Goal: Information Seeking & Learning: Learn about a topic

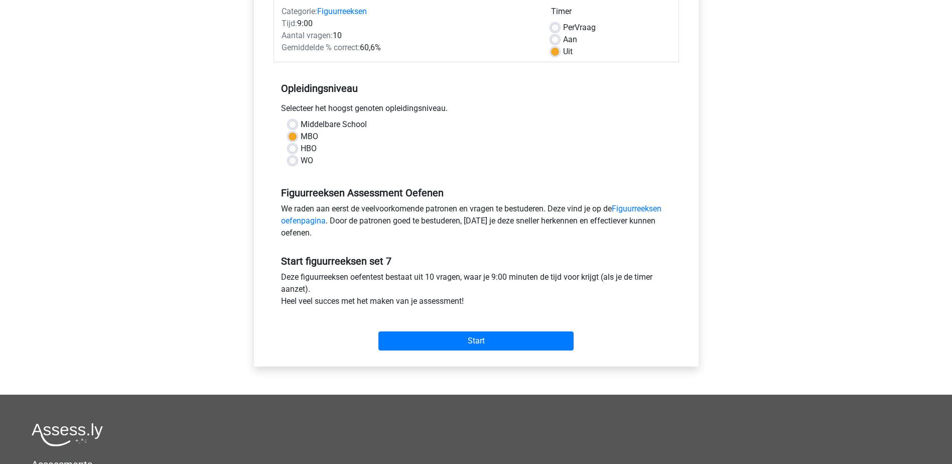
scroll to position [201, 0]
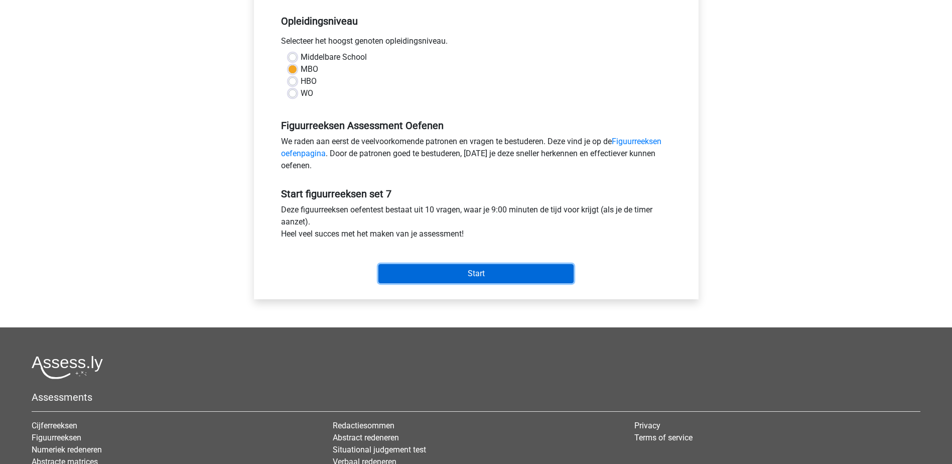
click at [489, 273] on input "Start" at bounding box center [475, 273] width 195 height 19
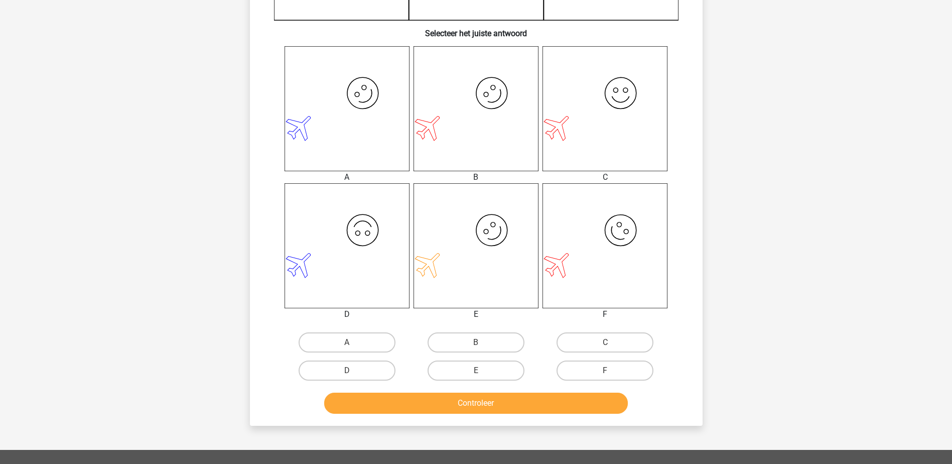
scroll to position [351, 0]
click at [478, 341] on label "B" at bounding box center [475, 342] width 97 height 20
click at [478, 342] on input "B" at bounding box center [479, 345] width 7 height 7
radio input "true"
click at [474, 401] on button "Controleer" at bounding box center [476, 402] width 304 height 21
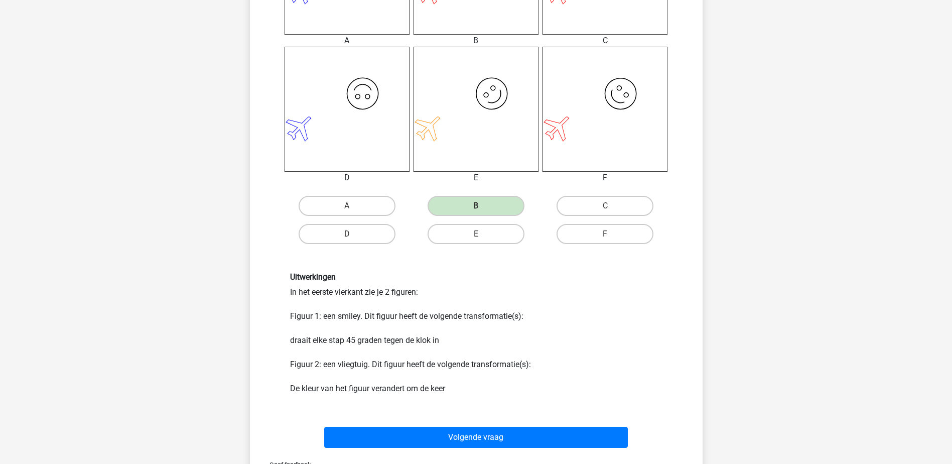
scroll to position [502, 0]
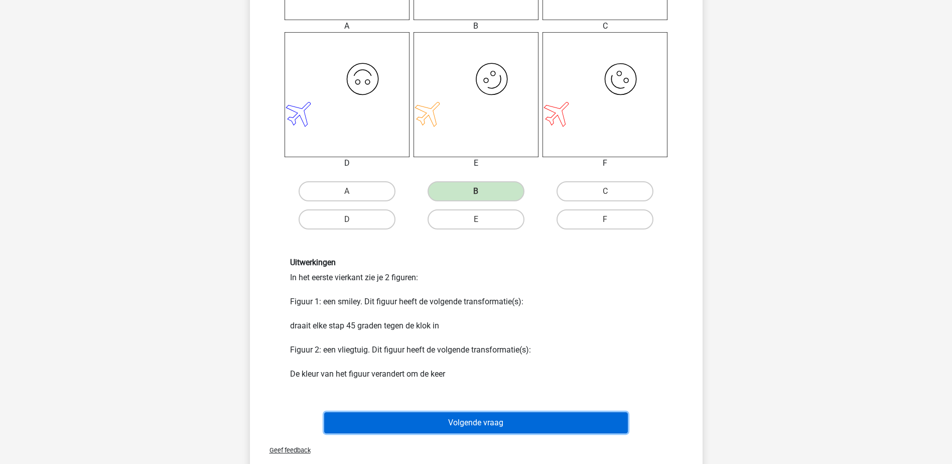
click at [574, 417] on button "Volgende vraag" at bounding box center [476, 422] width 304 height 21
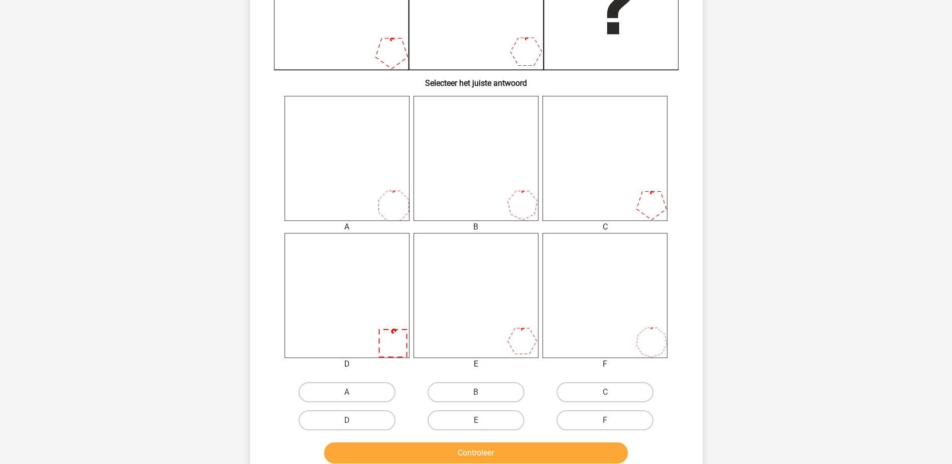
scroll to position [351, 0]
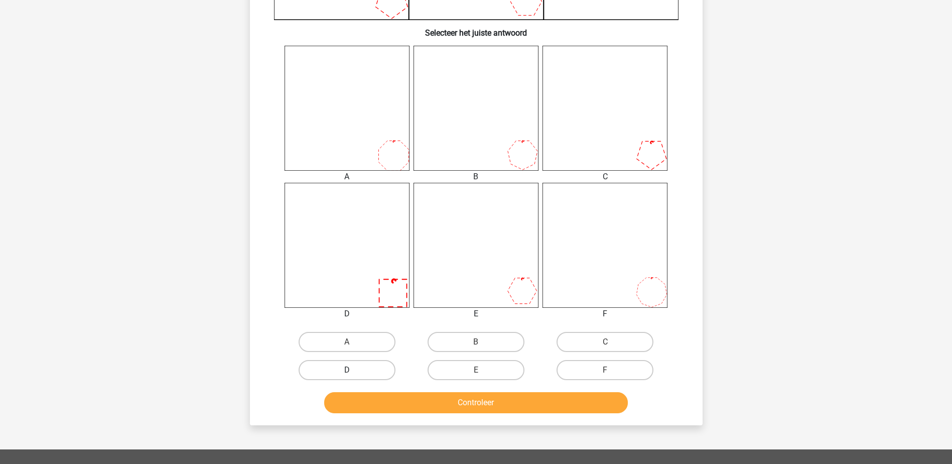
click at [361, 369] on label "D" at bounding box center [347, 370] width 97 height 20
click at [353, 370] on input "D" at bounding box center [350, 373] width 7 height 7
radio input "true"
click at [371, 400] on button "Controleer" at bounding box center [476, 402] width 304 height 21
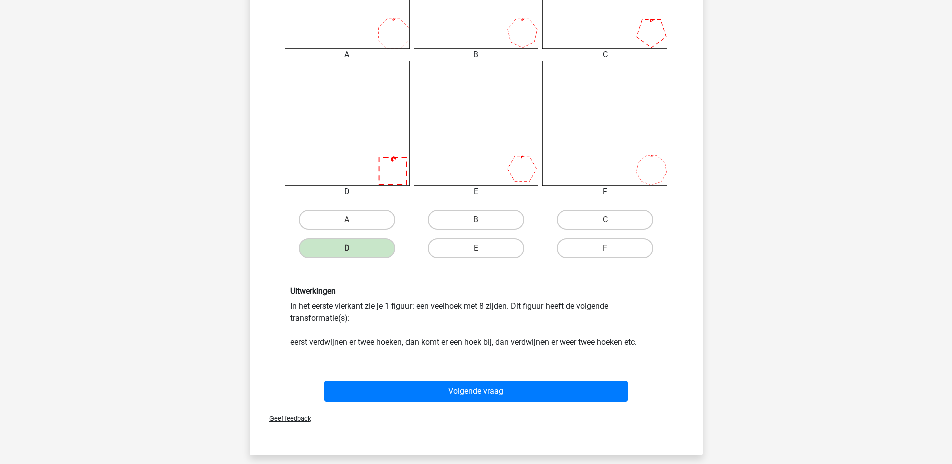
scroll to position [502, 0]
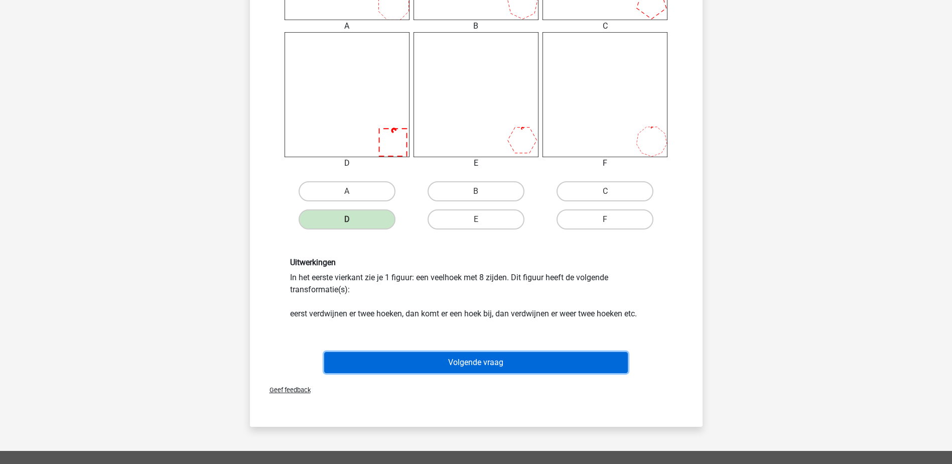
click at [482, 361] on button "Volgende vraag" at bounding box center [476, 362] width 304 height 21
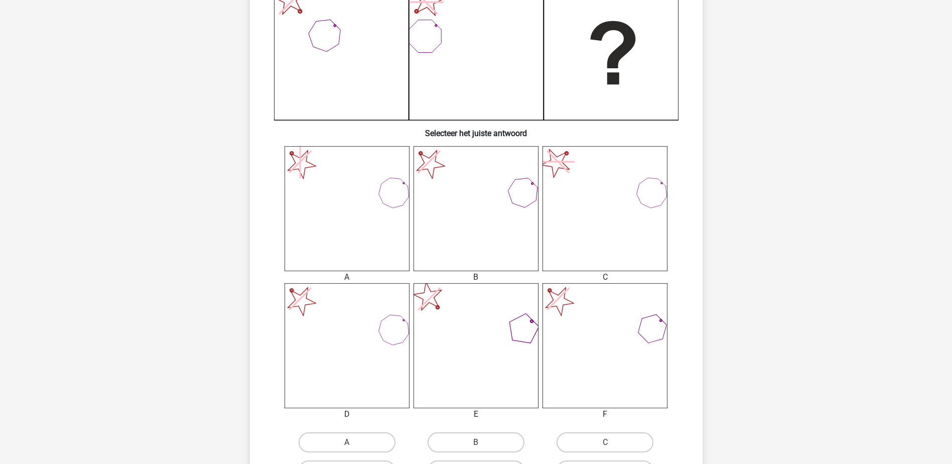
scroll to position [301, 0]
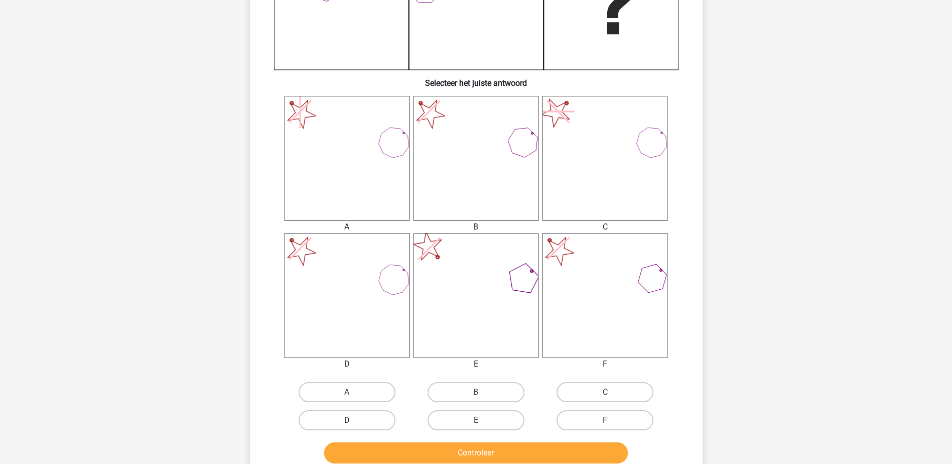
click at [336, 418] on label "D" at bounding box center [347, 420] width 97 height 20
click at [347, 420] on input "D" at bounding box center [350, 423] width 7 height 7
radio input "true"
click at [351, 446] on button "Controleer" at bounding box center [476, 452] width 304 height 21
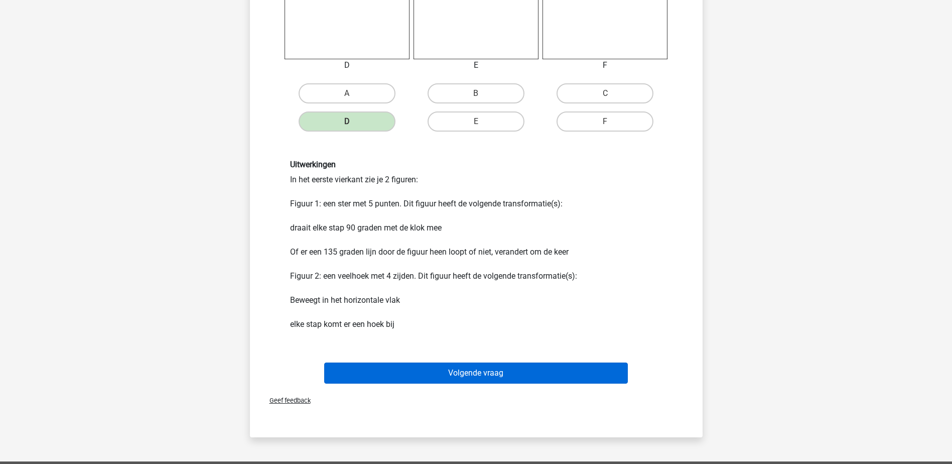
scroll to position [602, 0]
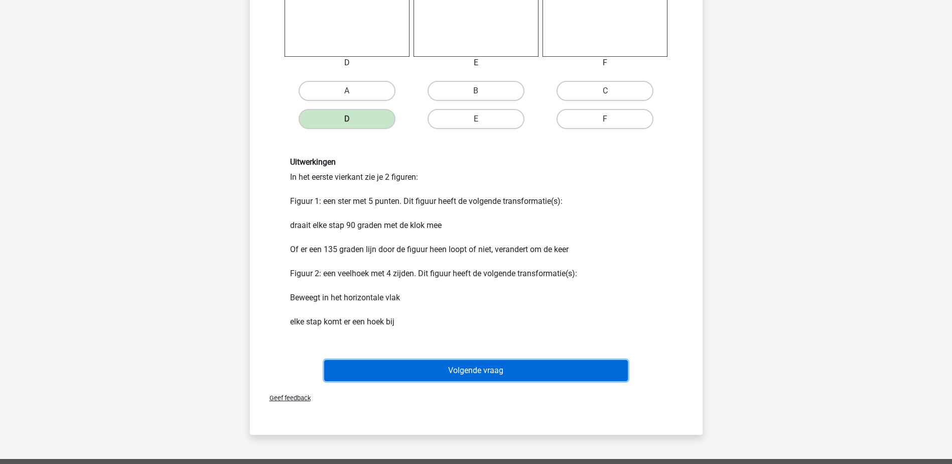
click at [556, 368] on button "Volgende vraag" at bounding box center [476, 370] width 304 height 21
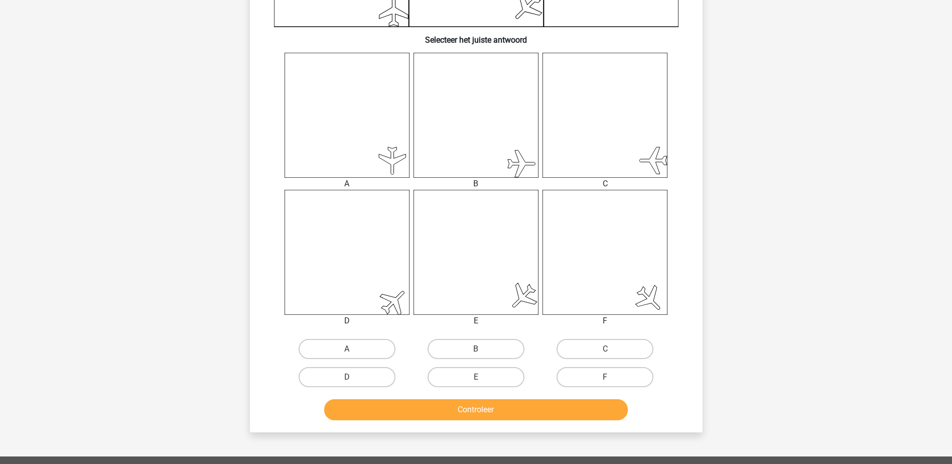
scroll to position [351, 0]
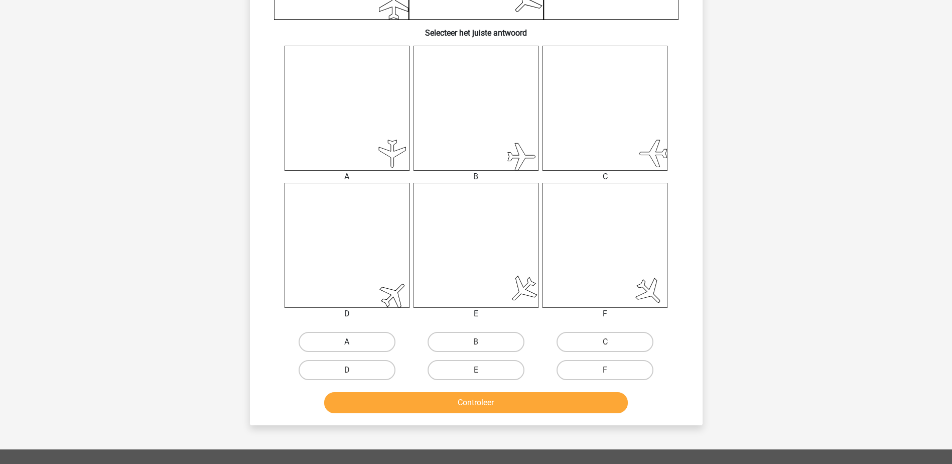
click at [339, 341] on label "A" at bounding box center [347, 342] width 97 height 20
click at [347, 342] on input "A" at bounding box center [350, 345] width 7 height 7
radio input "true"
click at [357, 399] on button "Controleer" at bounding box center [476, 402] width 304 height 21
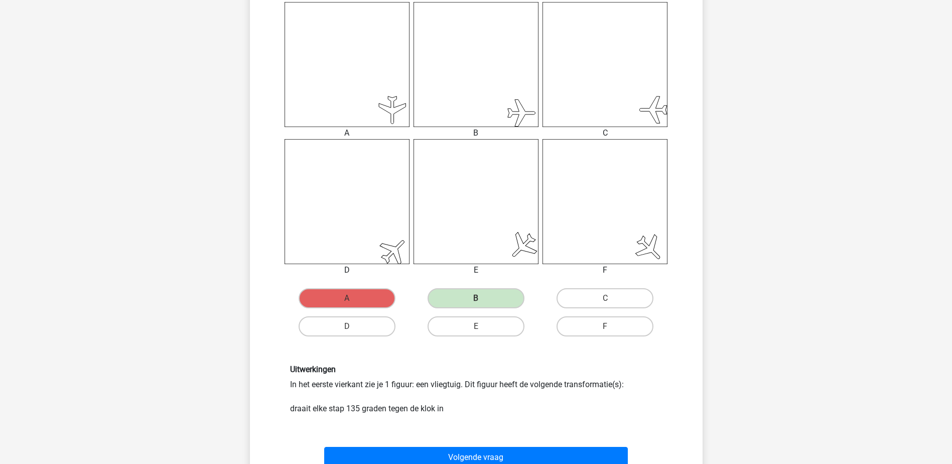
scroll to position [452, 0]
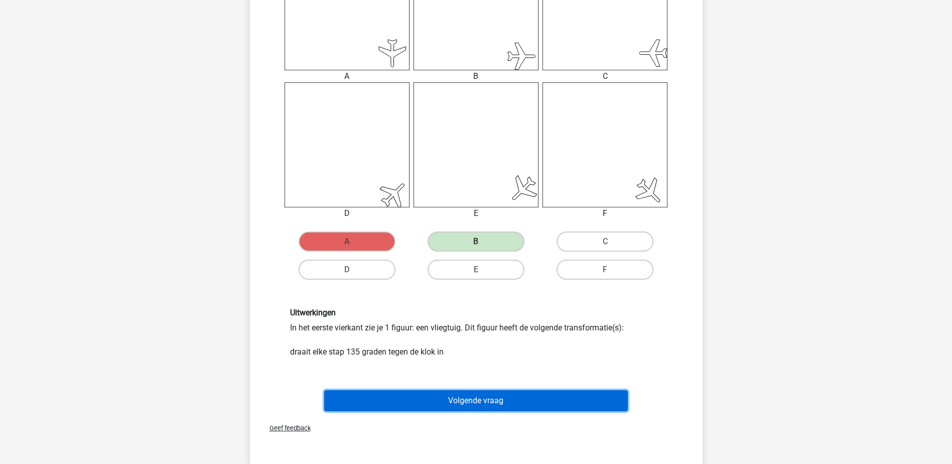
click at [375, 400] on button "Volgende vraag" at bounding box center [476, 400] width 304 height 21
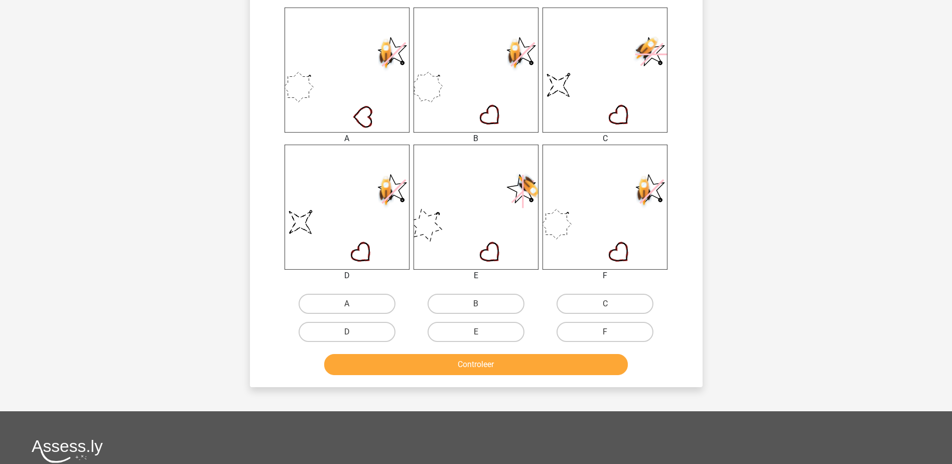
scroll to position [401, 0]
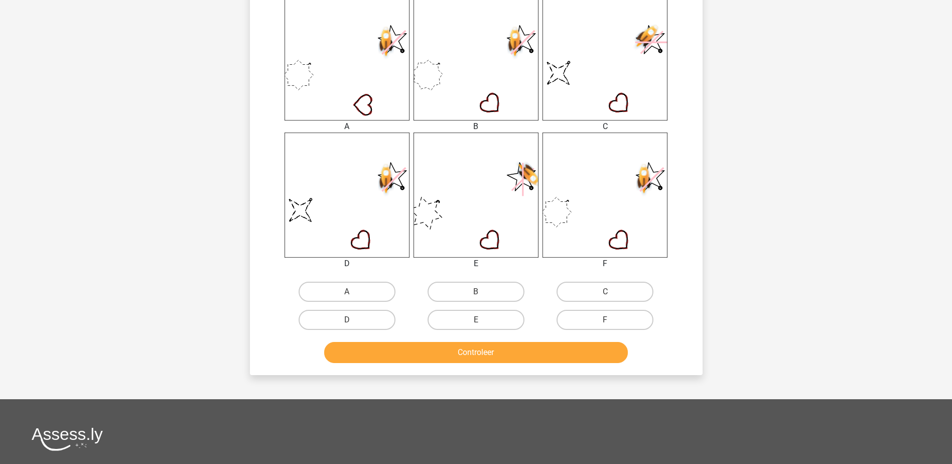
drag, startPoint x: 361, startPoint y: 317, endPoint x: 371, endPoint y: 353, distance: 37.5
click at [361, 318] on label "D" at bounding box center [347, 320] width 97 height 20
click at [353, 320] on input "D" at bounding box center [350, 323] width 7 height 7
radio input "true"
click at [372, 354] on button "Controleer" at bounding box center [476, 352] width 304 height 21
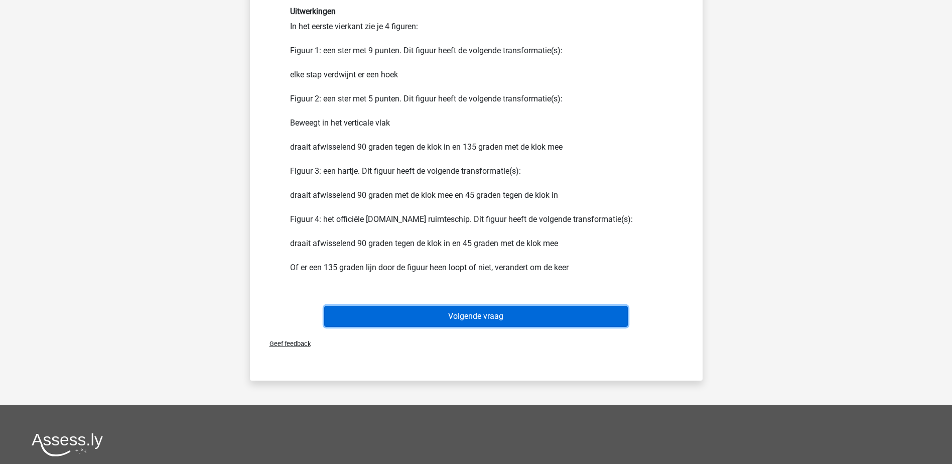
click at [510, 314] on button "Volgende vraag" at bounding box center [476, 316] width 304 height 21
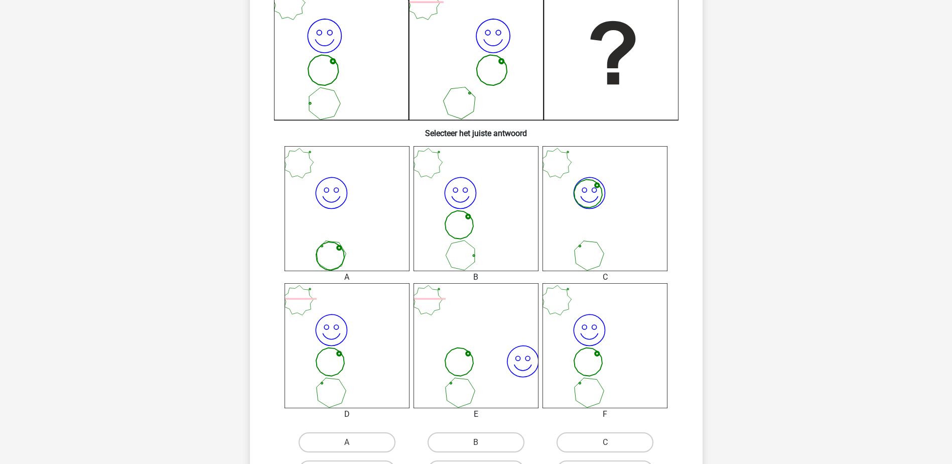
scroll to position [301, 0]
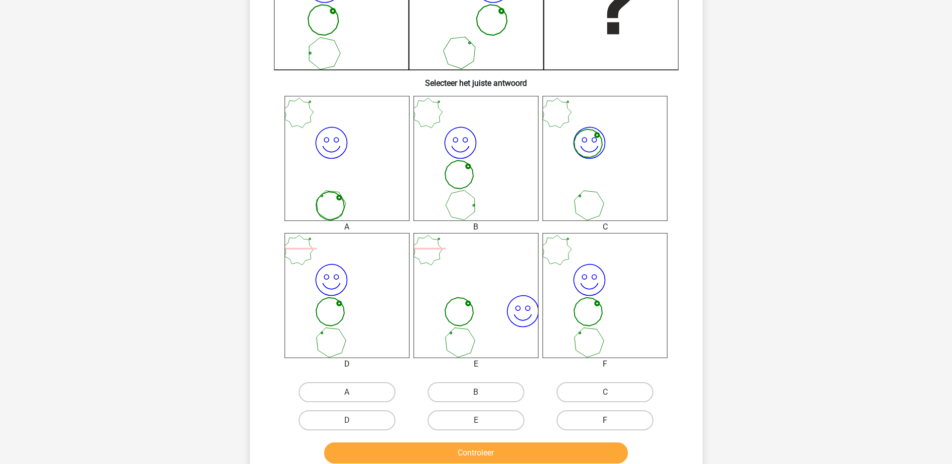
click at [576, 418] on label "F" at bounding box center [604, 420] width 97 height 20
click at [605, 420] on input "F" at bounding box center [608, 423] width 7 height 7
radio input "true"
click at [563, 447] on button "Controleer" at bounding box center [476, 452] width 304 height 21
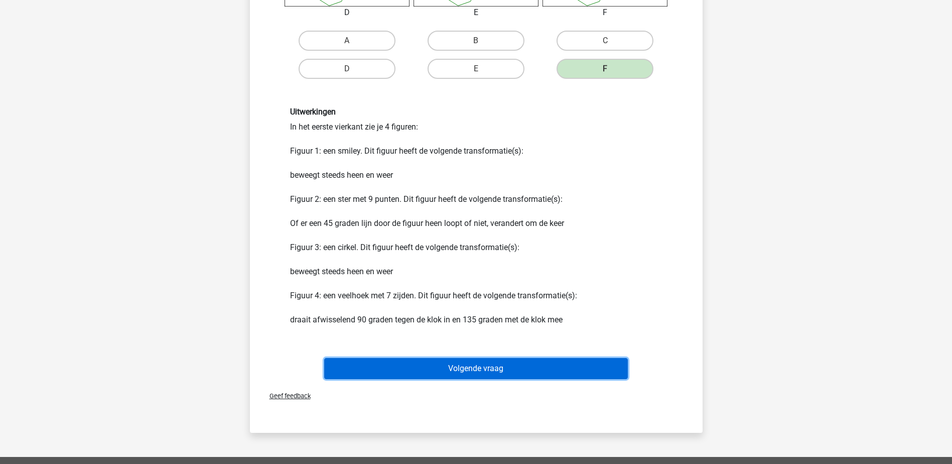
click at [512, 368] on button "Volgende vraag" at bounding box center [476, 368] width 304 height 21
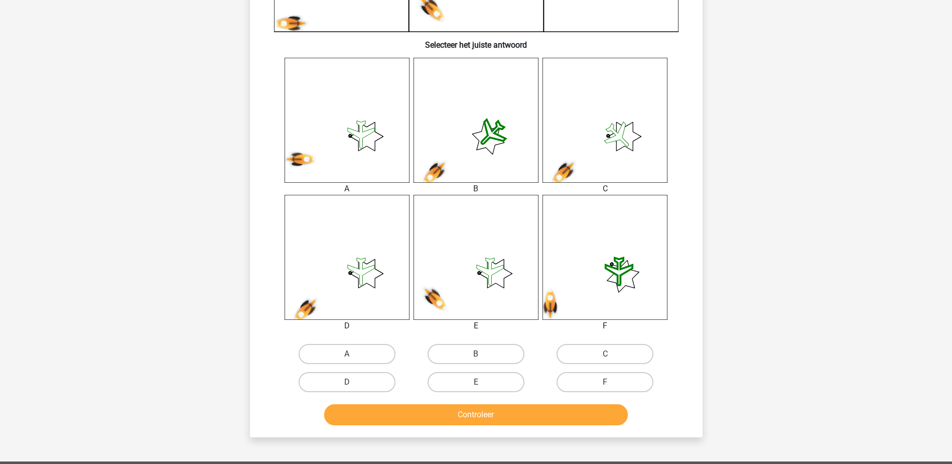
scroll to position [401, 0]
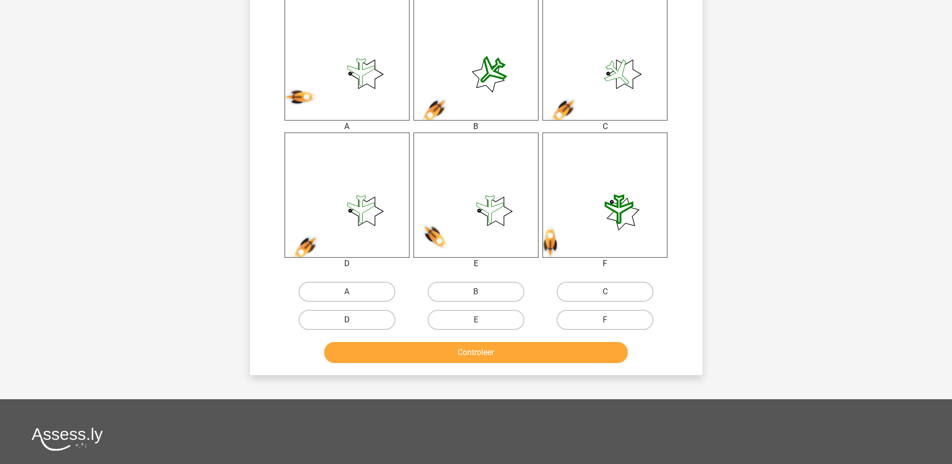
click at [364, 322] on label "D" at bounding box center [347, 320] width 97 height 20
click at [353, 322] on input "D" at bounding box center [350, 323] width 7 height 7
radio input "true"
click at [367, 345] on button "Controleer" at bounding box center [476, 352] width 304 height 21
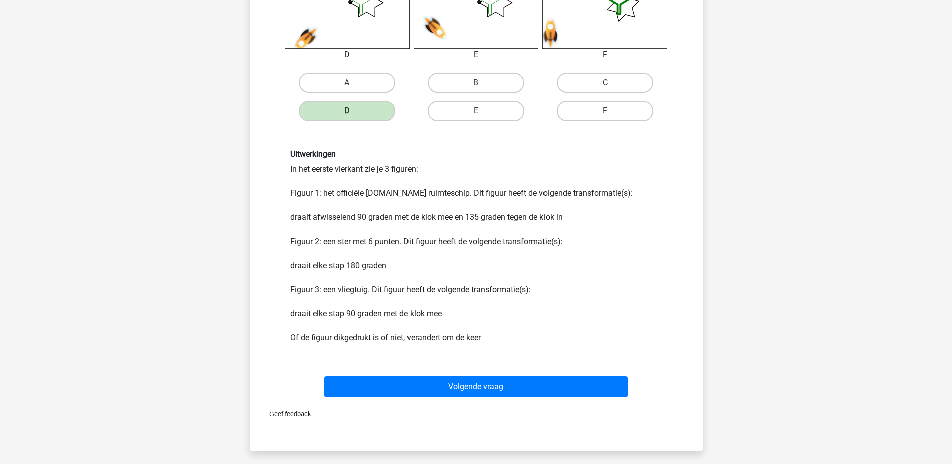
scroll to position [753, 0]
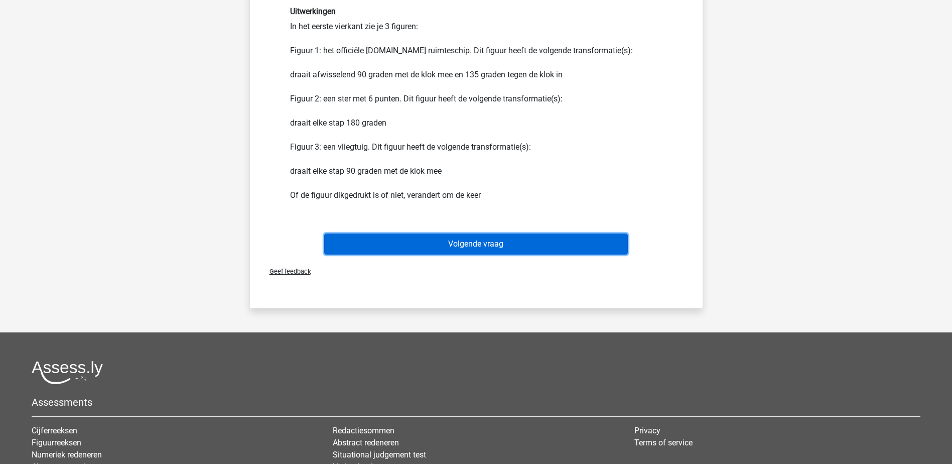
click at [375, 242] on button "Volgende vraag" at bounding box center [476, 243] width 304 height 21
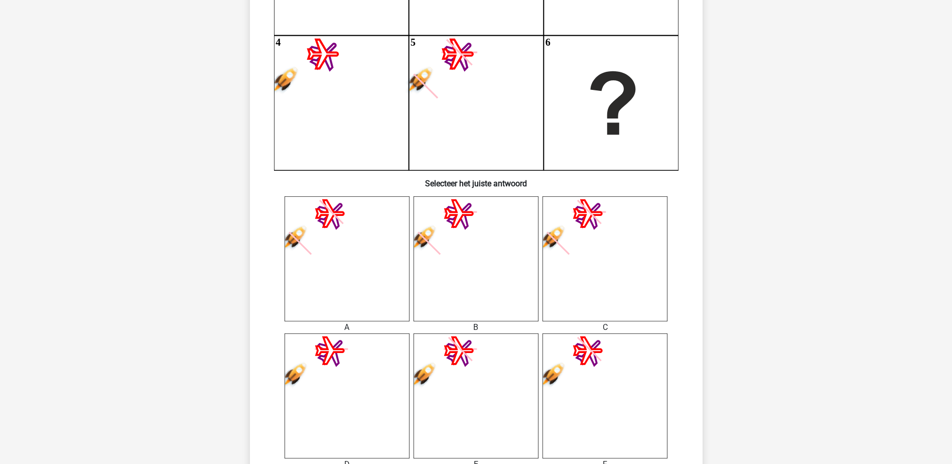
scroll to position [301, 0]
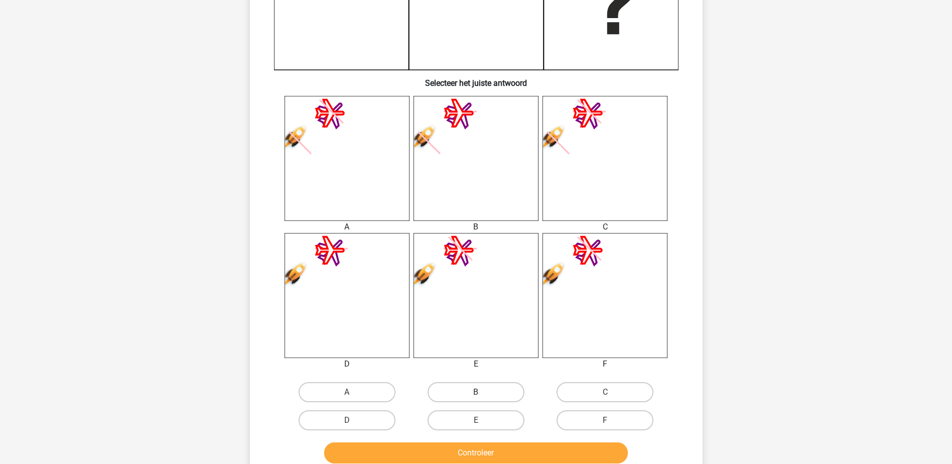
click at [503, 393] on label "B" at bounding box center [475, 392] width 97 height 20
click at [482, 393] on input "B" at bounding box center [479, 395] width 7 height 7
radio input "true"
click at [495, 447] on button "Controleer" at bounding box center [476, 452] width 304 height 21
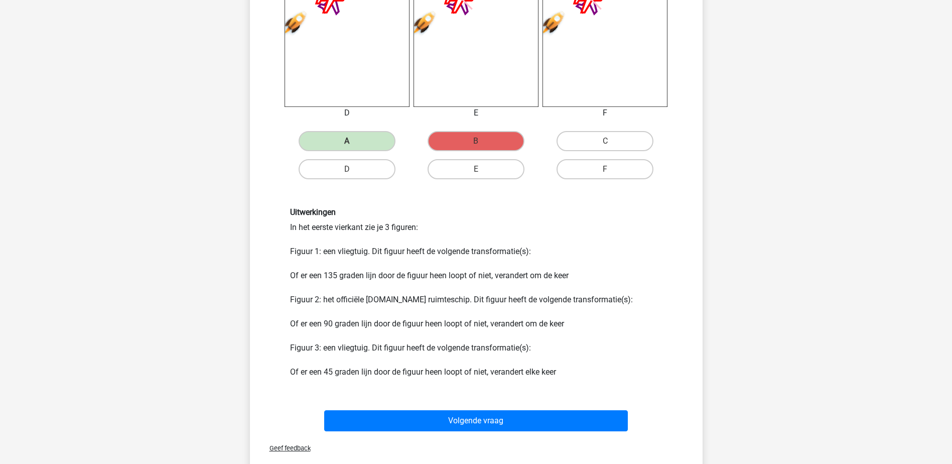
scroll to position [602, 0]
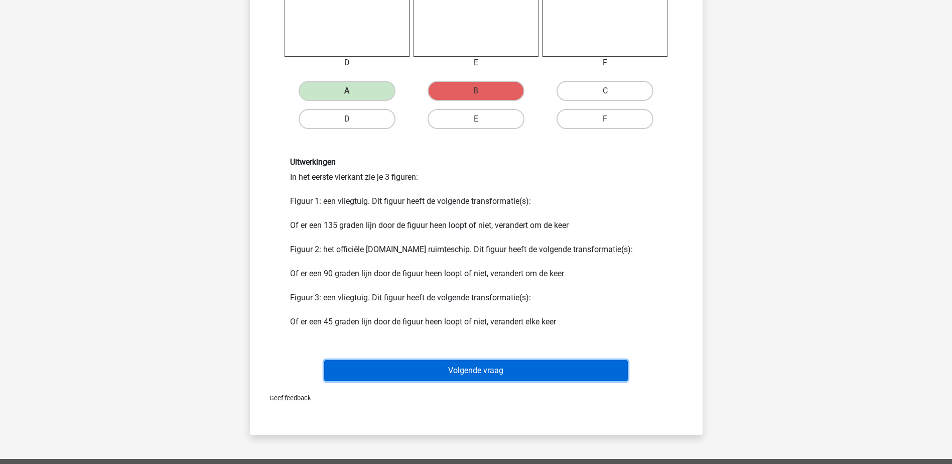
click at [471, 369] on button "Volgende vraag" at bounding box center [476, 370] width 304 height 21
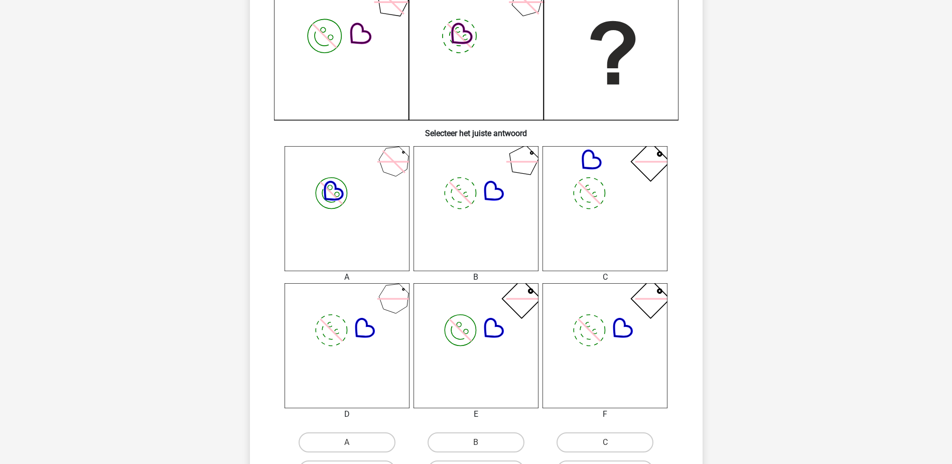
scroll to position [301, 0]
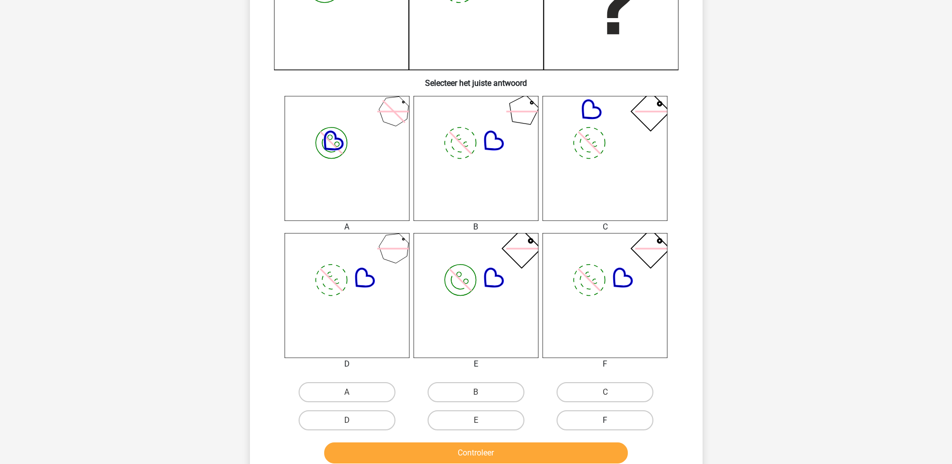
click at [631, 422] on label "F" at bounding box center [604, 420] width 97 height 20
click at [612, 422] on input "F" at bounding box center [608, 423] width 7 height 7
radio input "true"
click at [606, 448] on button "Controleer" at bounding box center [476, 452] width 304 height 21
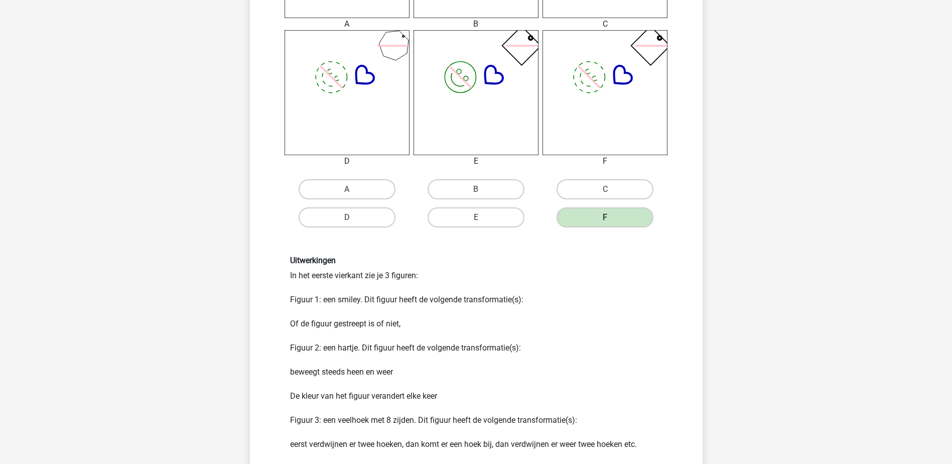
scroll to position [652, 0]
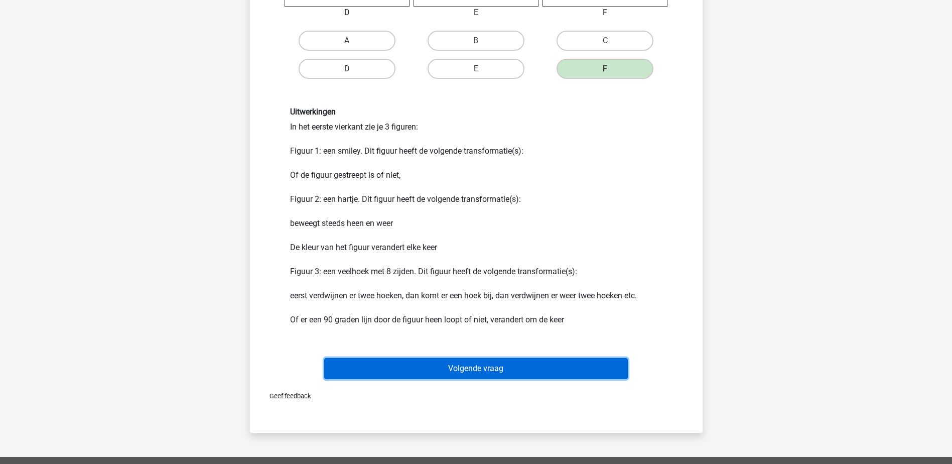
click at [532, 367] on button "Volgende vraag" at bounding box center [476, 368] width 304 height 21
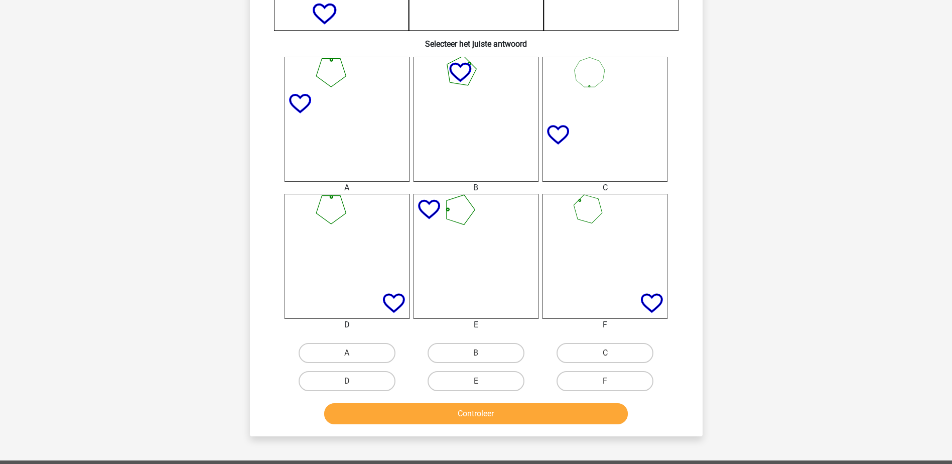
scroll to position [351, 0]
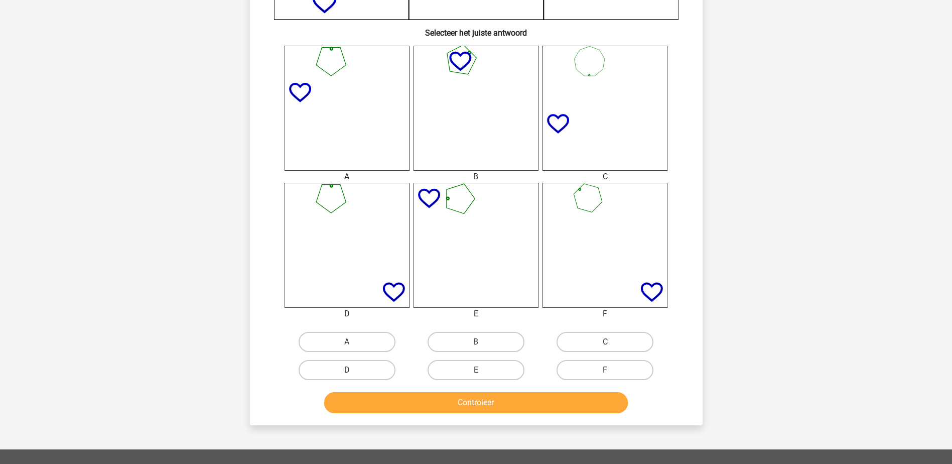
drag, startPoint x: 462, startPoint y: 365, endPoint x: 462, endPoint y: 396, distance: 31.1
click at [462, 367] on label "E" at bounding box center [475, 370] width 97 height 20
click at [476, 370] on input "E" at bounding box center [479, 373] width 7 height 7
radio input "true"
click at [462, 398] on button "Controleer" at bounding box center [476, 402] width 304 height 21
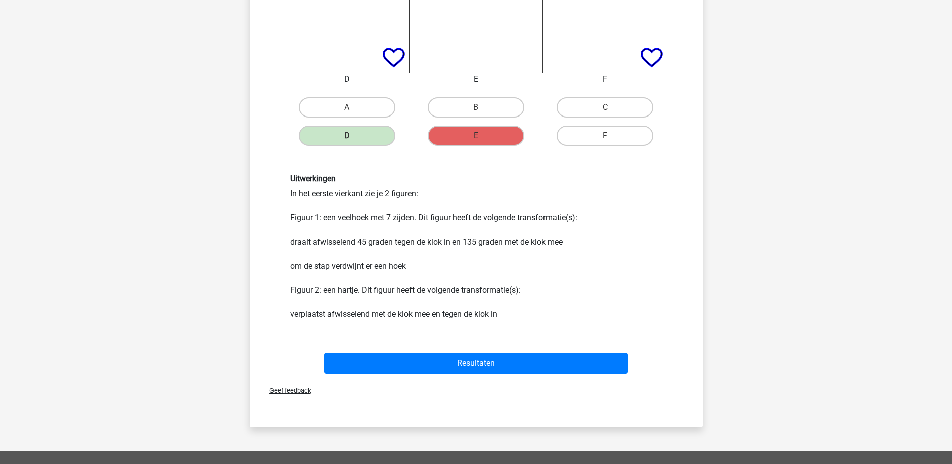
scroll to position [602, 0]
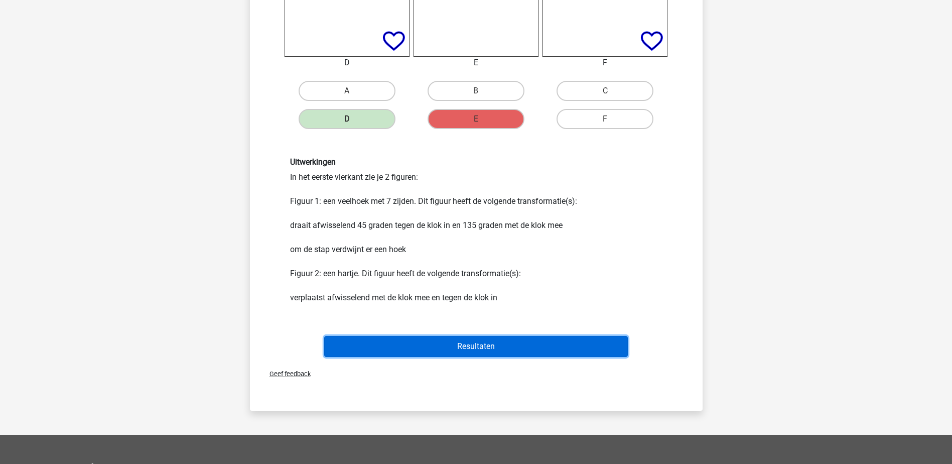
click at [406, 345] on button "Resultaten" at bounding box center [476, 346] width 304 height 21
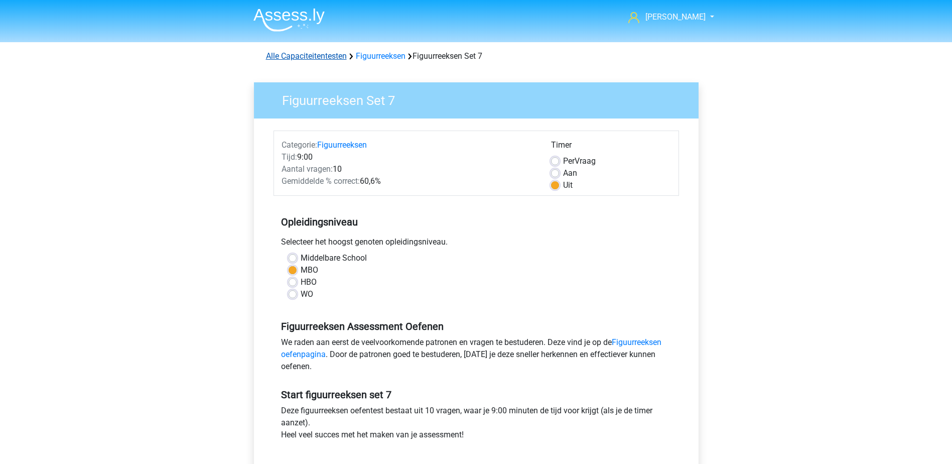
click at [315, 53] on link "Alle Capaciteitentesten" at bounding box center [306, 56] width 81 height 10
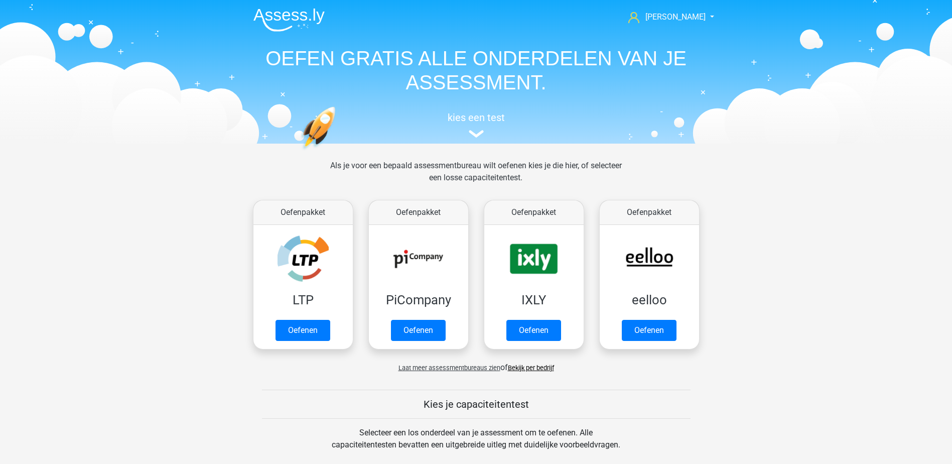
scroll to position [426, 0]
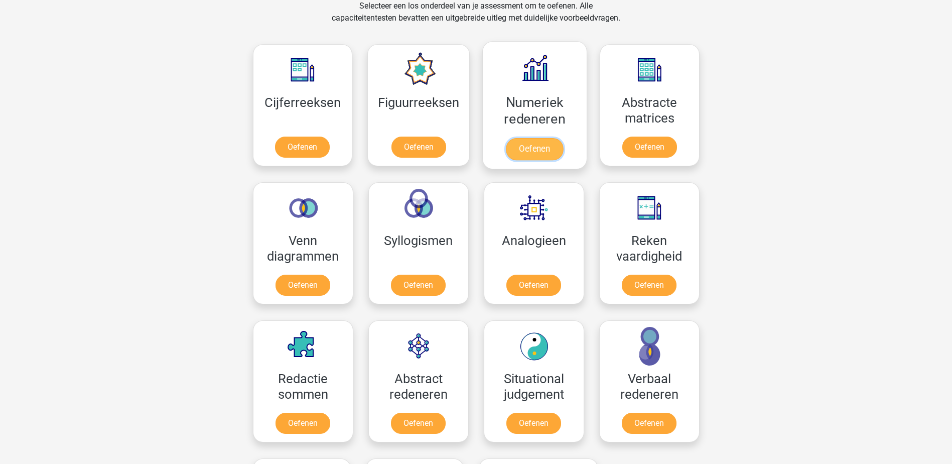
click at [546, 150] on link "Oefenen" at bounding box center [534, 149] width 57 height 22
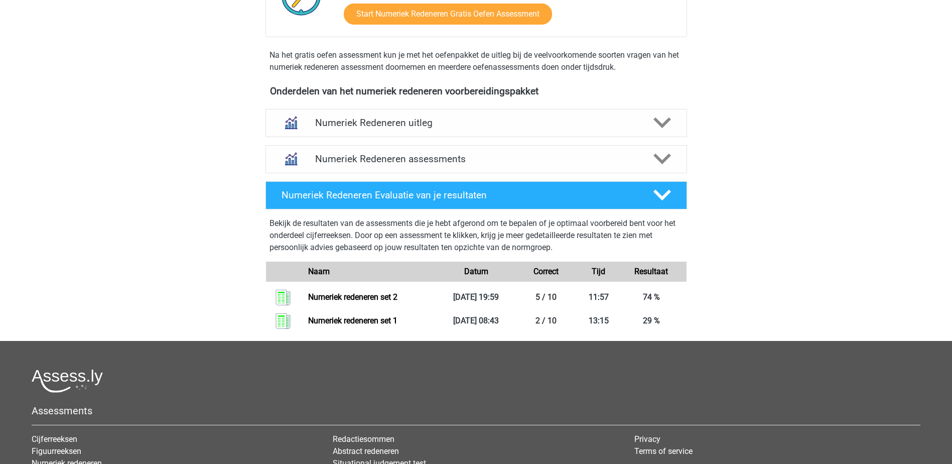
scroll to position [301, 0]
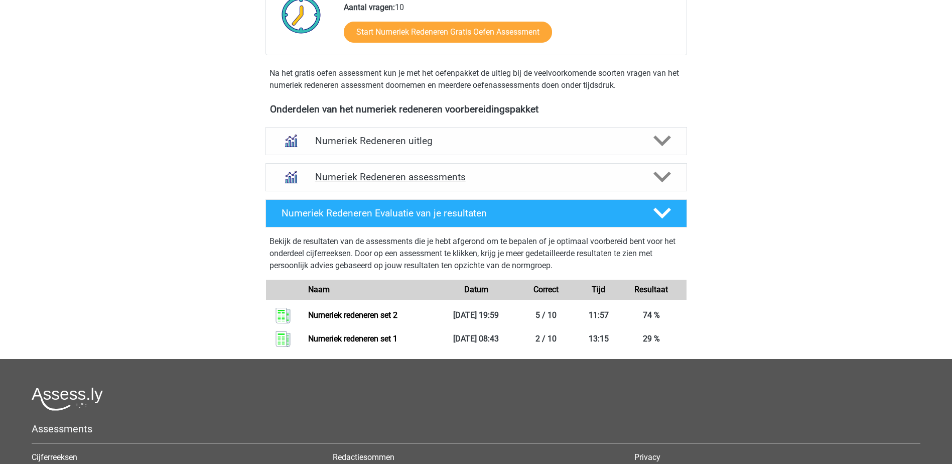
click at [655, 175] on polygon at bounding box center [662, 177] width 18 height 11
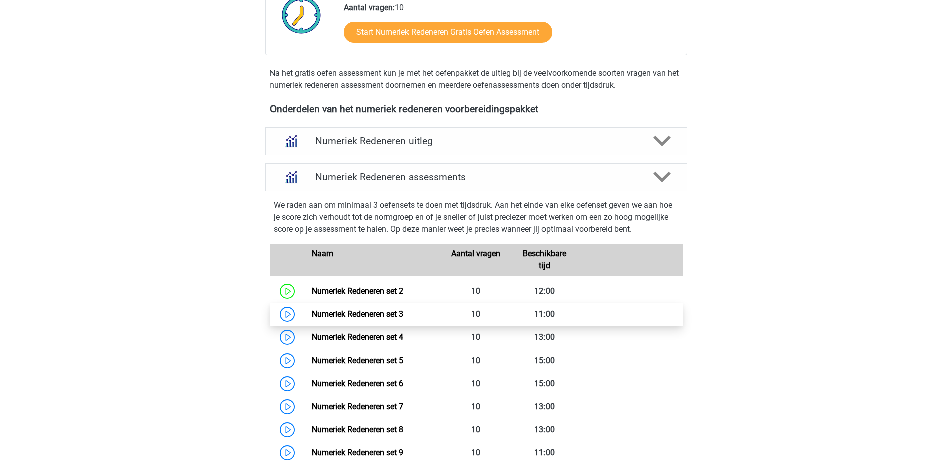
click at [388, 311] on link "Numeriek Redeneren set 3" at bounding box center [358, 314] width 92 height 10
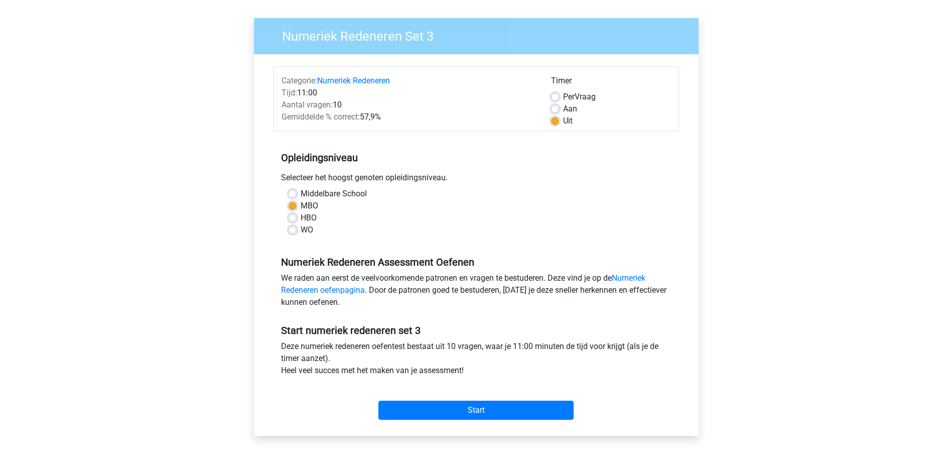
scroll to position [201, 0]
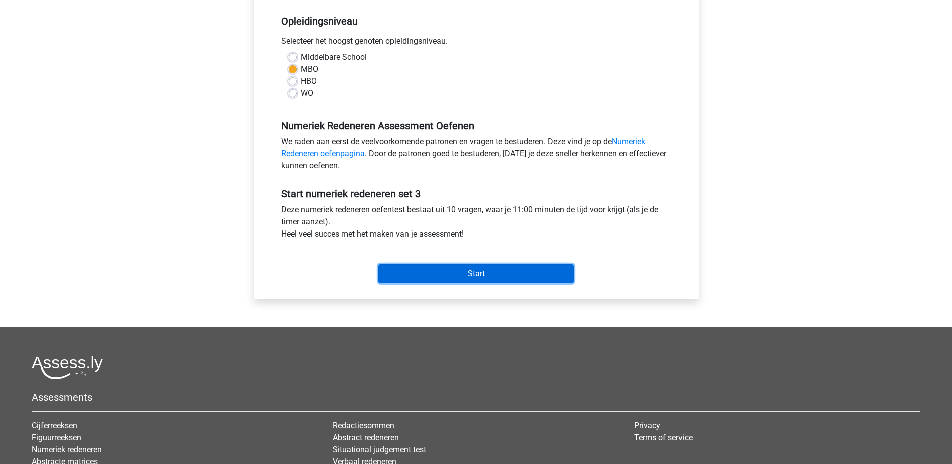
click at [453, 271] on input "Start" at bounding box center [475, 273] width 195 height 19
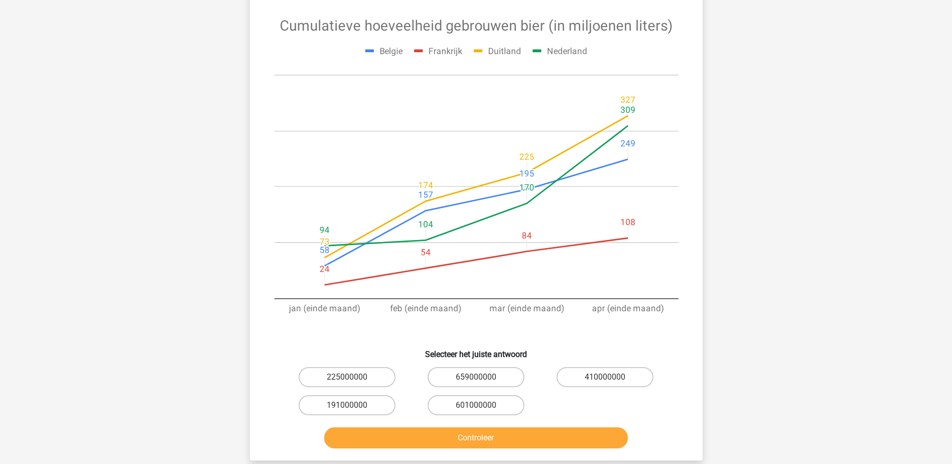
scroll to position [201, 0]
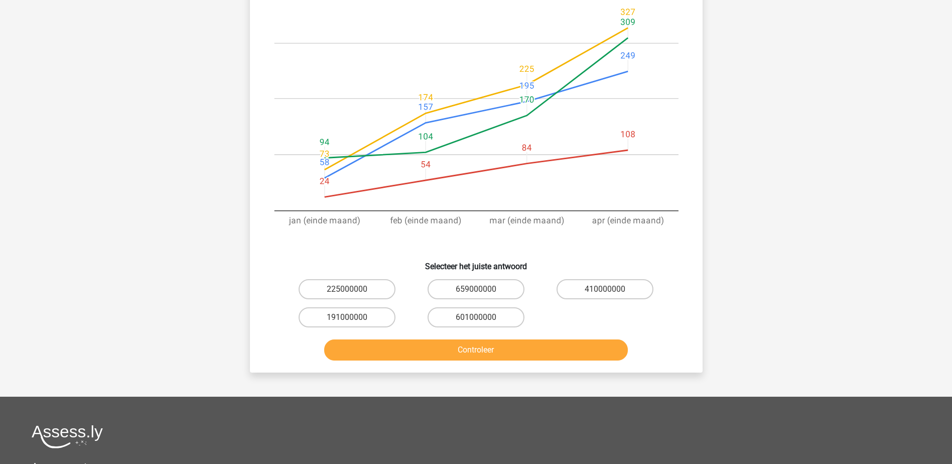
drag, startPoint x: 462, startPoint y: 312, endPoint x: 457, endPoint y: 328, distance: 17.3
click at [462, 312] on label "601000000" at bounding box center [475, 317] width 97 height 20
click at [476, 317] on input "601000000" at bounding box center [479, 320] width 7 height 7
radio input "true"
click at [453, 348] on button "Controleer" at bounding box center [476, 349] width 304 height 21
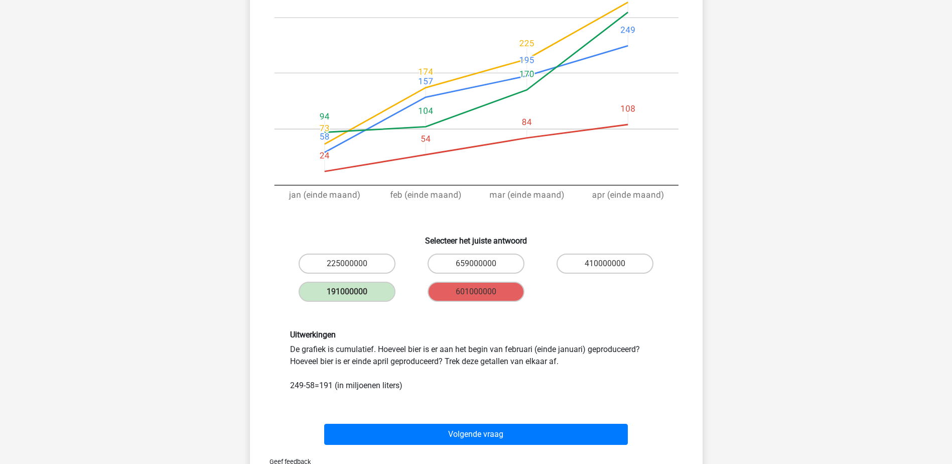
scroll to position [251, 0]
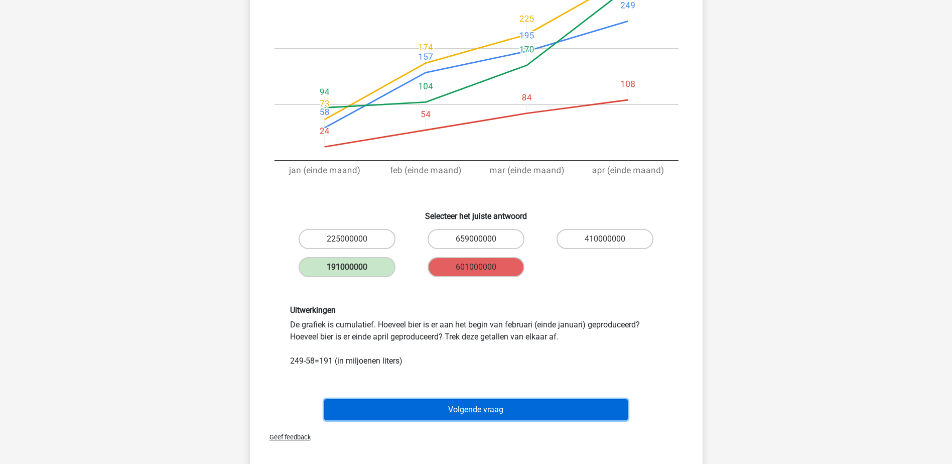
click at [430, 403] on button "Volgende vraag" at bounding box center [476, 409] width 304 height 21
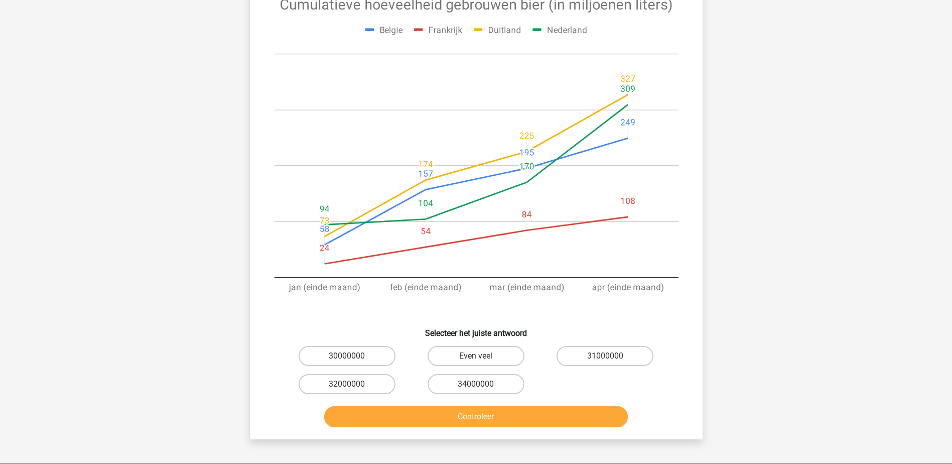
scroll to position [151, 0]
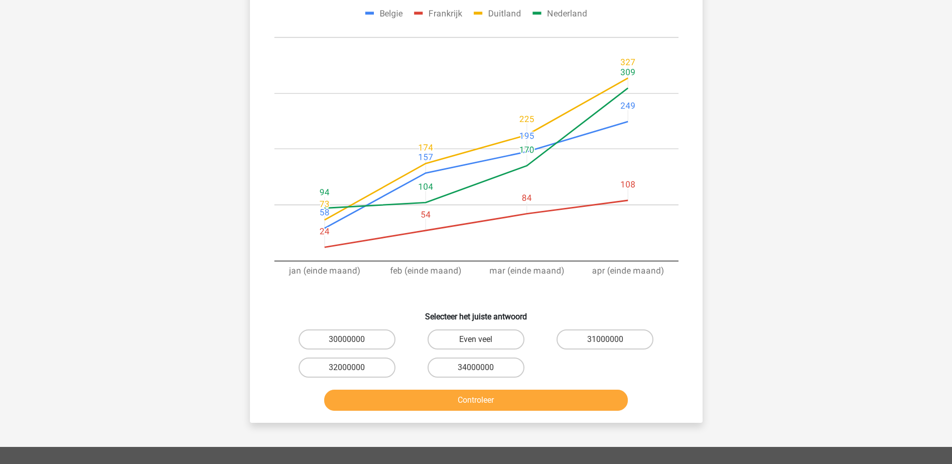
drag, startPoint x: 445, startPoint y: 338, endPoint x: 441, endPoint y: 381, distance: 43.3
click at [445, 338] on label "Even veel" at bounding box center [475, 339] width 97 height 20
click at [476, 339] on input "Even veel" at bounding box center [479, 342] width 7 height 7
radio input "true"
click at [441, 399] on button "Controleer" at bounding box center [476, 399] width 304 height 21
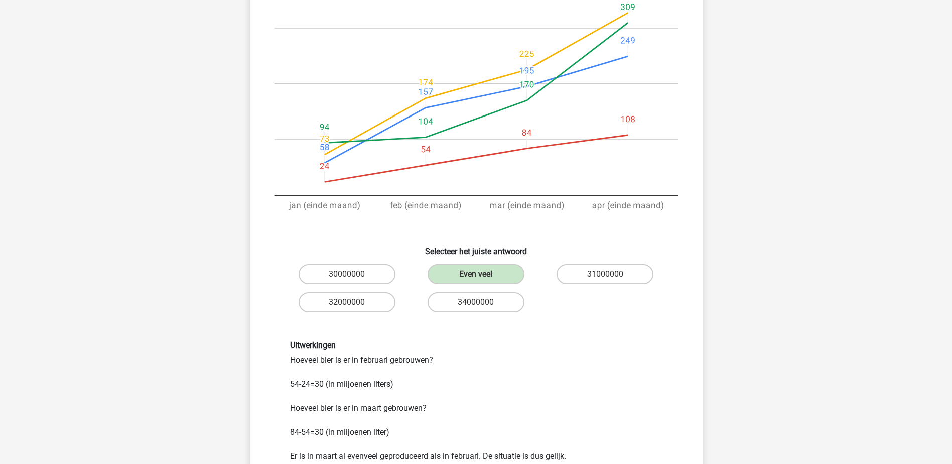
scroll to position [351, 0]
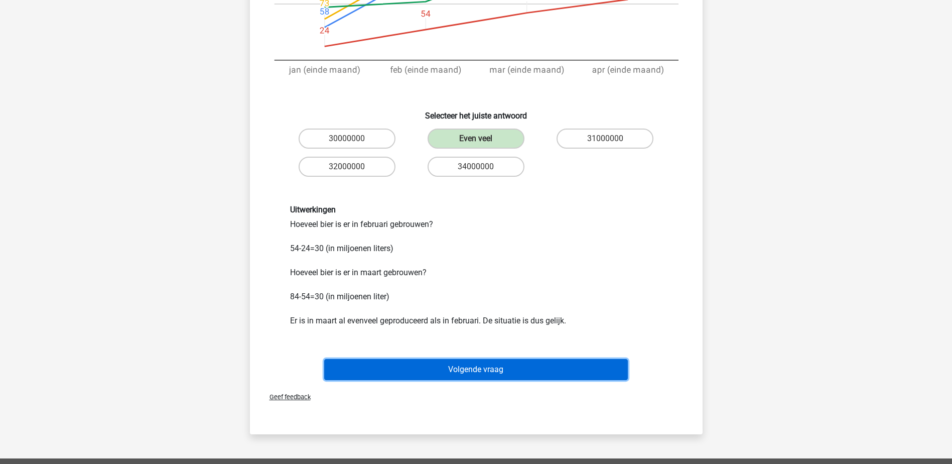
click at [446, 367] on button "Volgende vraag" at bounding box center [476, 369] width 304 height 21
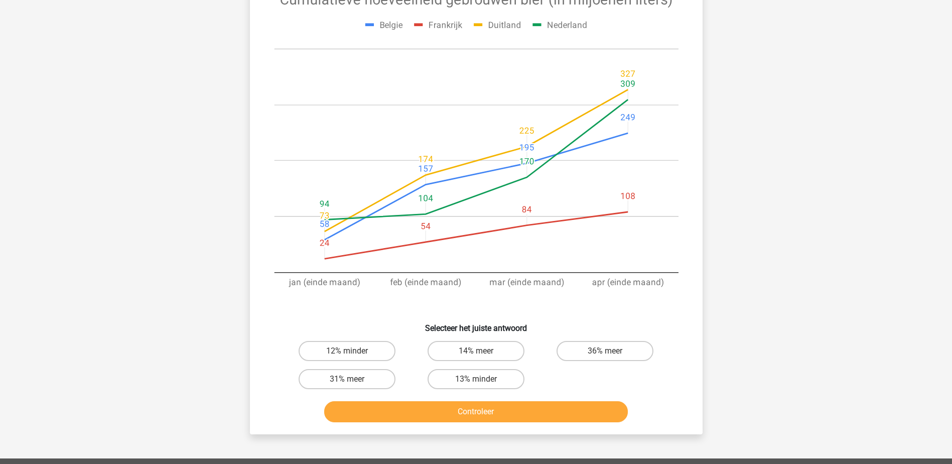
scroll to position [151, 0]
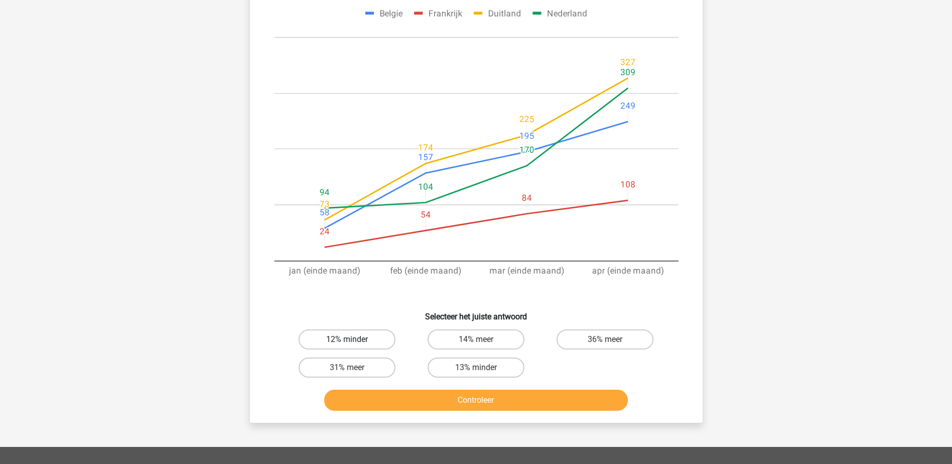
drag, startPoint x: 313, startPoint y: 322, endPoint x: 341, endPoint y: 351, distance: 40.4
click at [314, 329] on label "12% minder" at bounding box center [347, 339] width 97 height 20
click at [347, 339] on input "12% minder" at bounding box center [350, 342] width 7 height 7
radio input "true"
click at [357, 389] on button "Controleer" at bounding box center [476, 399] width 304 height 21
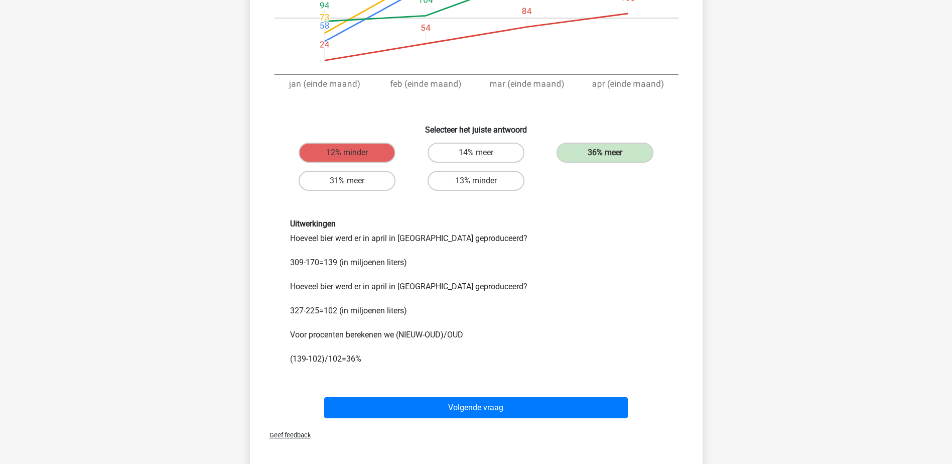
scroll to position [351, 0]
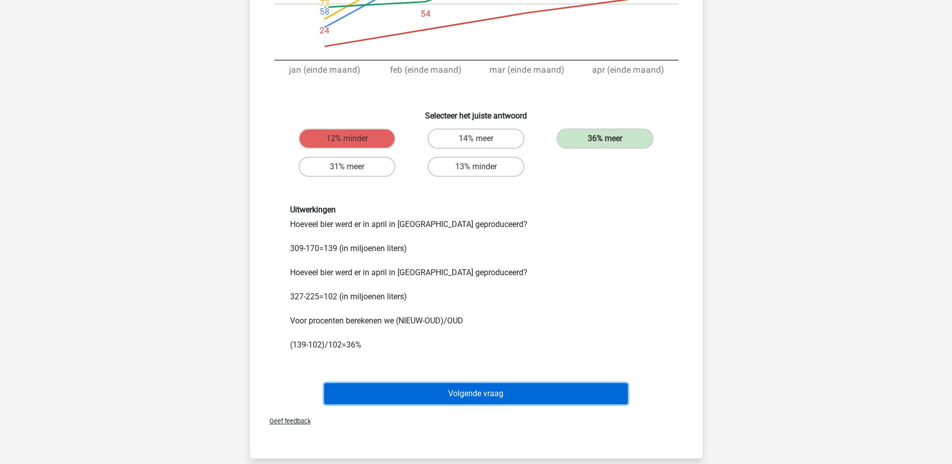
click at [343, 383] on button "Volgende vraag" at bounding box center [476, 393] width 304 height 21
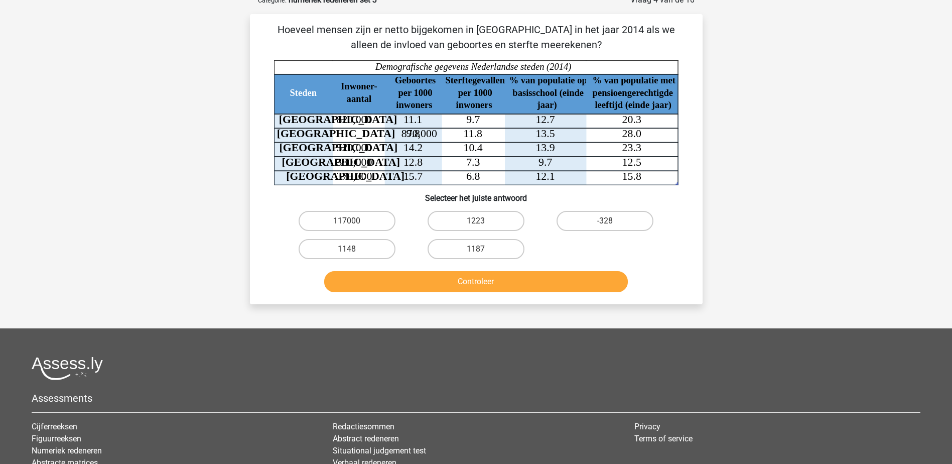
scroll to position [50, 0]
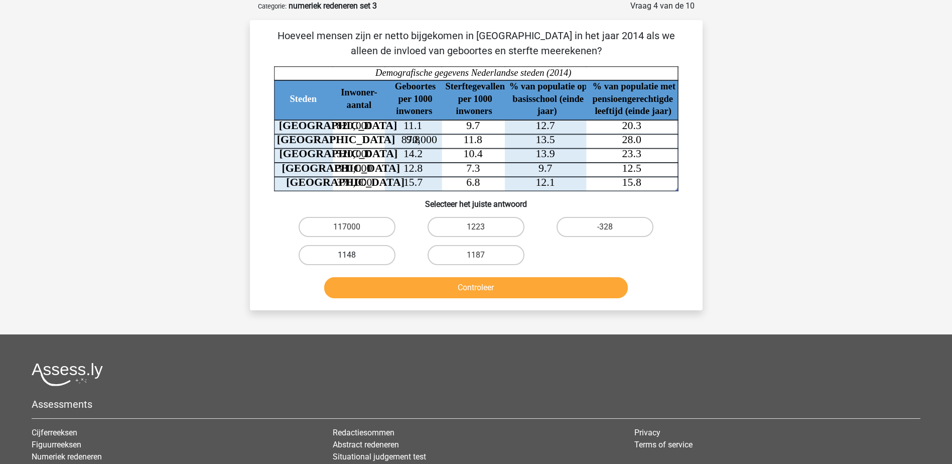
click at [372, 250] on label "1148" at bounding box center [347, 255] width 97 height 20
click at [353, 255] on input "1148" at bounding box center [350, 258] width 7 height 7
radio input "true"
click at [384, 281] on button "Controleer" at bounding box center [476, 287] width 304 height 21
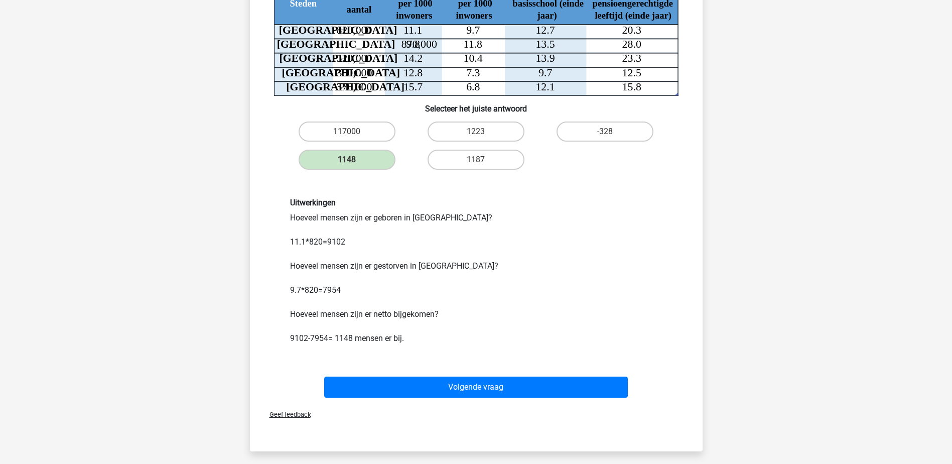
scroll to position [201, 0]
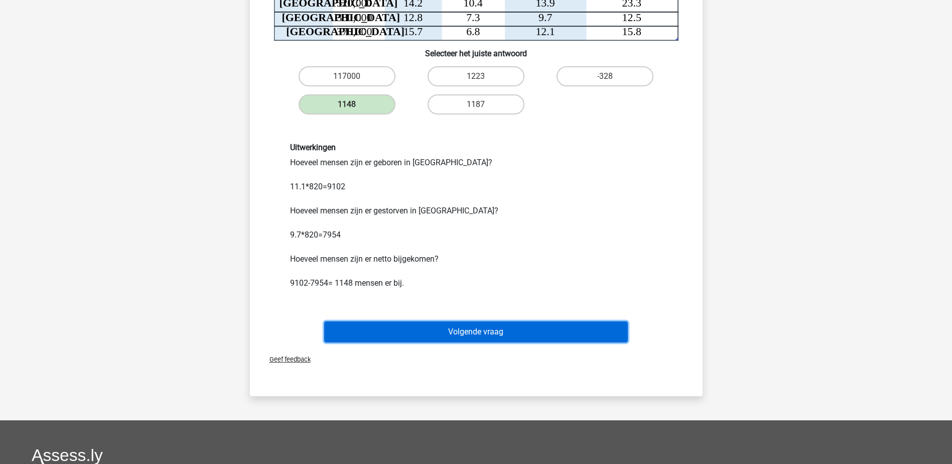
click at [344, 322] on button "Volgende vraag" at bounding box center [476, 331] width 304 height 21
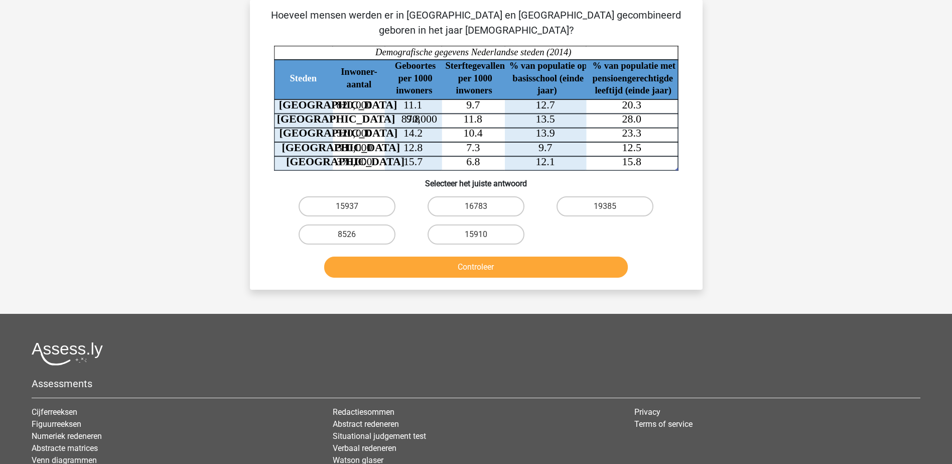
scroll to position [50, 0]
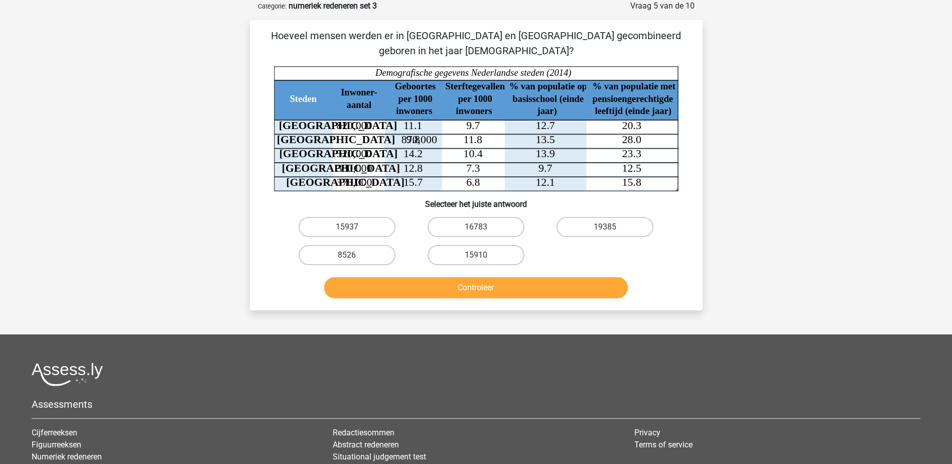
drag, startPoint x: 464, startPoint y: 255, endPoint x: 467, endPoint y: 270, distance: 14.9
click at [464, 255] on label "15910" at bounding box center [475, 255] width 97 height 20
click at [476, 255] on input "15910" at bounding box center [479, 258] width 7 height 7
radio input "true"
click at [465, 284] on button "Controleer" at bounding box center [476, 287] width 304 height 21
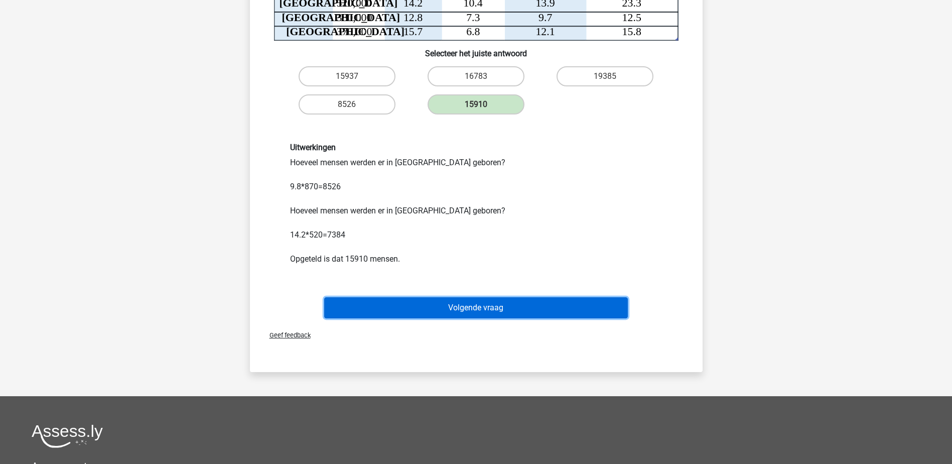
click at [463, 301] on button "Volgende vraag" at bounding box center [476, 307] width 304 height 21
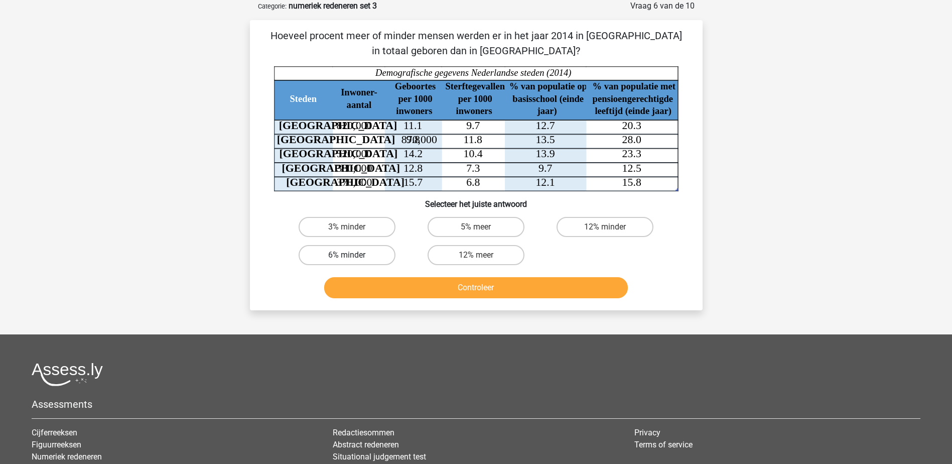
drag, startPoint x: 359, startPoint y: 252, endPoint x: 361, endPoint y: 257, distance: 5.6
click at [359, 252] on label "6% minder" at bounding box center [347, 255] width 97 height 20
click at [353, 255] on input "6% minder" at bounding box center [350, 258] width 7 height 7
radio input "true"
click at [380, 282] on button "Controleer" at bounding box center [476, 287] width 304 height 21
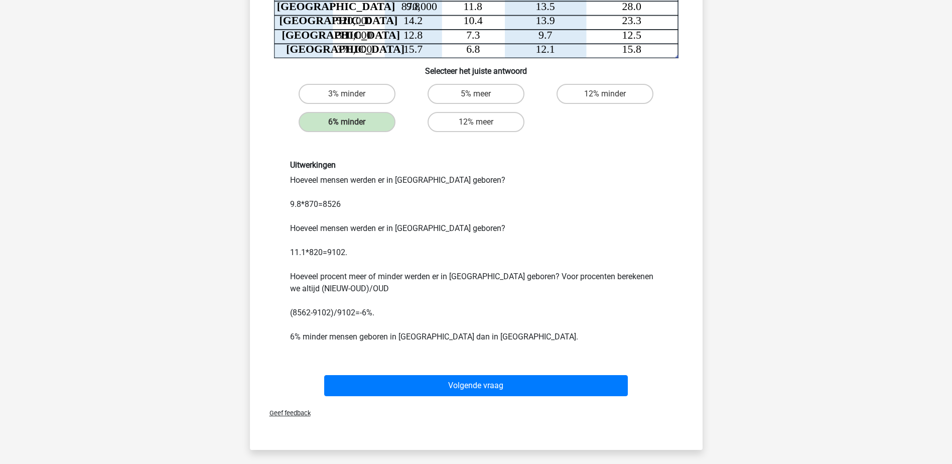
scroll to position [201, 0]
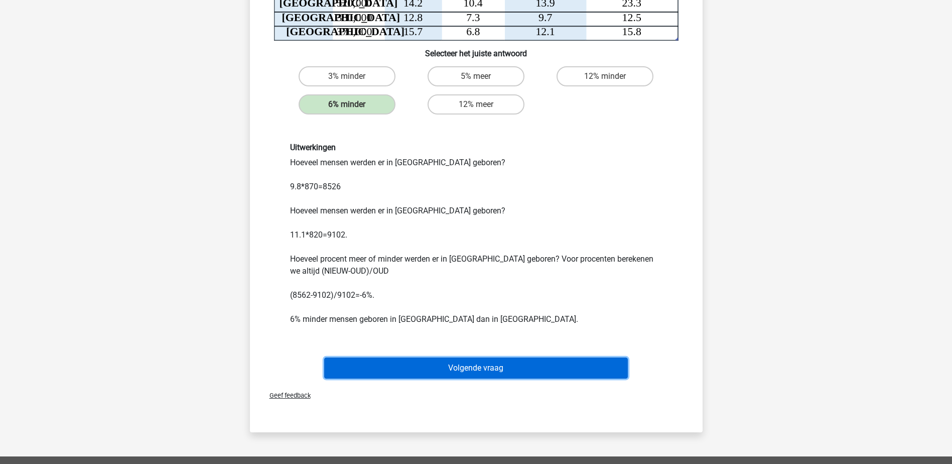
click at [397, 363] on button "Volgende vraag" at bounding box center [476, 367] width 304 height 21
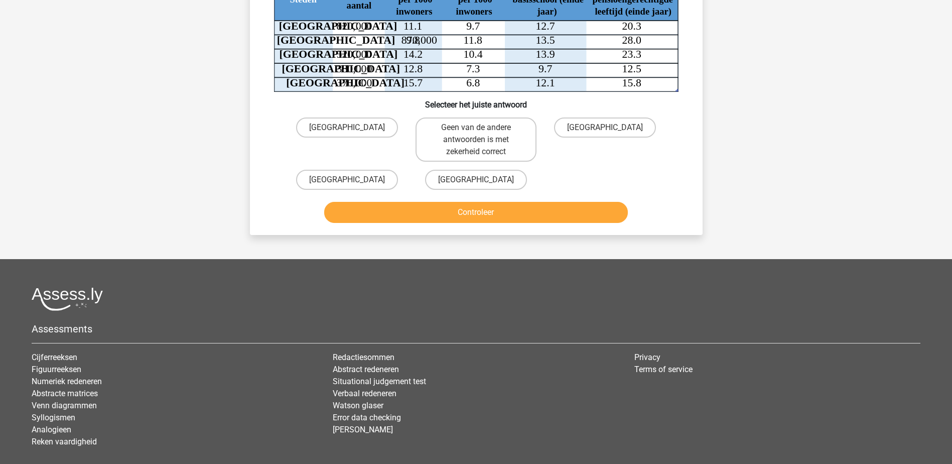
scroll to position [50, 0]
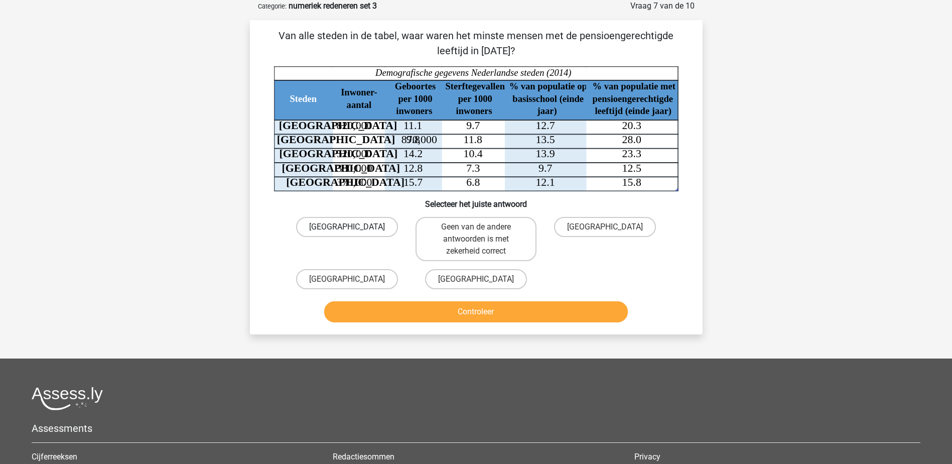
click at [341, 231] on label "Amsterdam" at bounding box center [347, 227] width 102 height 20
click at [347, 231] on input "Amsterdam" at bounding box center [350, 230] width 7 height 7
radio input "true"
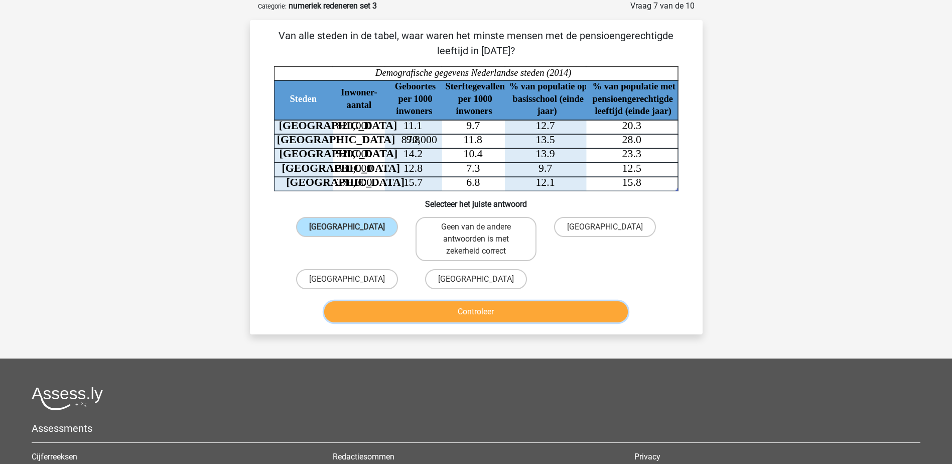
click at [385, 310] on button "Controleer" at bounding box center [476, 311] width 304 height 21
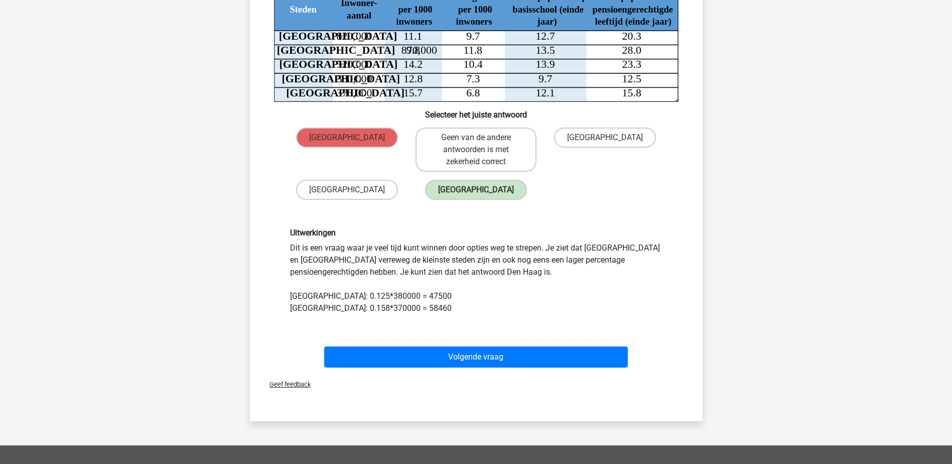
scroll to position [151, 0]
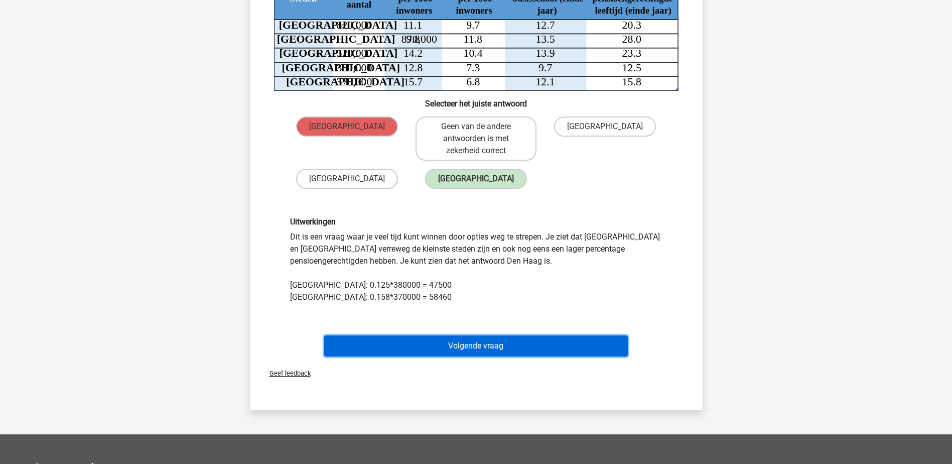
click at [413, 343] on button "Volgende vraag" at bounding box center [476, 345] width 304 height 21
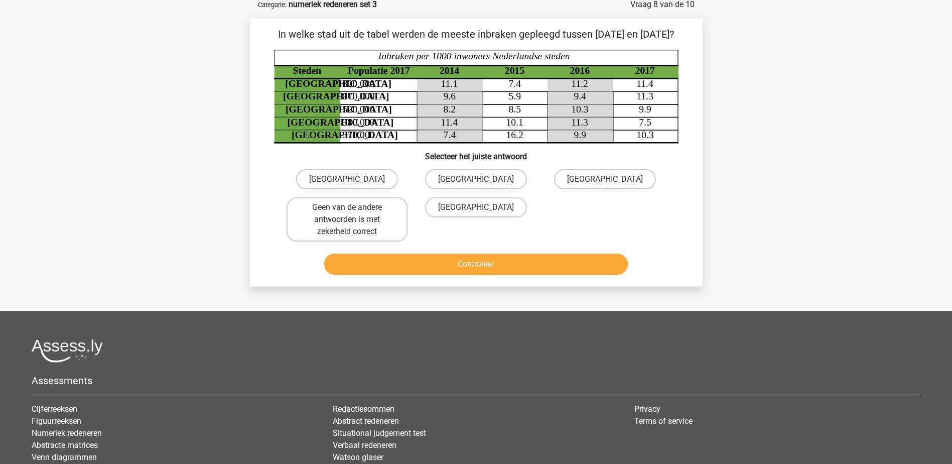
scroll to position [50, 0]
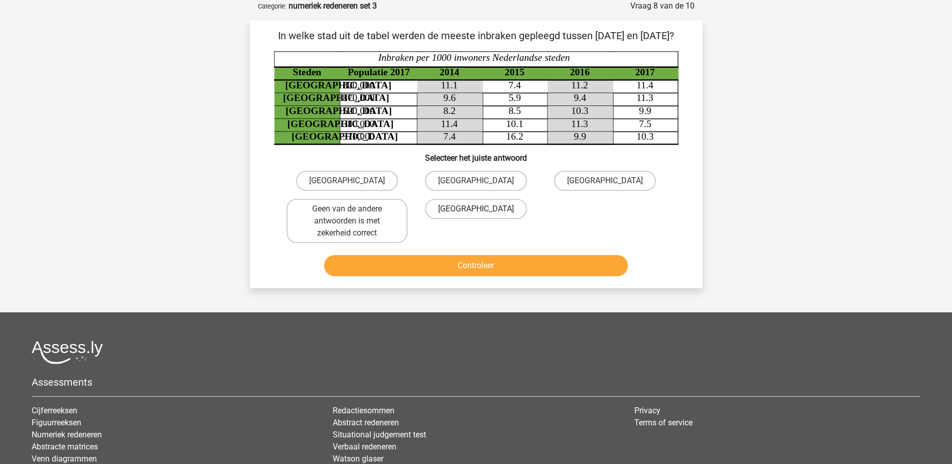
click at [456, 219] on label "Utrecht" at bounding box center [476, 209] width 102 height 20
click at [476, 215] on input "Utrecht" at bounding box center [479, 212] width 7 height 7
radio input "true"
click at [458, 274] on button "Controleer" at bounding box center [476, 265] width 304 height 21
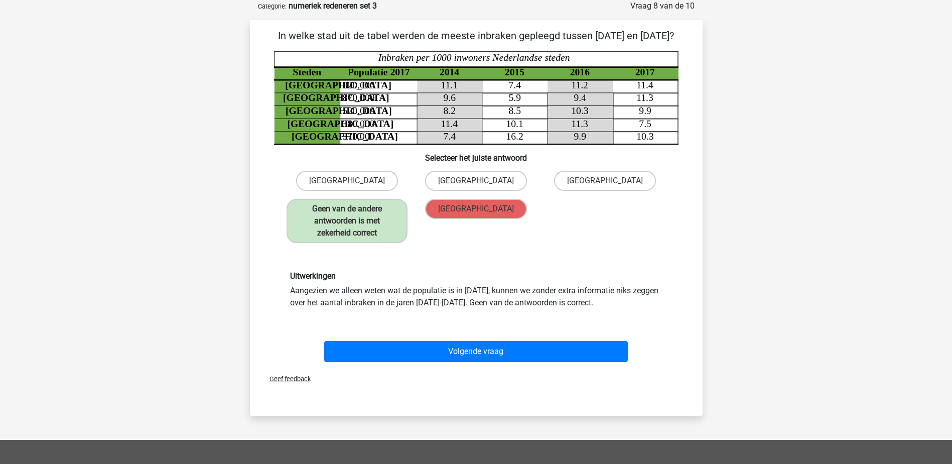
scroll to position [100, 0]
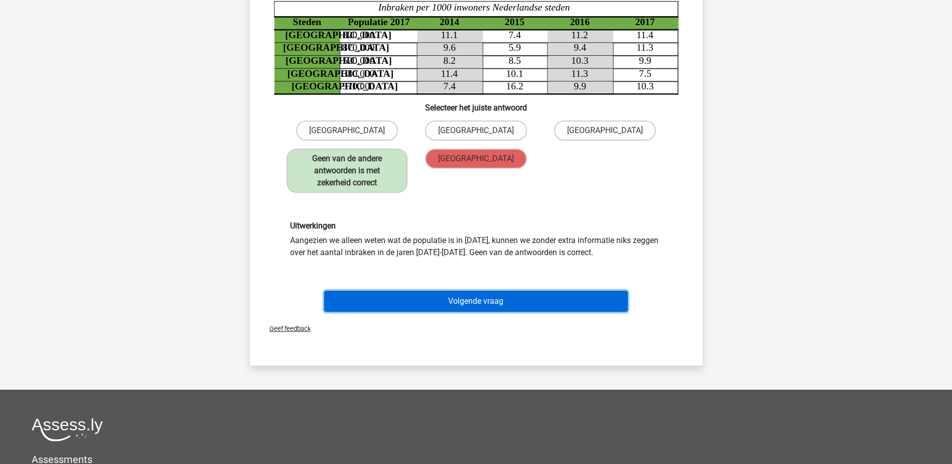
click at [366, 312] on button "Volgende vraag" at bounding box center [476, 300] width 304 height 21
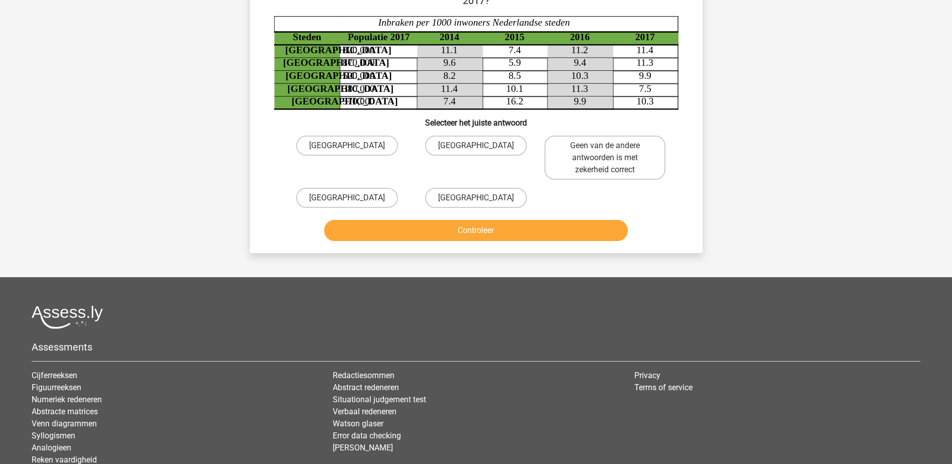
scroll to position [50, 0]
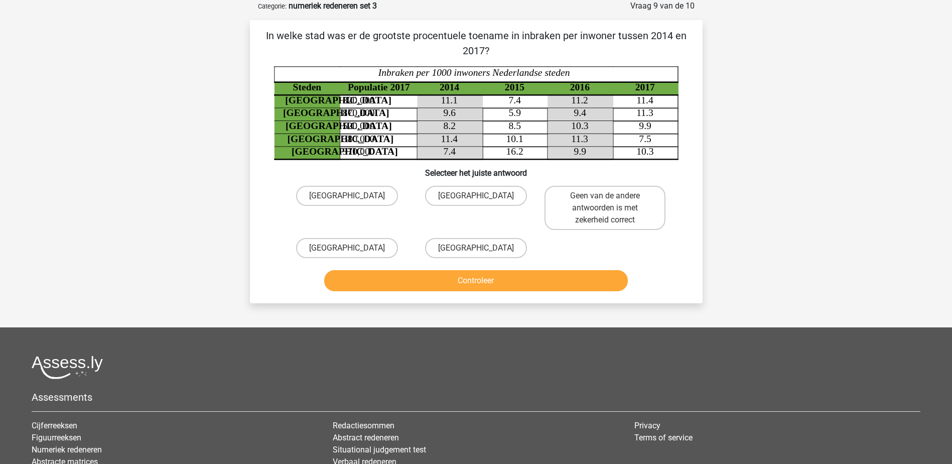
drag, startPoint x: 371, startPoint y: 242, endPoint x: 379, endPoint y: 266, distance: 25.4
click at [371, 243] on label "Amsterdam" at bounding box center [347, 248] width 102 height 20
click at [353, 248] on input "Amsterdam" at bounding box center [350, 251] width 7 height 7
radio input "true"
click at [382, 274] on button "Controleer" at bounding box center [476, 280] width 304 height 21
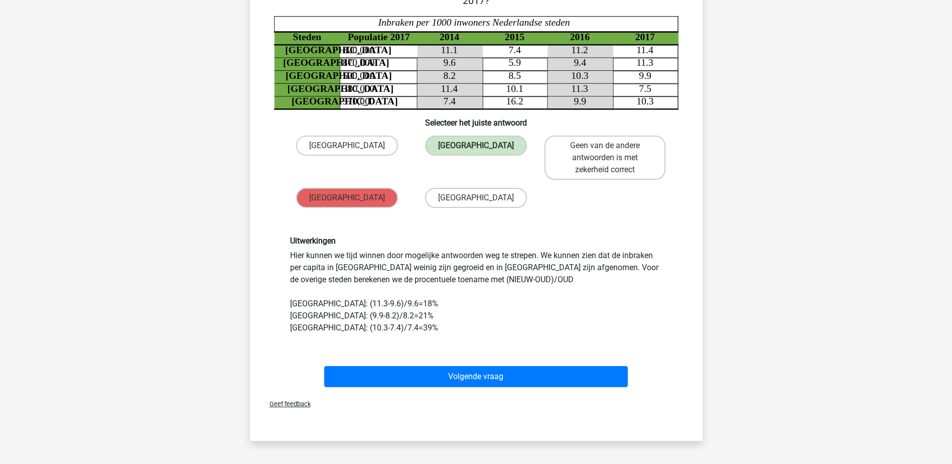
scroll to position [151, 0]
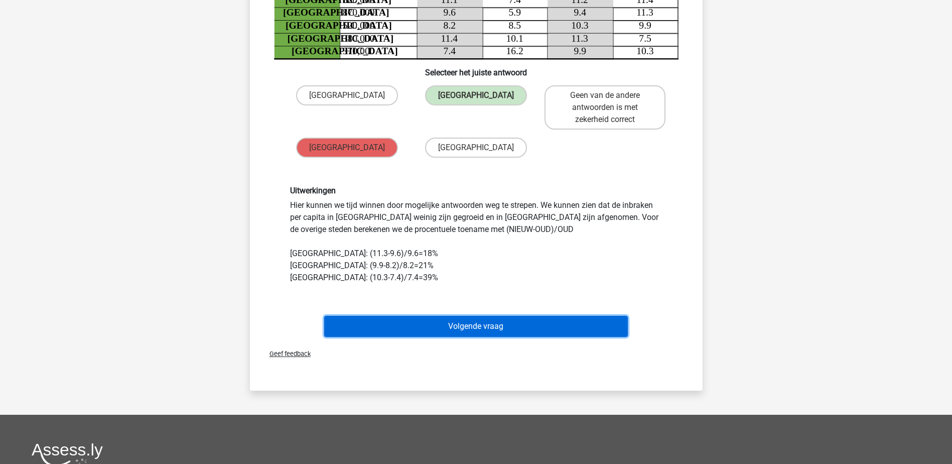
click at [354, 323] on button "Volgende vraag" at bounding box center [476, 326] width 304 height 21
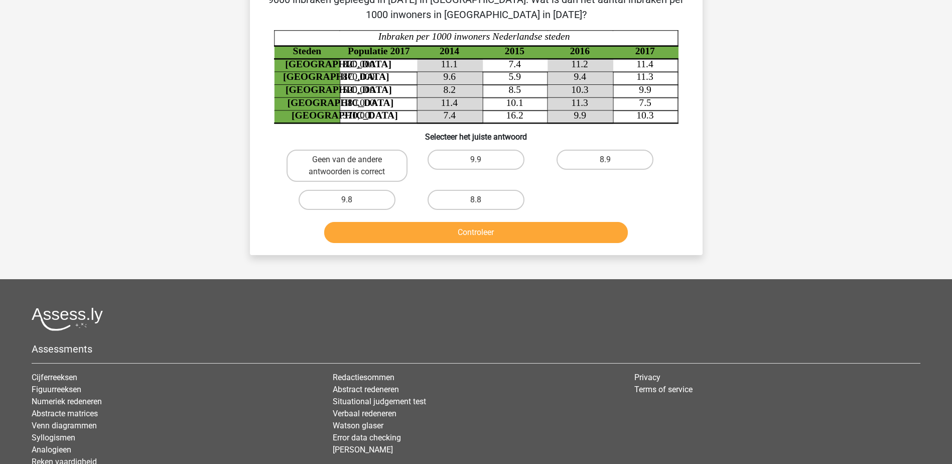
scroll to position [50, 0]
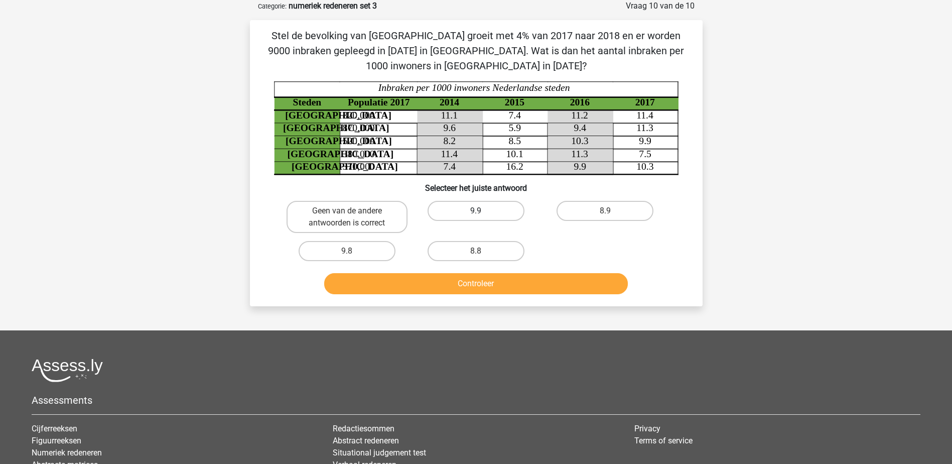
click at [455, 207] on label "9.9" at bounding box center [475, 211] width 97 height 20
click at [476, 211] on input "9.9" at bounding box center [479, 214] width 7 height 7
radio input "true"
click at [466, 279] on button "Controleer" at bounding box center [476, 283] width 304 height 21
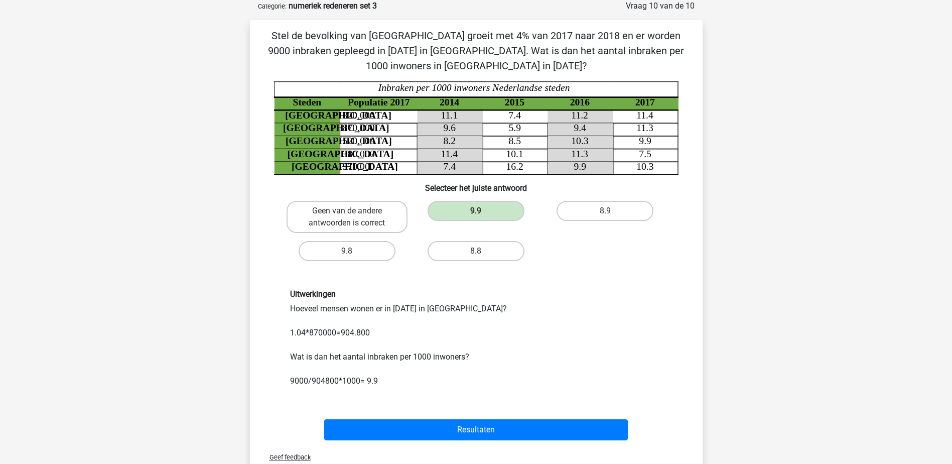
scroll to position [100, 0]
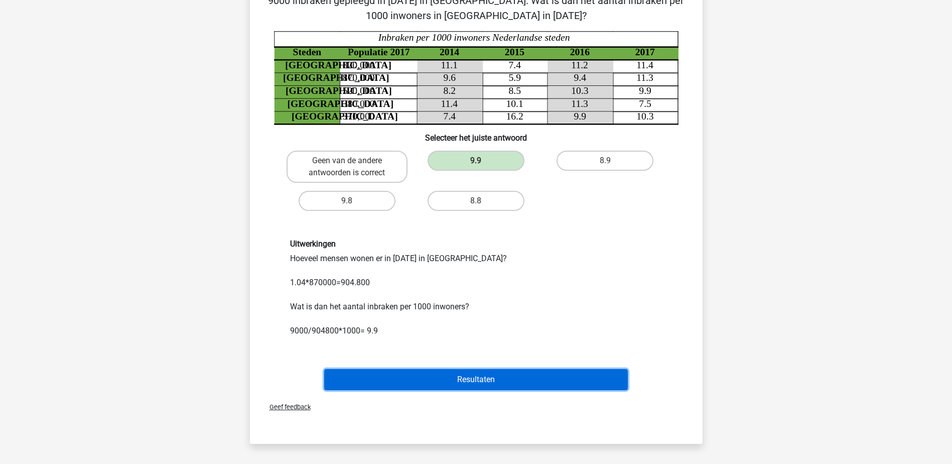
click at [400, 378] on button "Resultaten" at bounding box center [476, 379] width 304 height 21
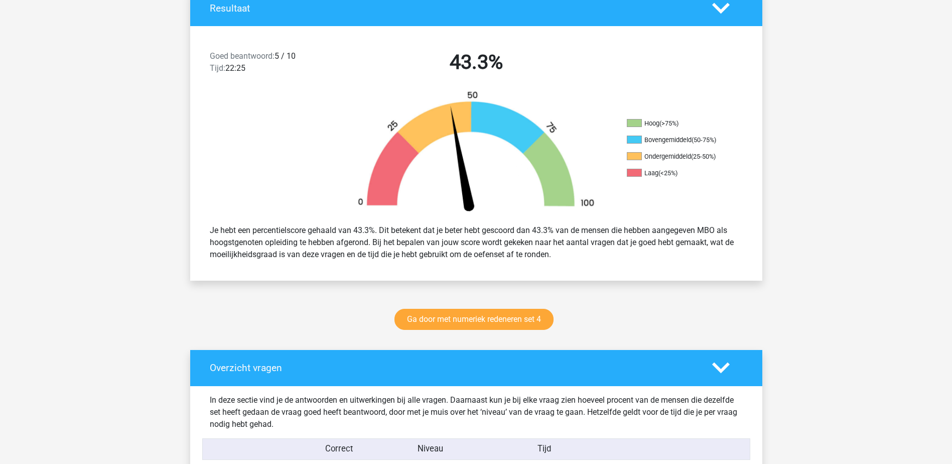
scroll to position [251, 0]
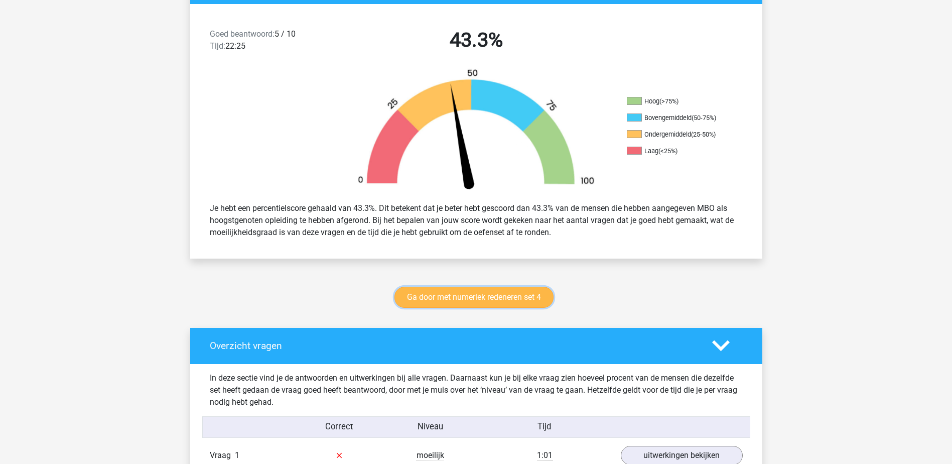
click at [518, 297] on link "Ga door met numeriek redeneren set 4" at bounding box center [473, 296] width 159 height 21
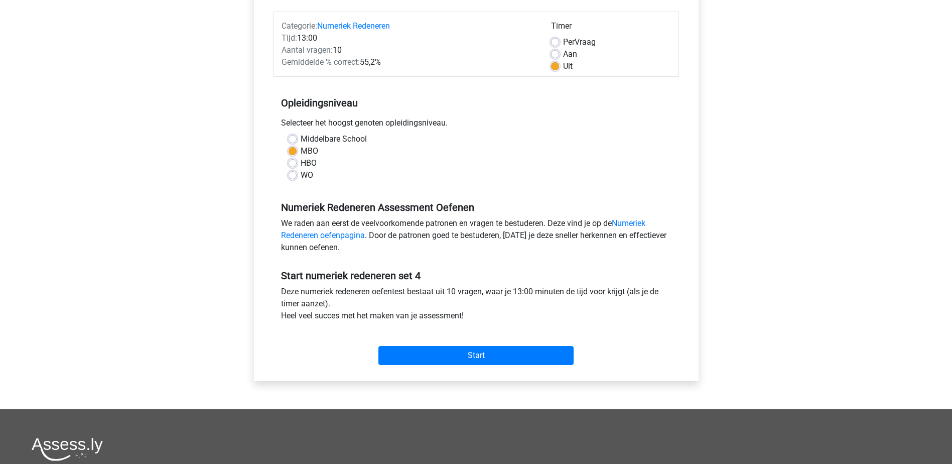
scroll to position [251, 0]
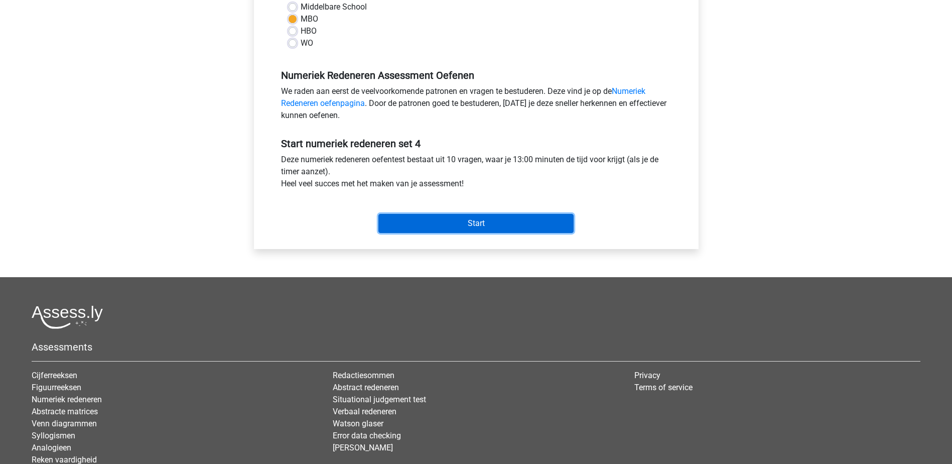
click at [465, 217] on input "Start" at bounding box center [475, 223] width 195 height 19
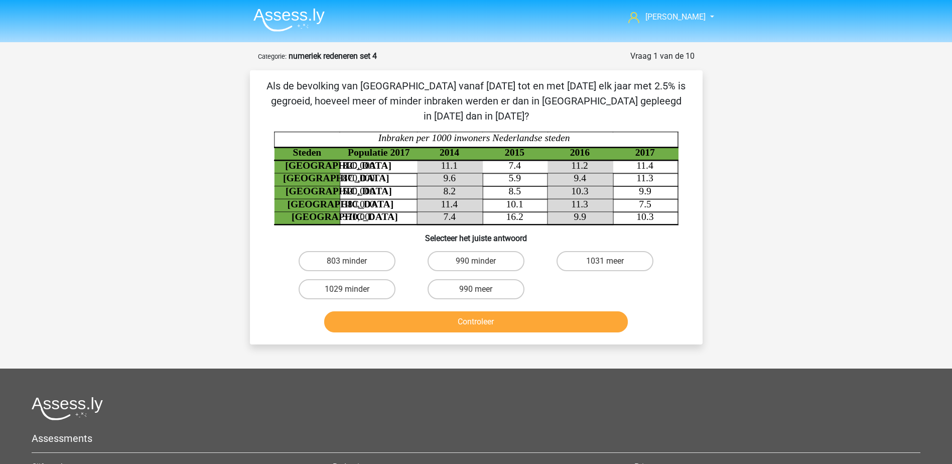
drag, startPoint x: 444, startPoint y: 271, endPoint x: 449, endPoint y: 286, distance: 16.2
click at [445, 279] on label "990 meer" at bounding box center [475, 289] width 97 height 20
click at [476, 289] on input "990 meer" at bounding box center [479, 292] width 7 height 7
radio input "true"
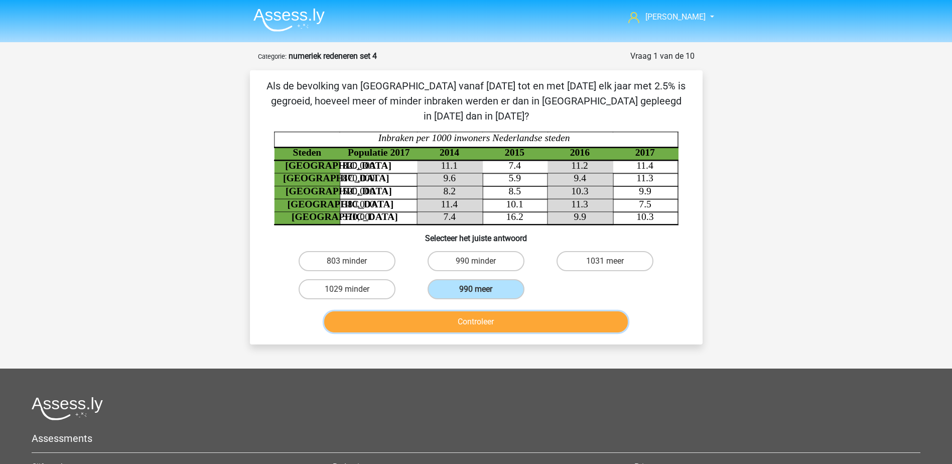
click at [448, 311] on button "Controleer" at bounding box center [476, 321] width 304 height 21
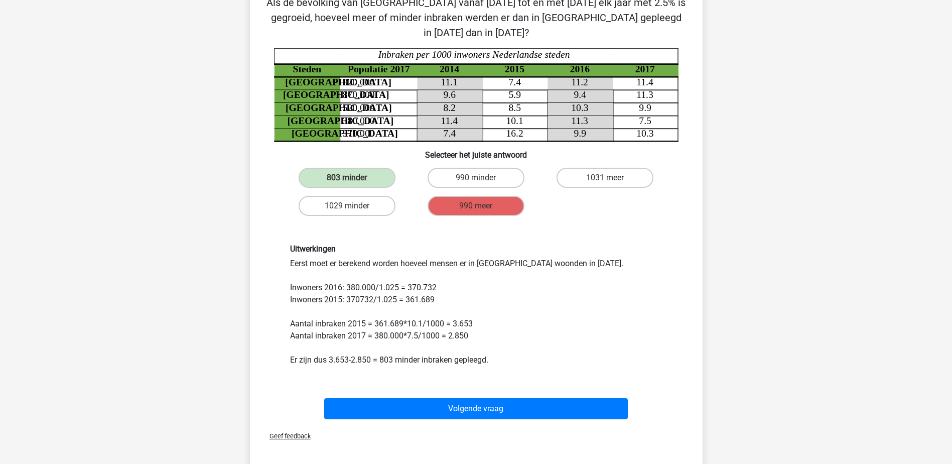
scroll to position [100, 0]
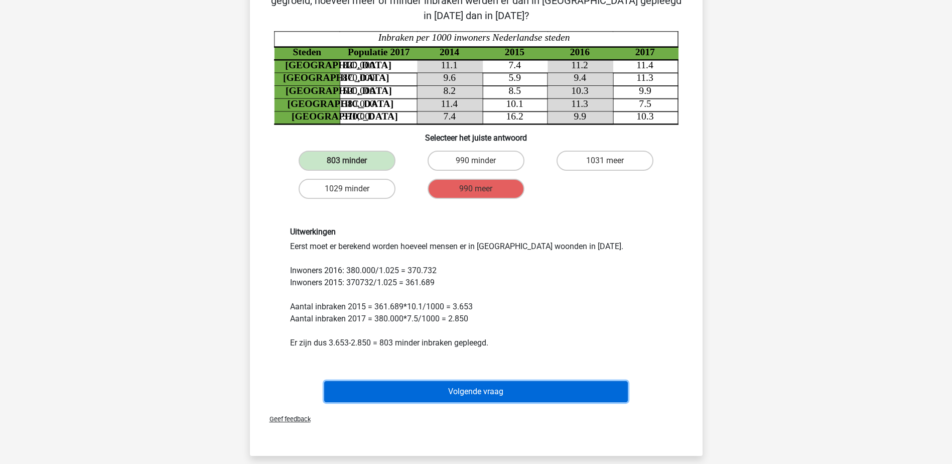
click at [404, 381] on button "Volgende vraag" at bounding box center [476, 391] width 304 height 21
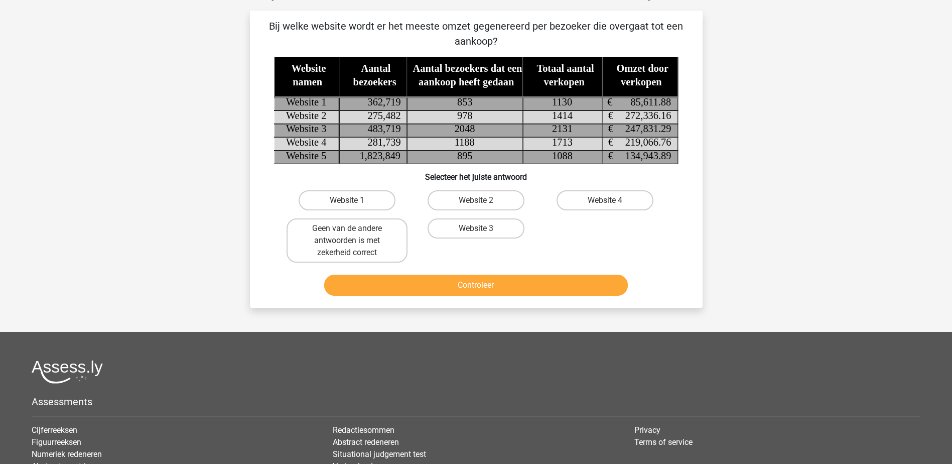
scroll to position [50, 0]
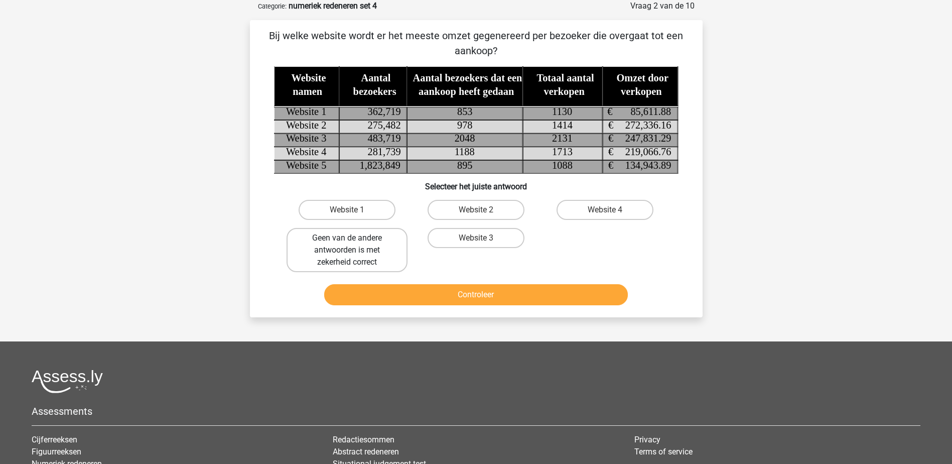
drag, startPoint x: 339, startPoint y: 233, endPoint x: 341, endPoint y: 238, distance: 5.4
click at [340, 234] on label "Geen van de andere antwoorden is met zekerheid correct" at bounding box center [346, 250] width 121 height 44
click at [347, 238] on input "Geen van de andere antwoorden is met zekerheid correct" at bounding box center [350, 241] width 7 height 7
radio input "true"
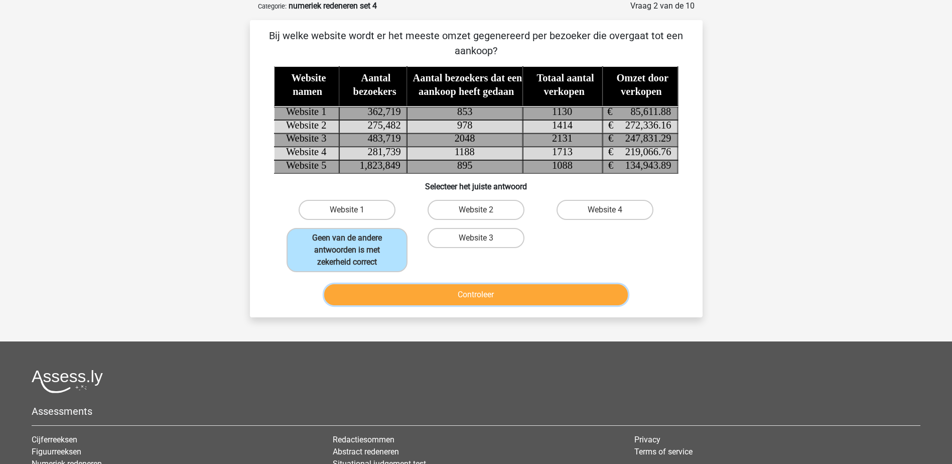
click at [389, 297] on button "Controleer" at bounding box center [476, 294] width 304 height 21
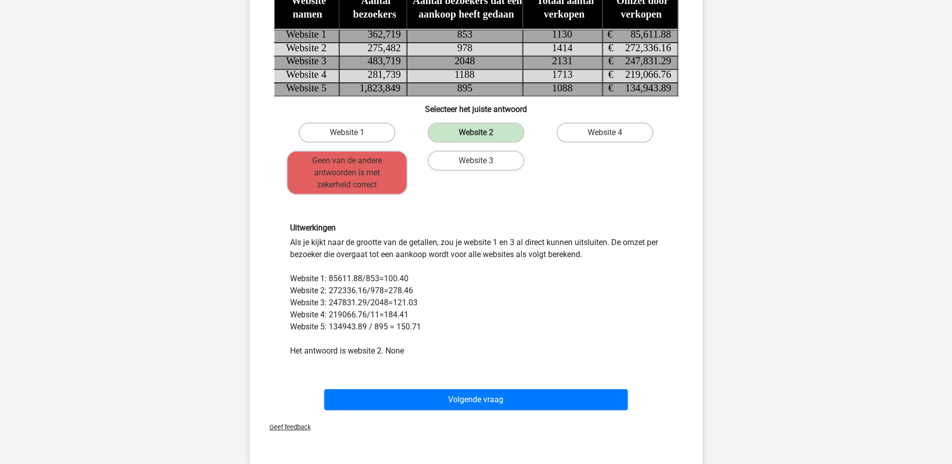
scroll to position [151, 0]
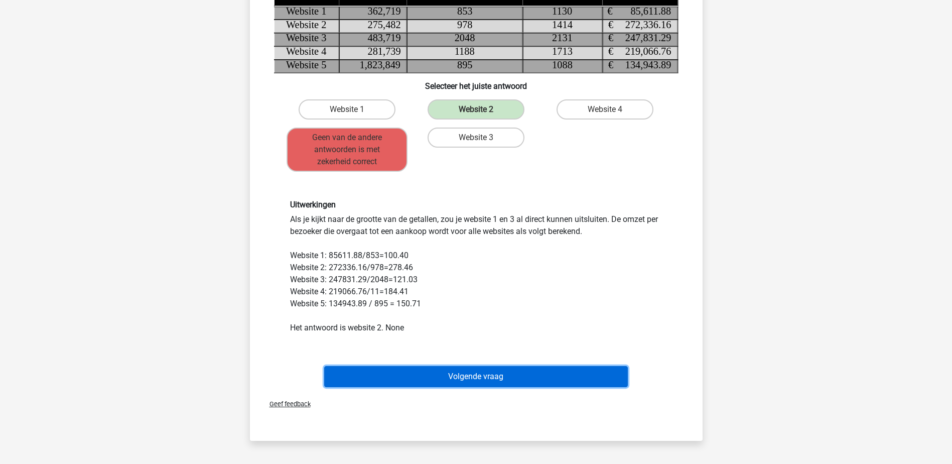
click at [391, 378] on button "Volgende vraag" at bounding box center [476, 376] width 304 height 21
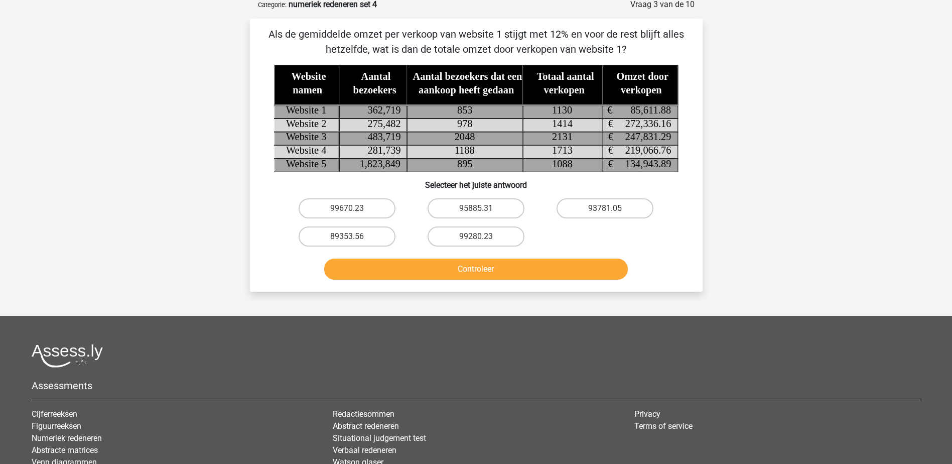
scroll to position [50, 0]
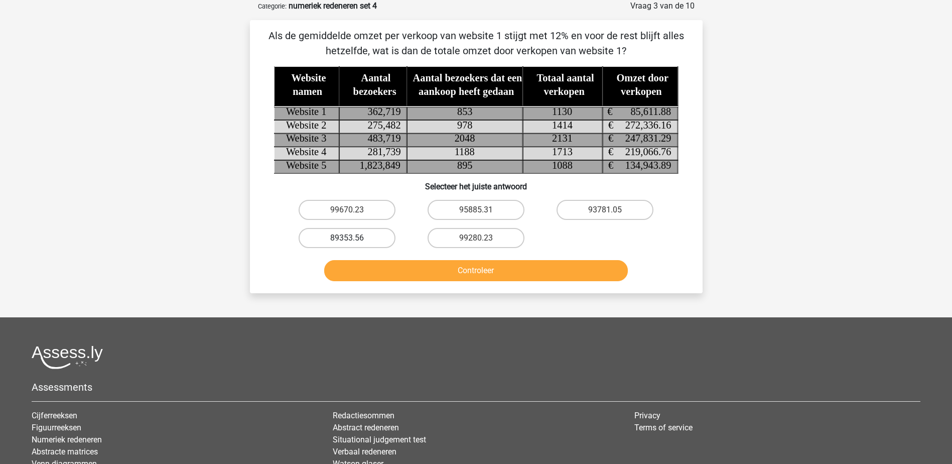
click at [332, 232] on label "89353.56" at bounding box center [347, 238] width 97 height 20
click at [347, 238] on input "89353.56" at bounding box center [350, 241] width 7 height 7
radio input "true"
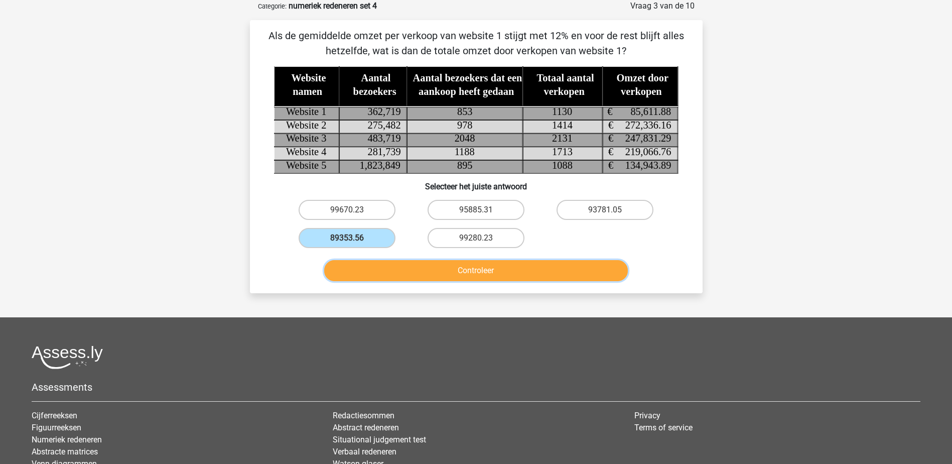
click at [350, 265] on button "Controleer" at bounding box center [476, 270] width 304 height 21
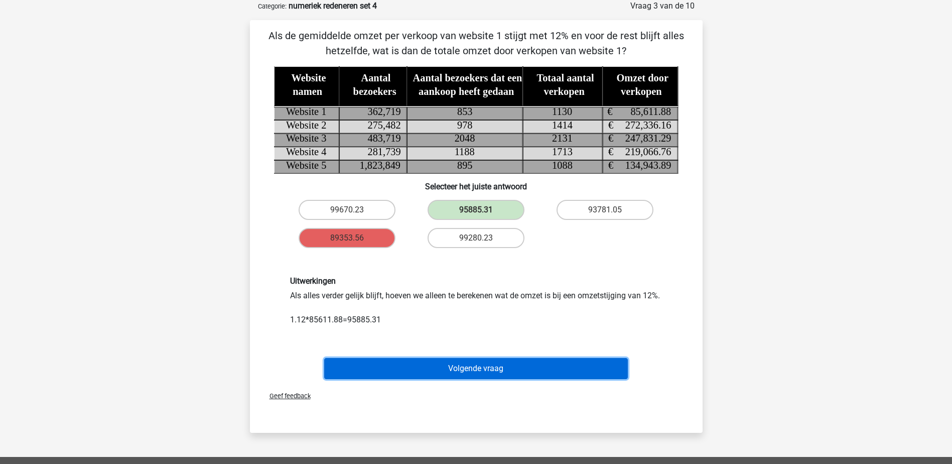
click at [382, 372] on button "Volgende vraag" at bounding box center [476, 368] width 304 height 21
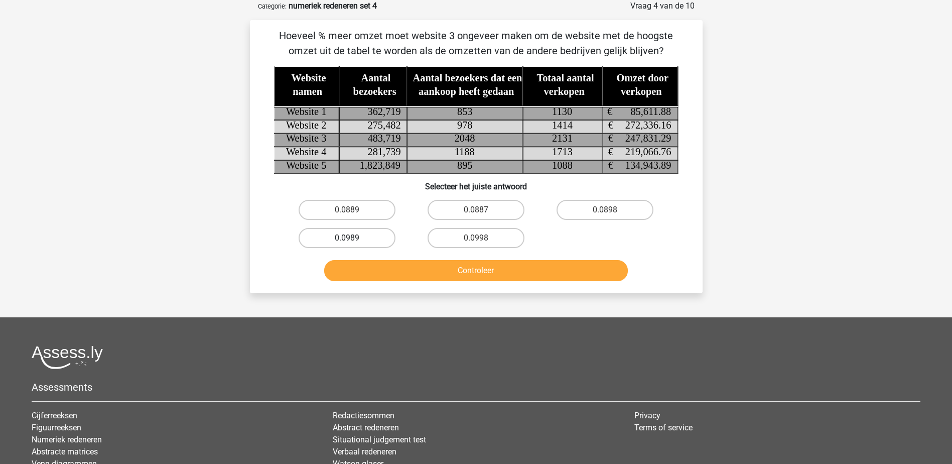
click at [359, 236] on label "0.0989" at bounding box center [347, 238] width 97 height 20
click at [353, 238] on input "0.0989" at bounding box center [350, 241] width 7 height 7
radio input "true"
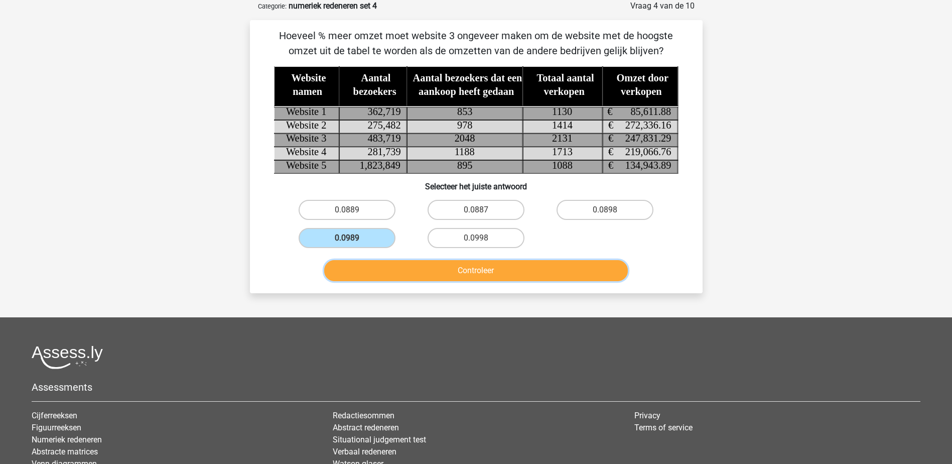
click at [366, 265] on button "Controleer" at bounding box center [476, 270] width 304 height 21
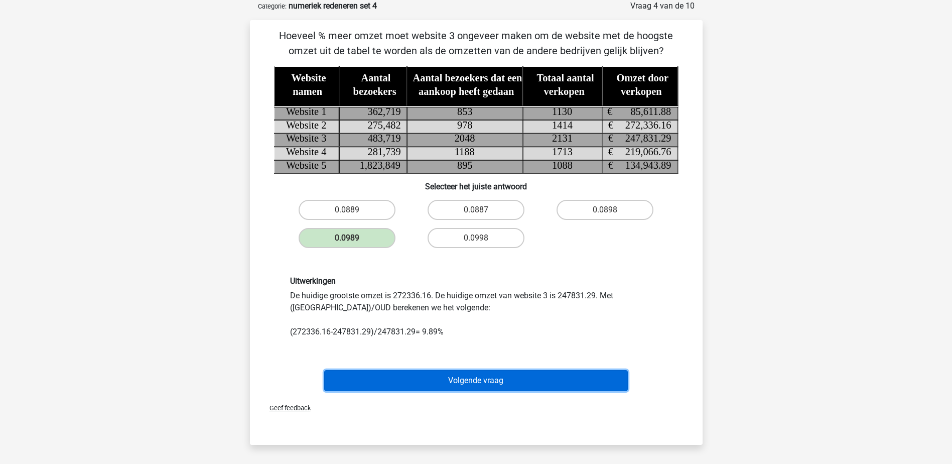
click at [395, 377] on button "Volgende vraag" at bounding box center [476, 380] width 304 height 21
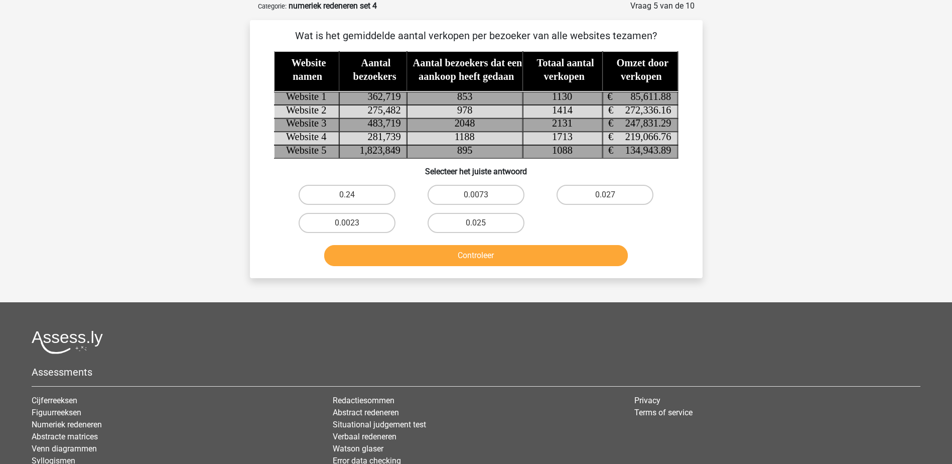
drag, startPoint x: 354, startPoint y: 217, endPoint x: 372, endPoint y: 240, distance: 28.9
click at [355, 219] on label "0.0023" at bounding box center [347, 223] width 97 height 20
click at [353, 223] on input "0.0023" at bounding box center [350, 226] width 7 height 7
radio input "true"
click at [379, 251] on button "Controleer" at bounding box center [476, 255] width 304 height 21
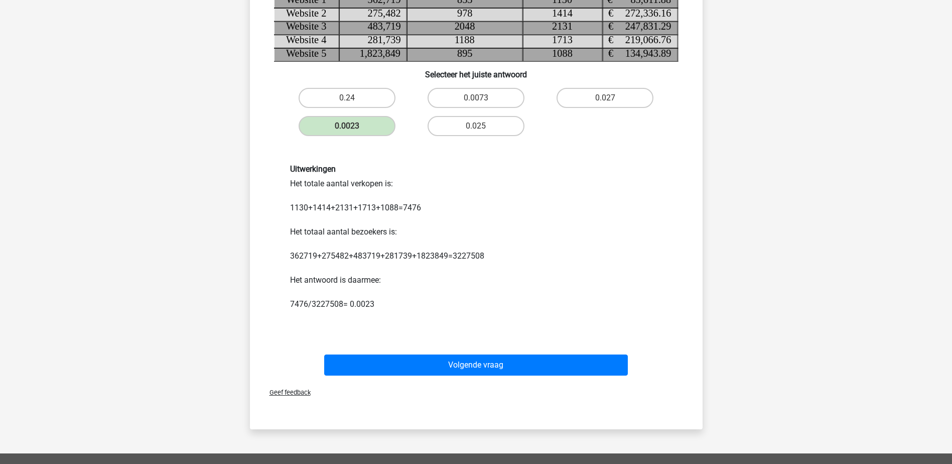
scroll to position [151, 0]
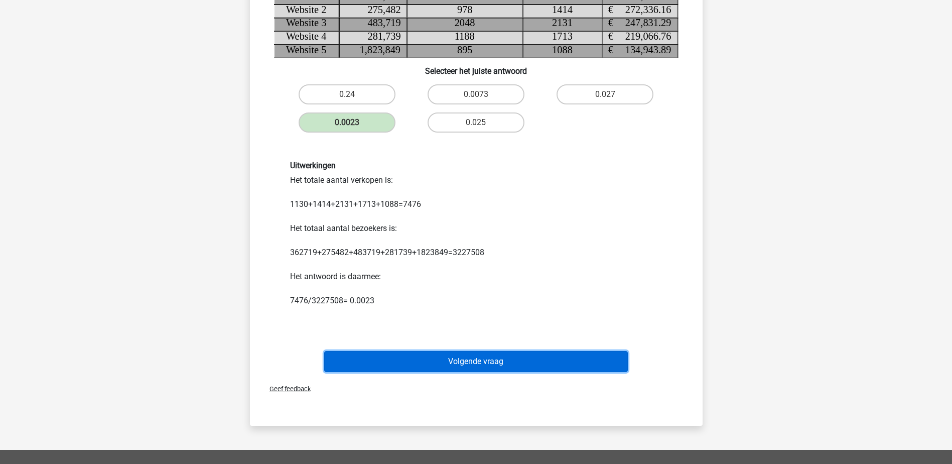
click at [406, 361] on button "Volgende vraag" at bounding box center [476, 361] width 304 height 21
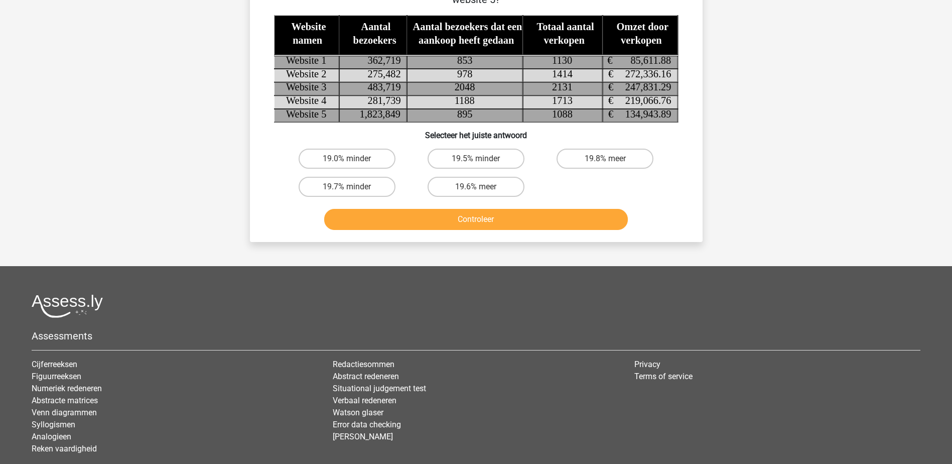
scroll to position [50, 0]
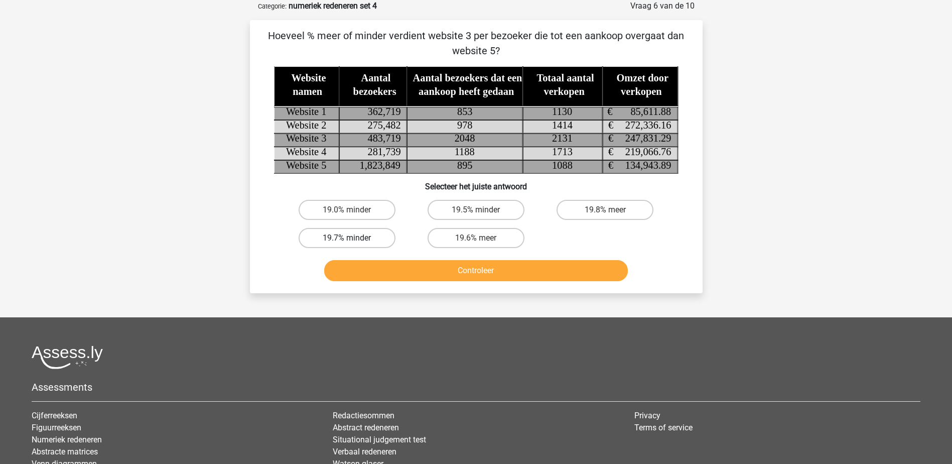
click at [356, 234] on label "19.7% minder" at bounding box center [347, 238] width 97 height 20
click at [353, 238] on input "19.7% minder" at bounding box center [350, 241] width 7 height 7
radio input "true"
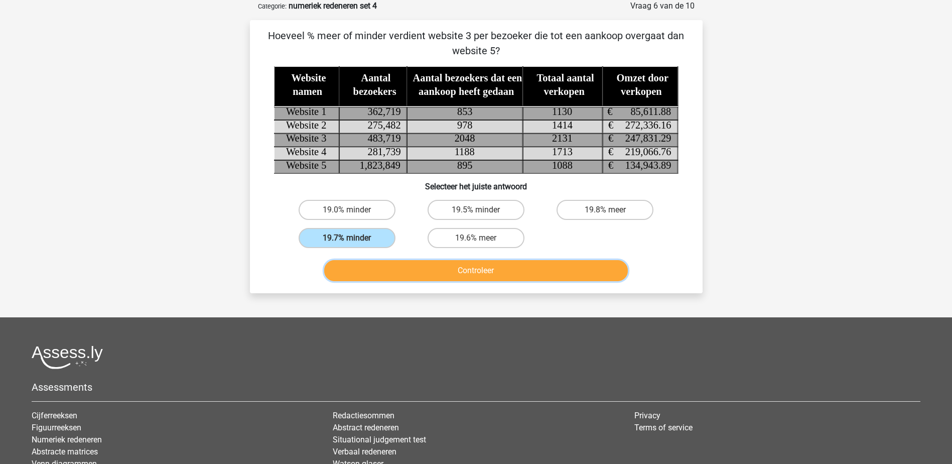
click at [364, 267] on button "Controleer" at bounding box center [476, 270] width 304 height 21
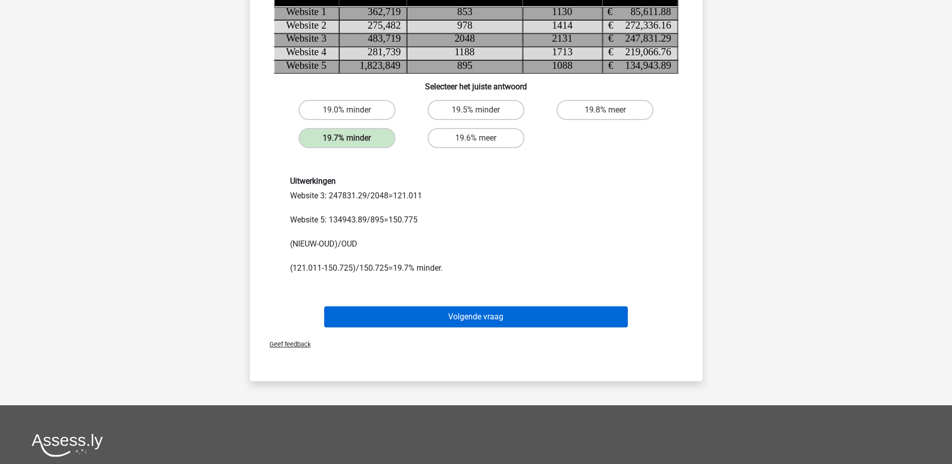
scroll to position [151, 0]
click at [368, 309] on button "Volgende vraag" at bounding box center [476, 316] width 304 height 21
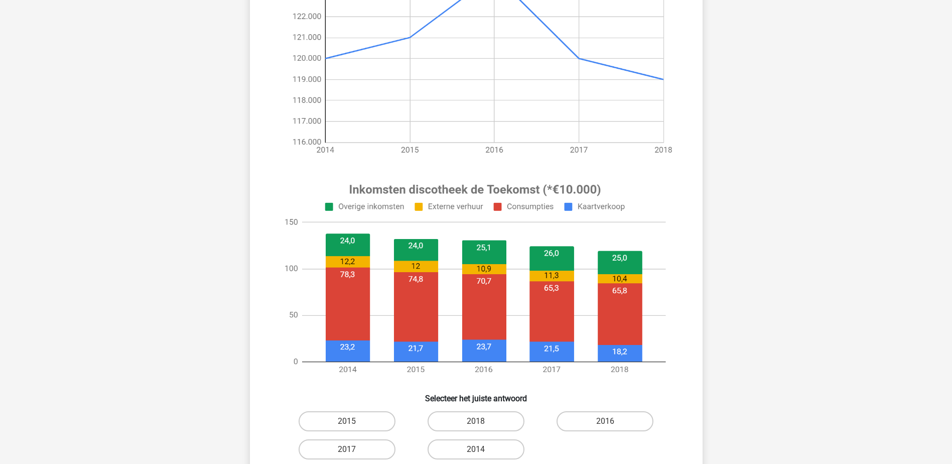
scroll to position [301, 0]
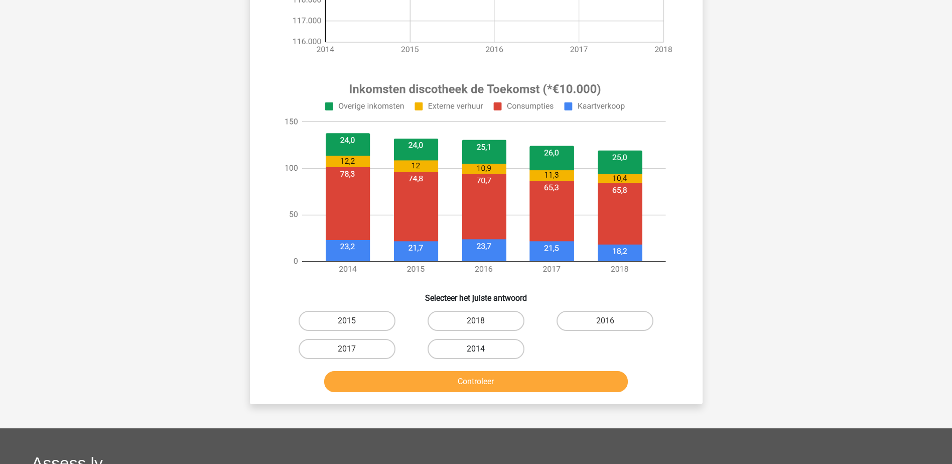
click at [471, 346] on label "2014" at bounding box center [475, 349] width 97 height 20
click at [476, 349] on input "2014" at bounding box center [479, 352] width 7 height 7
radio input "true"
click at [472, 383] on button "Controleer" at bounding box center [476, 381] width 304 height 21
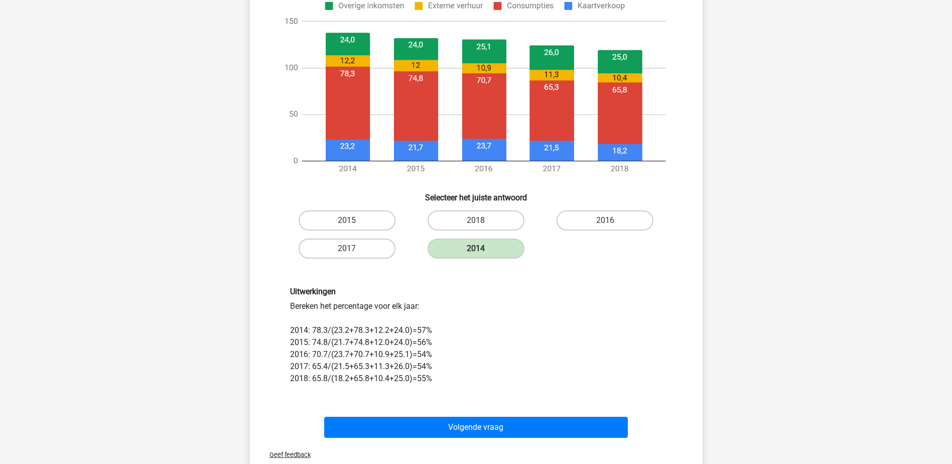
scroll to position [452, 0]
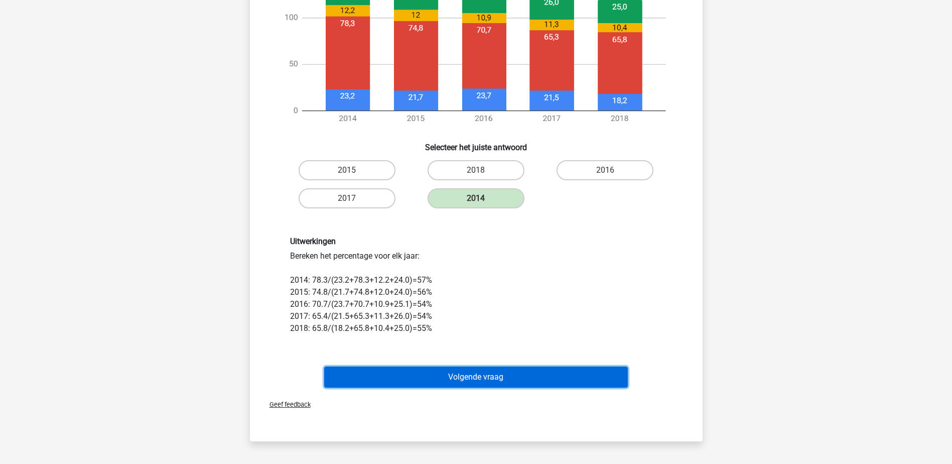
click at [386, 368] on button "Volgende vraag" at bounding box center [476, 376] width 304 height 21
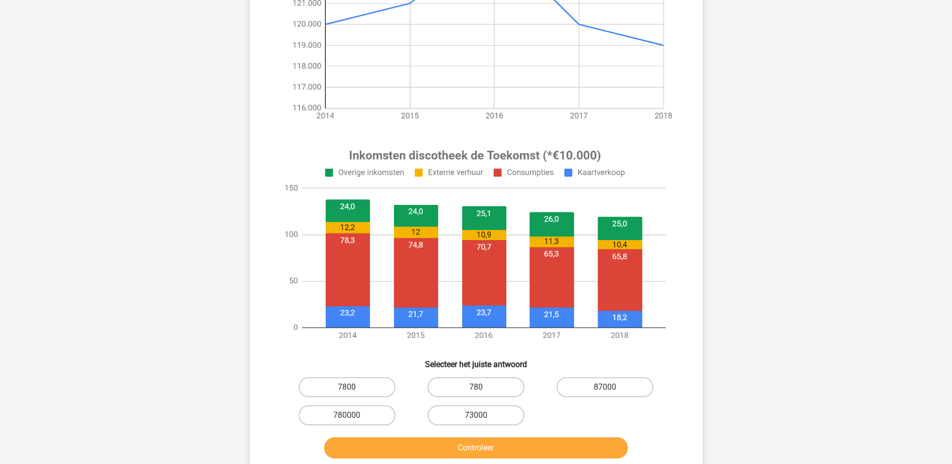
scroll to position [251, 0]
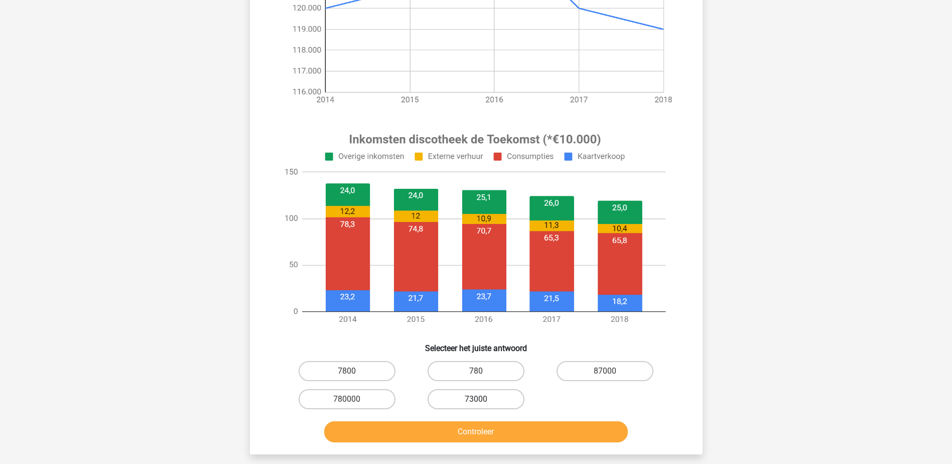
drag, startPoint x: 499, startPoint y: 395, endPoint x: 503, endPoint y: 431, distance: 36.9
click at [499, 396] on label "73000" at bounding box center [475, 399] width 97 height 20
click at [482, 399] on input "73000" at bounding box center [479, 402] width 7 height 7
radio input "true"
click at [503, 432] on button "Controleer" at bounding box center [476, 431] width 304 height 21
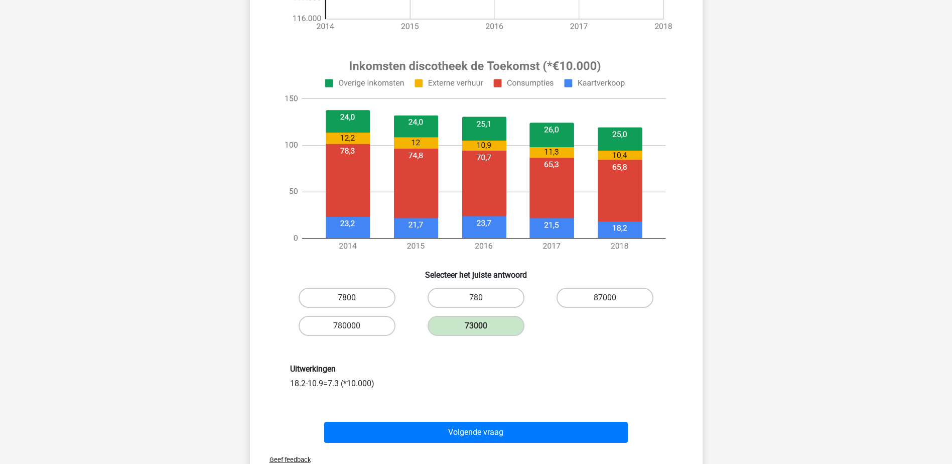
scroll to position [351, 0]
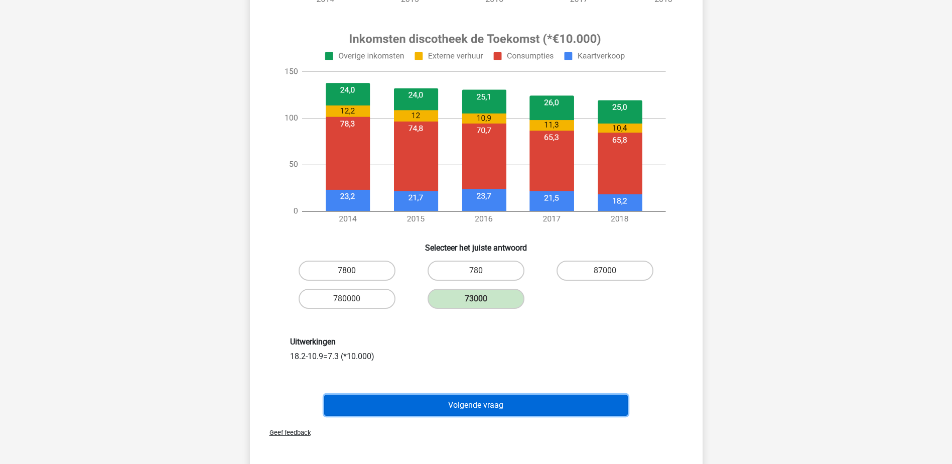
click at [446, 401] on button "Volgende vraag" at bounding box center [476, 404] width 304 height 21
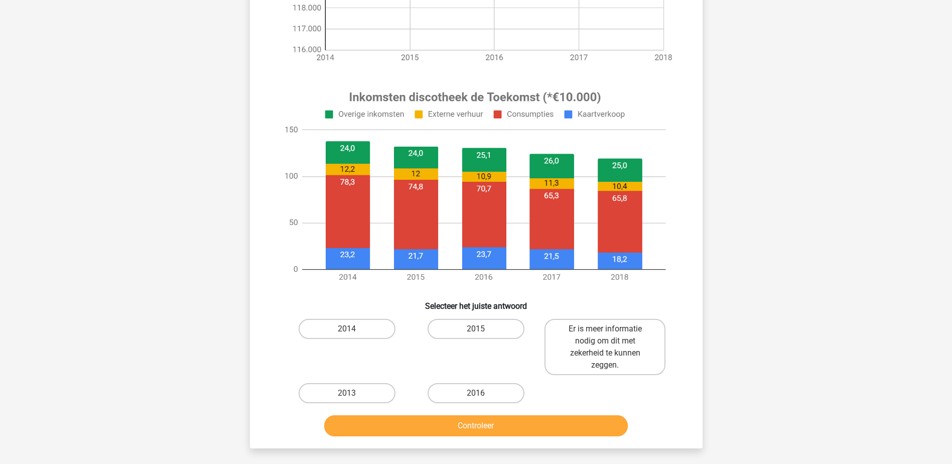
scroll to position [301, 0]
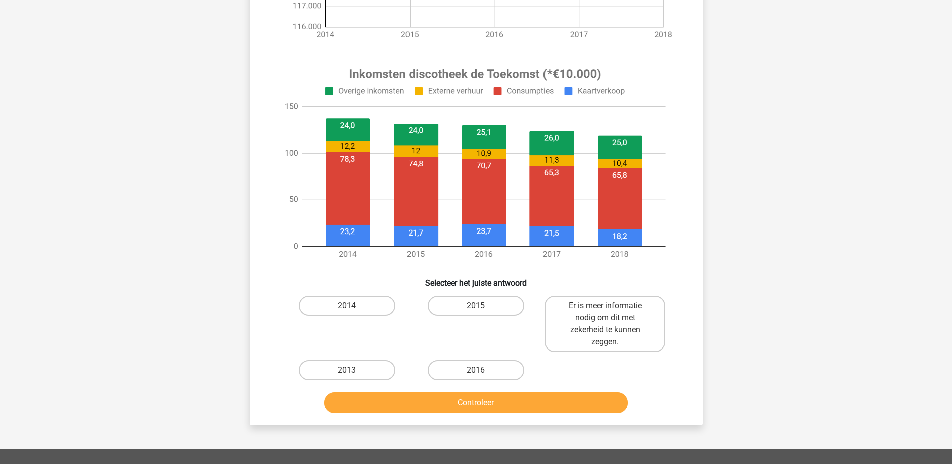
drag, startPoint x: 576, startPoint y: 321, endPoint x: 577, endPoint y: 361, distance: 40.1
click at [577, 323] on label "Er is meer informatie nodig om dit met zekerheid te kunnen zeggen." at bounding box center [604, 324] width 121 height 56
click at [605, 312] on input "Er is meer informatie nodig om dit met zekerheid te kunnen zeggen." at bounding box center [608, 309] width 7 height 7
radio input "true"
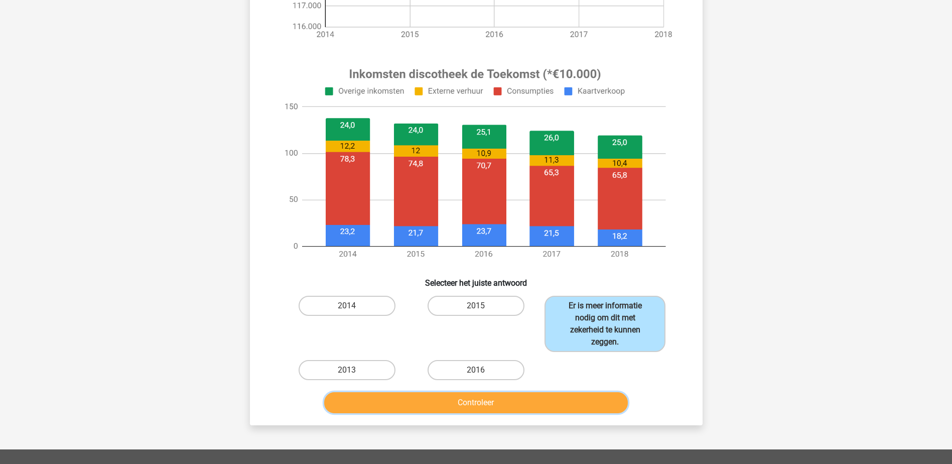
click at [582, 401] on button "Controleer" at bounding box center [476, 402] width 304 height 21
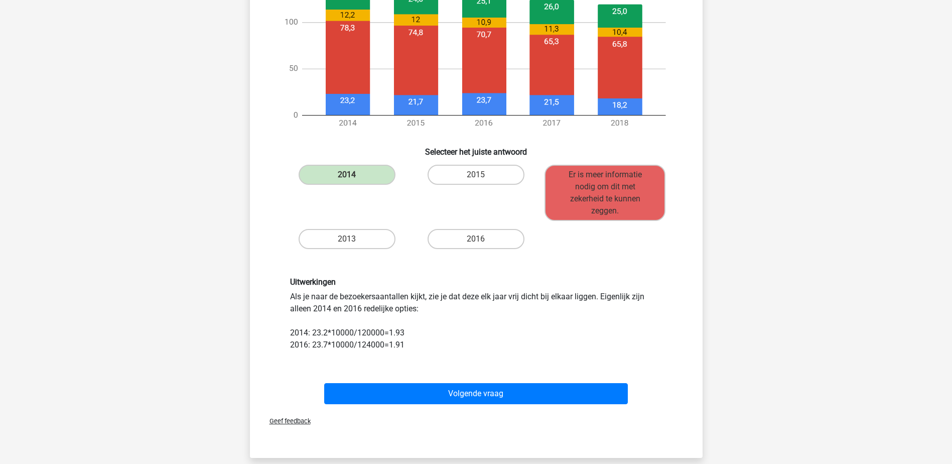
scroll to position [452, 0]
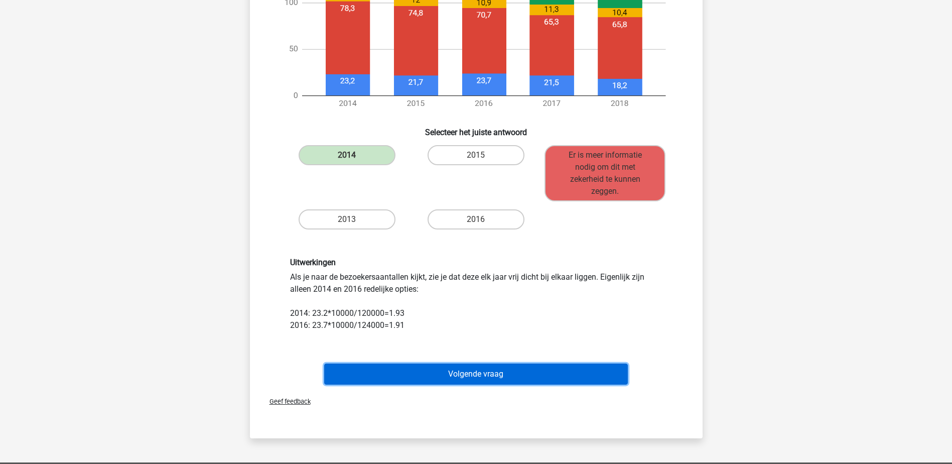
click at [439, 372] on button "Volgende vraag" at bounding box center [476, 373] width 304 height 21
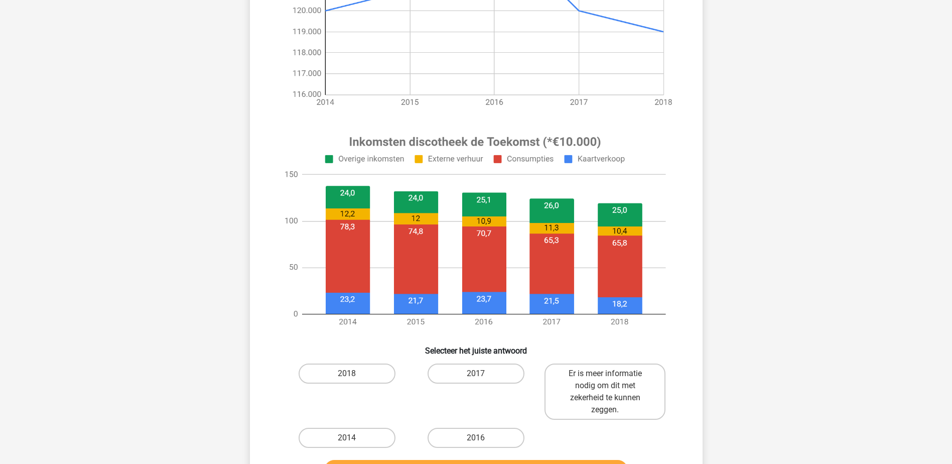
scroll to position [251, 0]
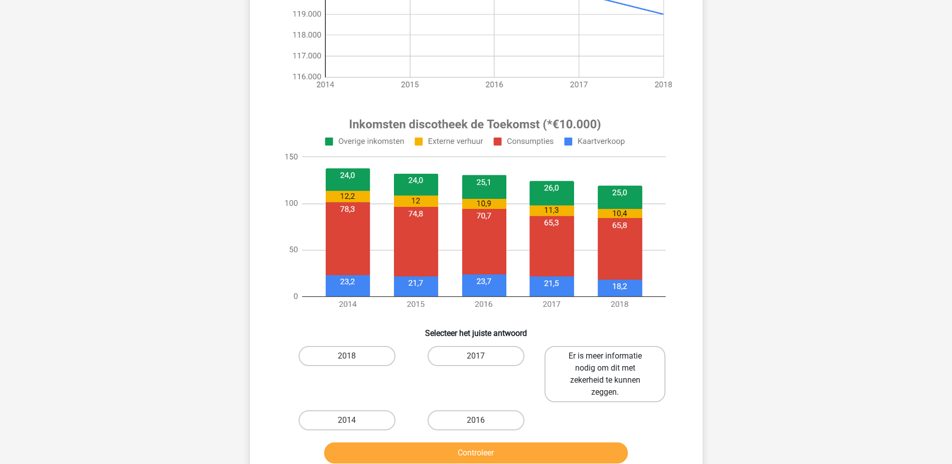
click at [580, 358] on label "Er is meer informatie nodig om dit met zekerheid te kunnen zeggen." at bounding box center [604, 374] width 121 height 56
click at [605, 358] on input "Er is meer informatie nodig om dit met zekerheid te kunnen zeggen." at bounding box center [608, 359] width 7 height 7
radio input "true"
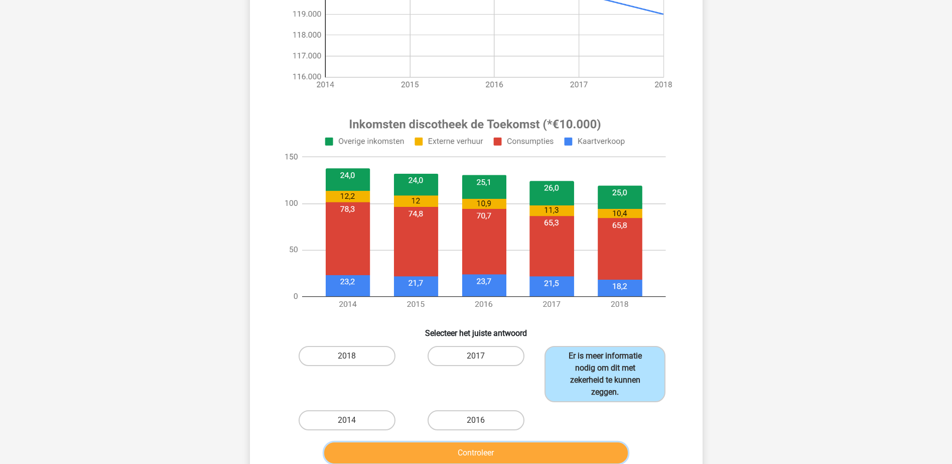
click at [552, 450] on button "Controleer" at bounding box center [476, 452] width 304 height 21
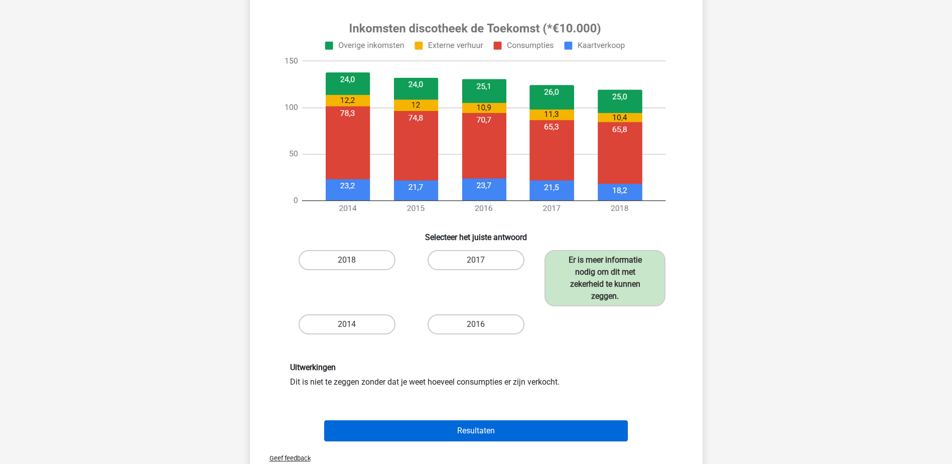
scroll to position [351, 0]
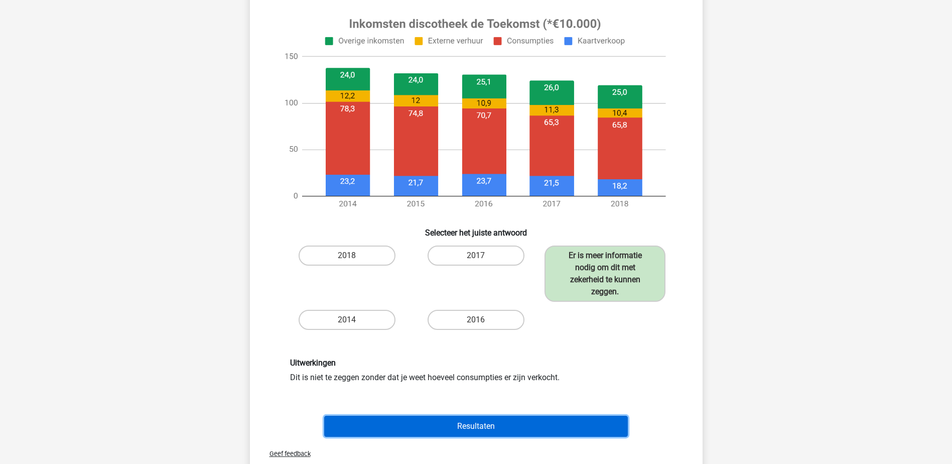
click at [528, 422] on button "Resultaten" at bounding box center [476, 425] width 304 height 21
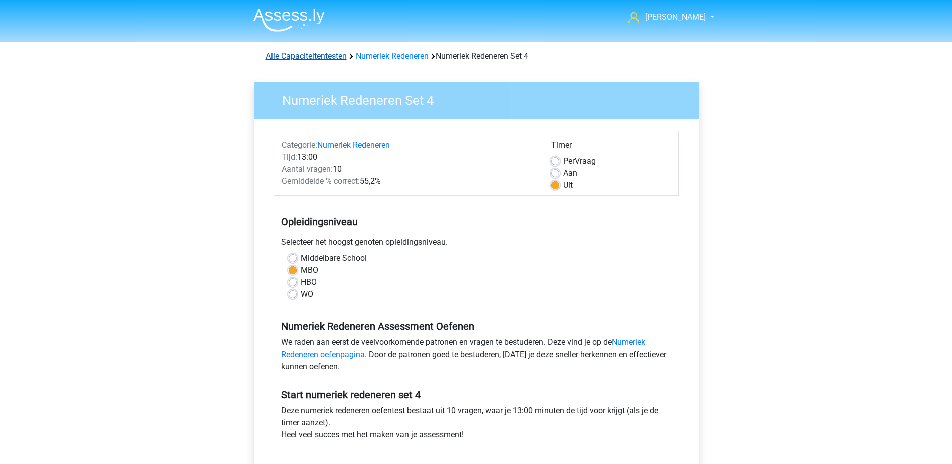
click at [327, 54] on link "Alle Capaciteitentesten" at bounding box center [306, 56] width 81 height 10
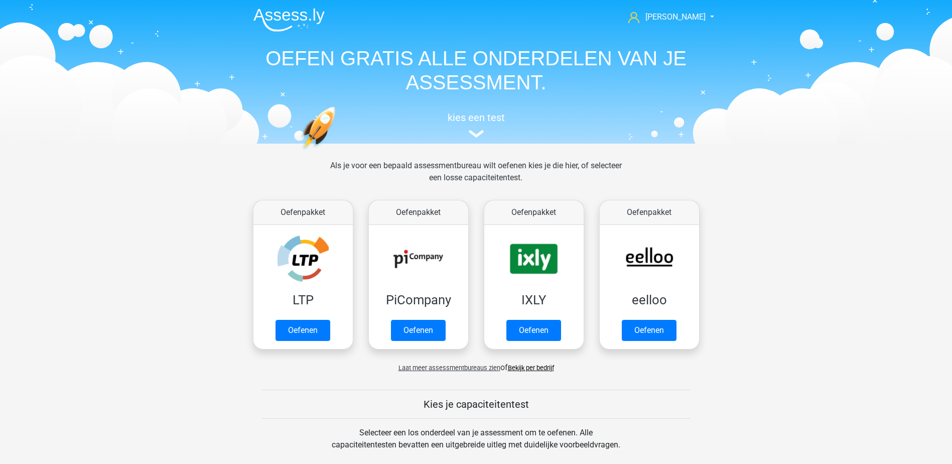
scroll to position [426, 0]
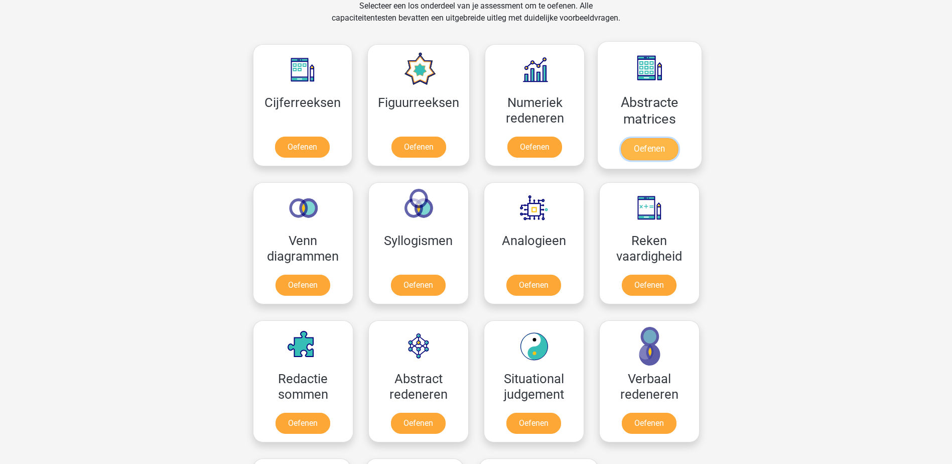
click at [642, 145] on link "Oefenen" at bounding box center [649, 149] width 57 height 22
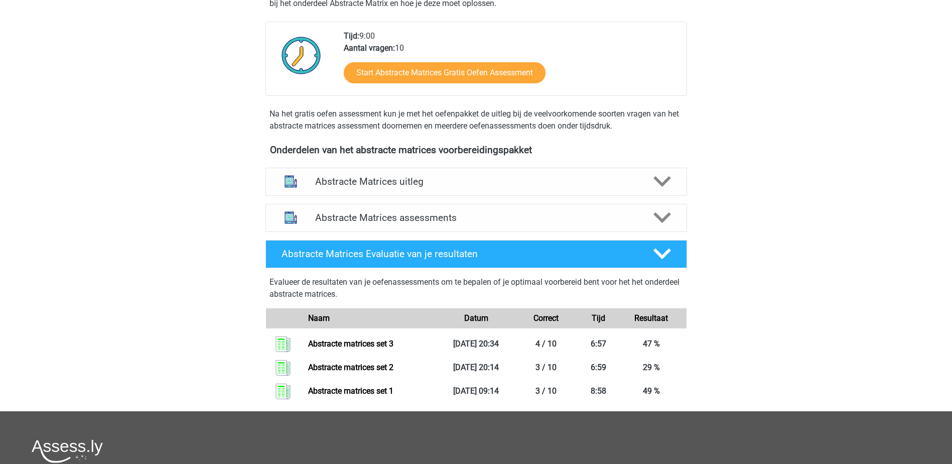
scroll to position [301, 0]
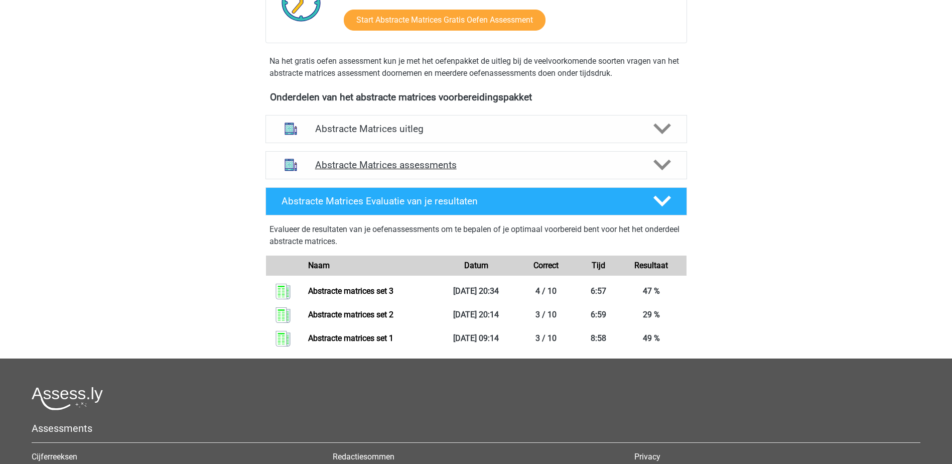
click at [661, 168] on polygon at bounding box center [662, 165] width 18 height 11
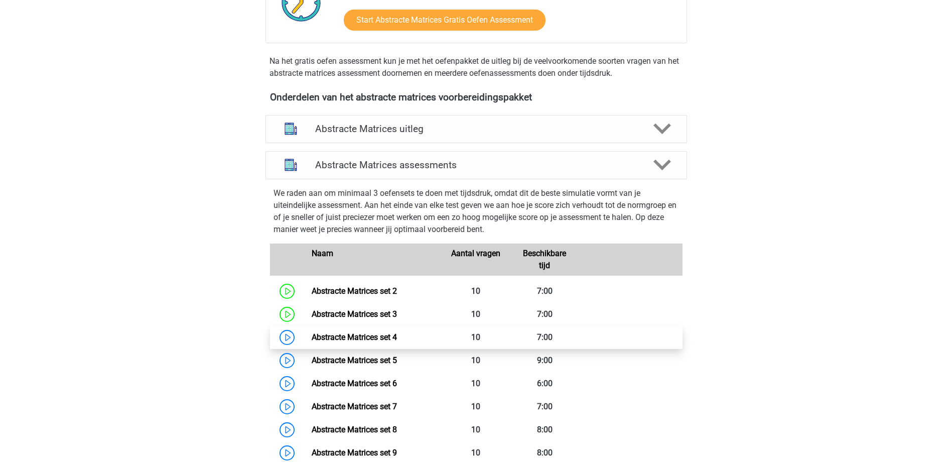
click at [390, 339] on link "Abstracte Matrices set 4" at bounding box center [354, 337] width 85 height 10
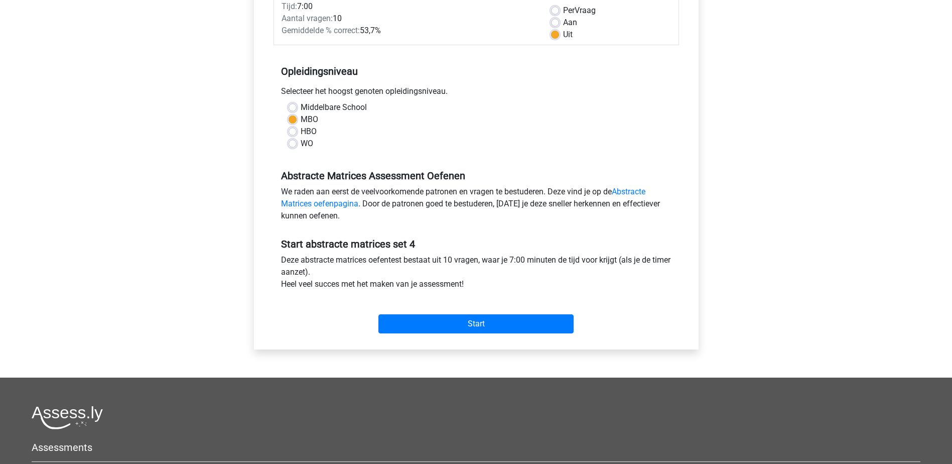
scroll to position [201, 0]
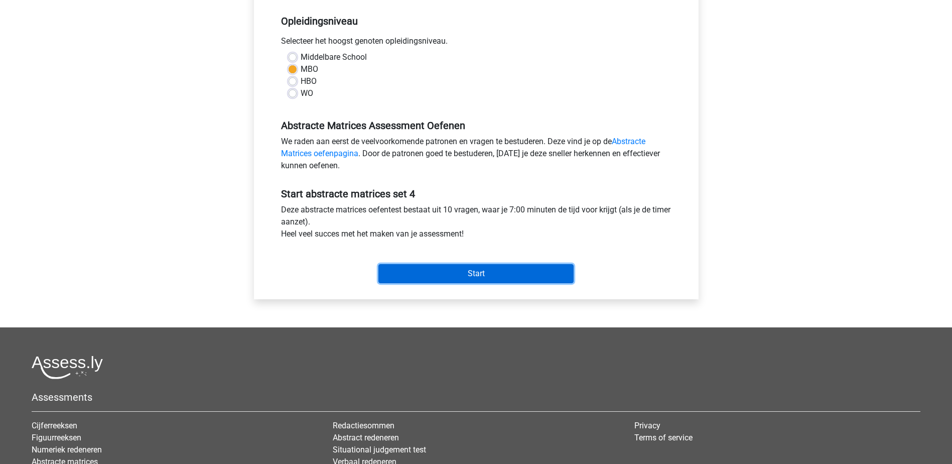
click at [498, 272] on input "Start" at bounding box center [475, 273] width 195 height 19
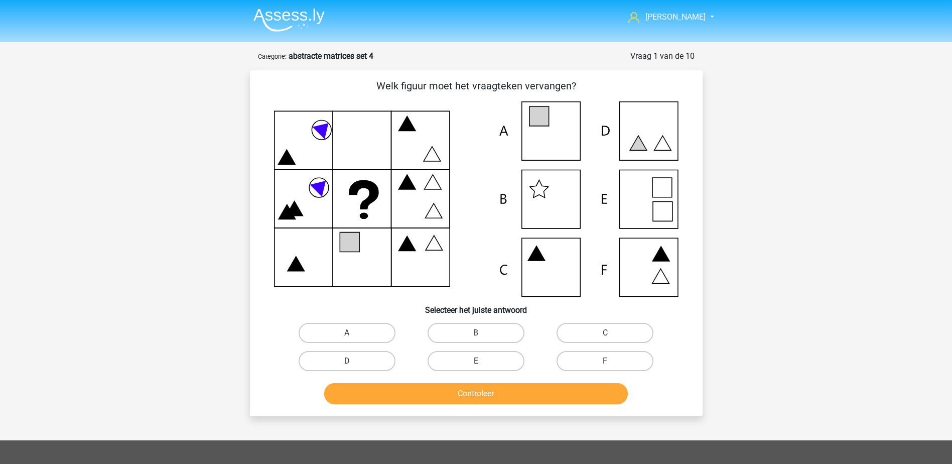
click at [495, 361] on label "E" at bounding box center [475, 361] width 97 height 20
click at [482, 361] on input "E" at bounding box center [479, 364] width 7 height 7
radio input "true"
click at [492, 393] on button "Controleer" at bounding box center [476, 393] width 304 height 21
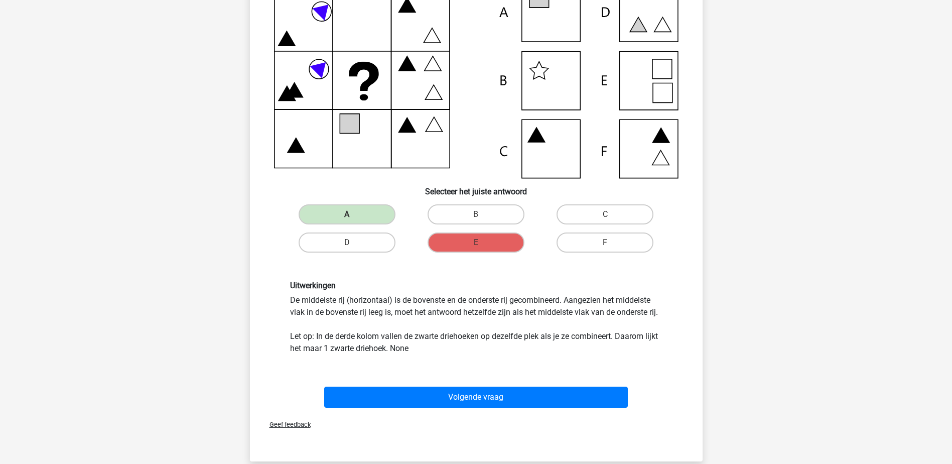
scroll to position [100, 0]
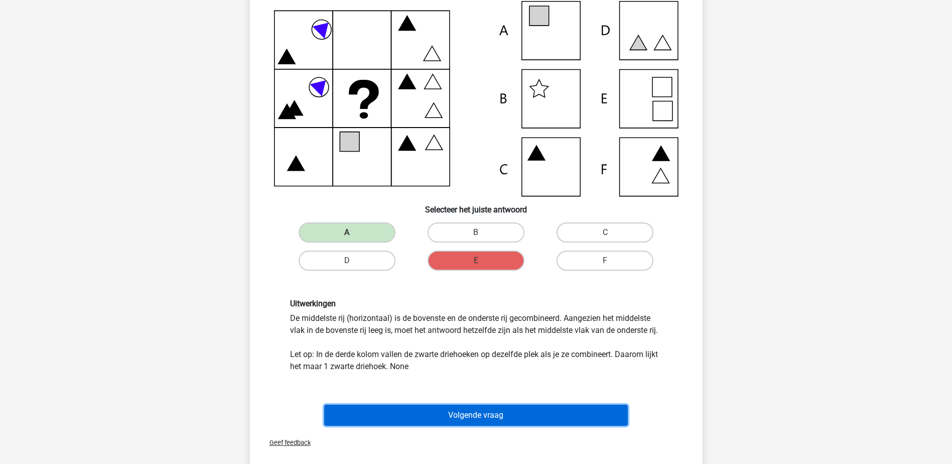
click at [435, 411] on button "Volgende vraag" at bounding box center [476, 414] width 304 height 21
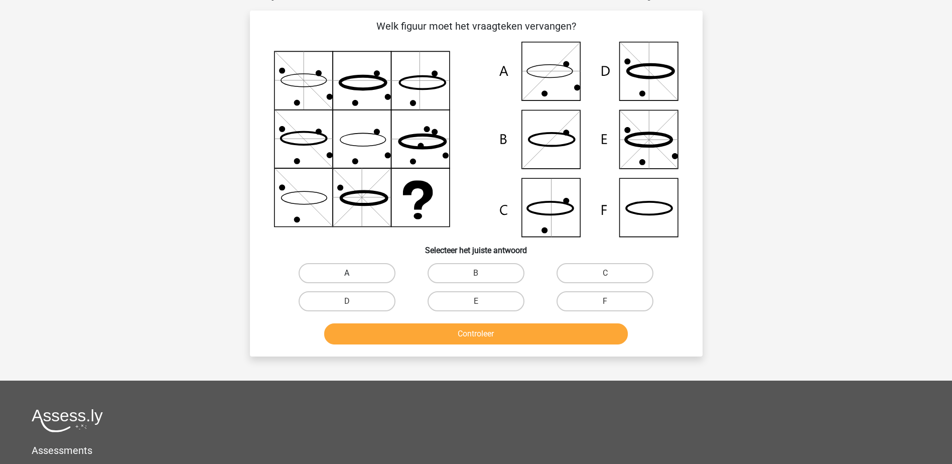
scroll to position [50, 0]
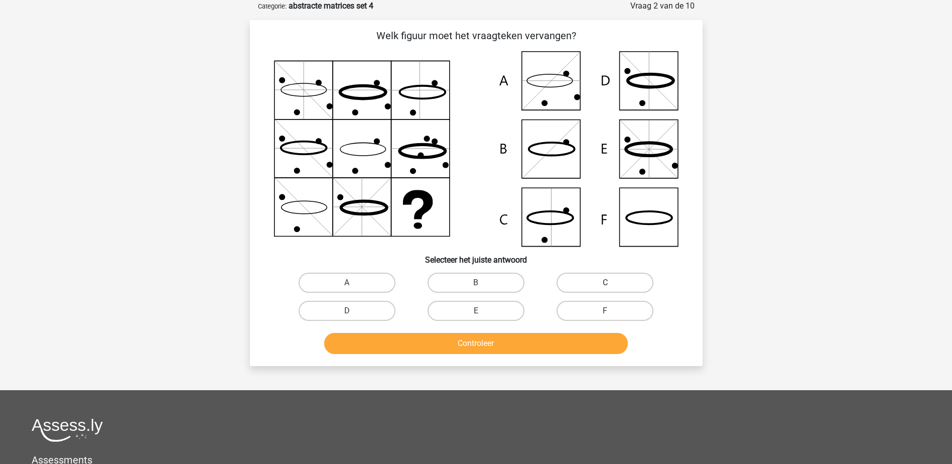
click at [587, 286] on label "C" at bounding box center [604, 282] width 97 height 20
click at [605, 286] on input "C" at bounding box center [608, 285] width 7 height 7
radio input "true"
click at [580, 336] on button "Controleer" at bounding box center [476, 343] width 304 height 21
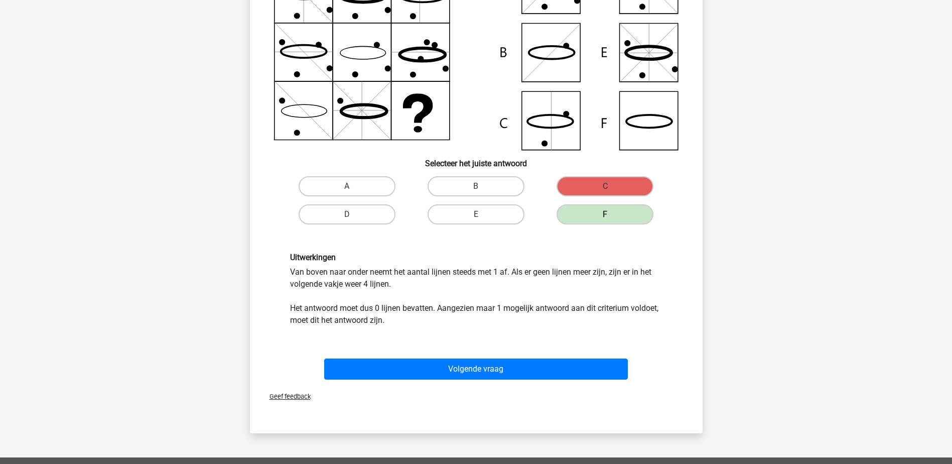
scroll to position [151, 0]
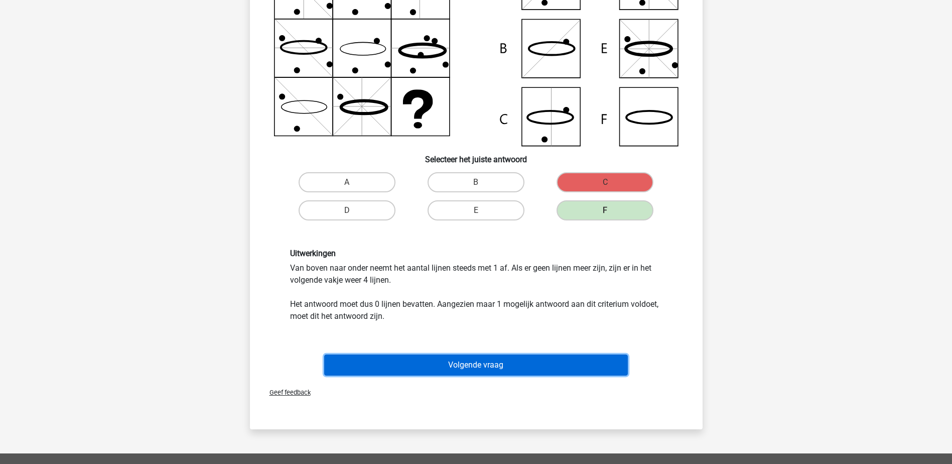
click at [374, 358] on button "Volgende vraag" at bounding box center [476, 364] width 304 height 21
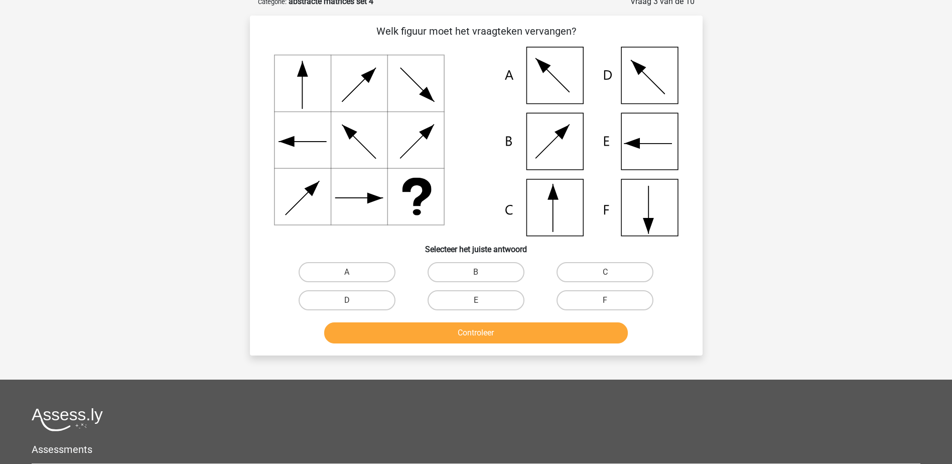
scroll to position [50, 0]
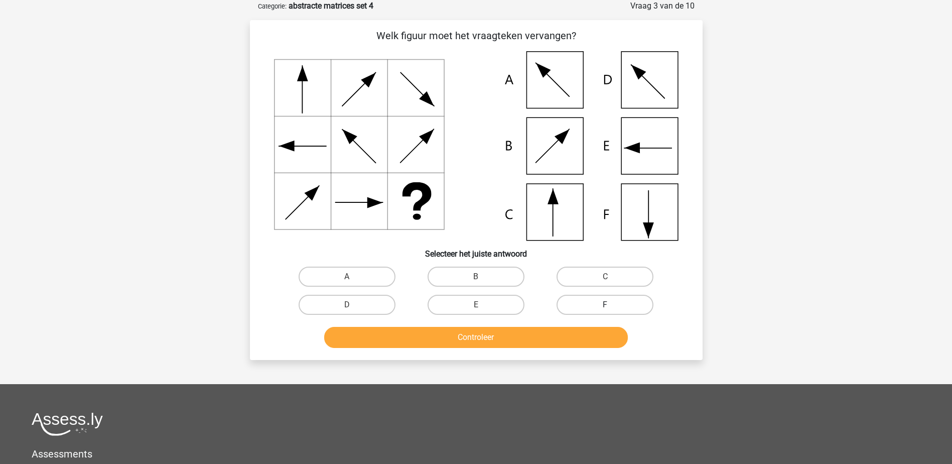
drag, startPoint x: 582, startPoint y: 304, endPoint x: 581, endPoint y: 310, distance: 6.1
click at [581, 306] on label "F" at bounding box center [604, 304] width 97 height 20
click at [605, 306] on input "F" at bounding box center [608, 308] width 7 height 7
radio input "true"
click at [580, 334] on button "Controleer" at bounding box center [476, 337] width 304 height 21
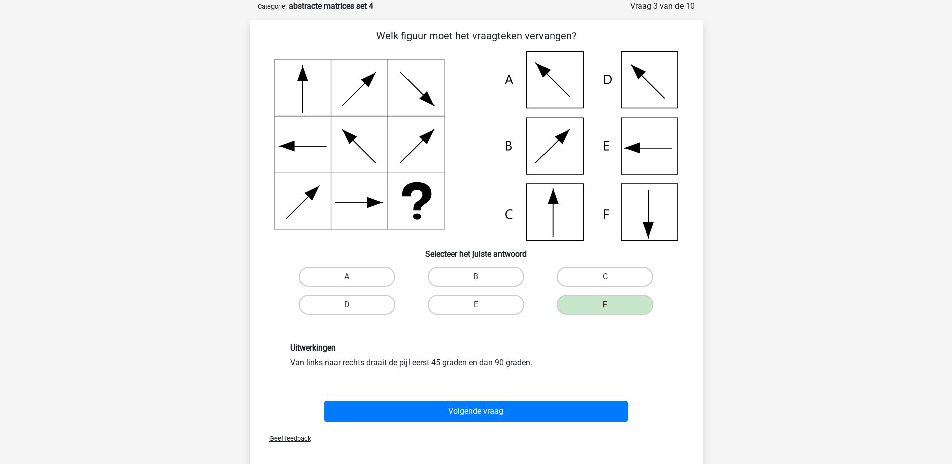
scroll to position [100, 0]
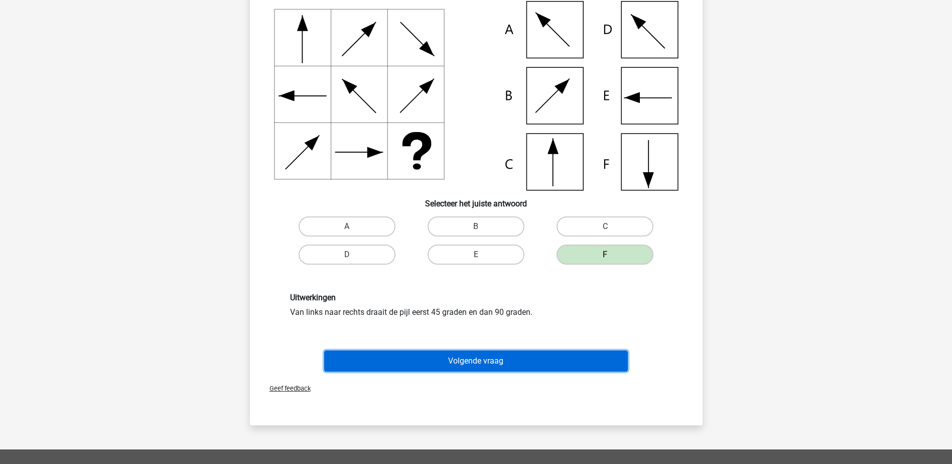
click at [573, 356] on button "Volgende vraag" at bounding box center [476, 360] width 304 height 21
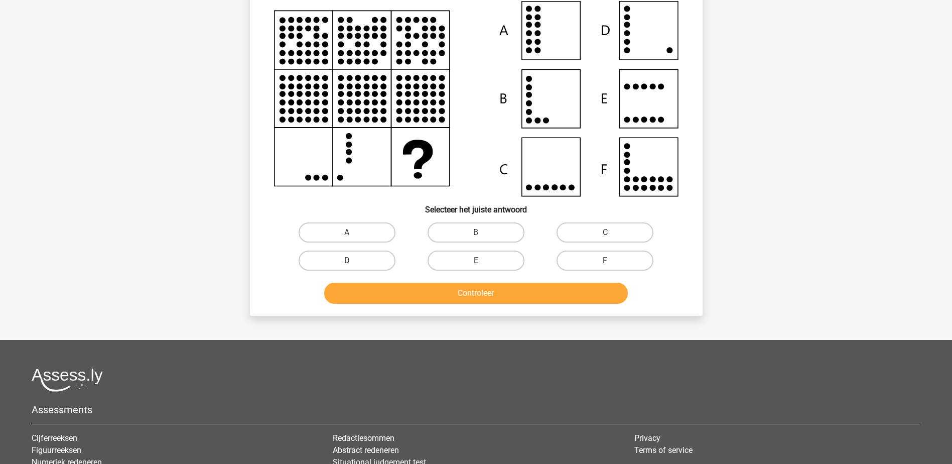
scroll to position [50, 0]
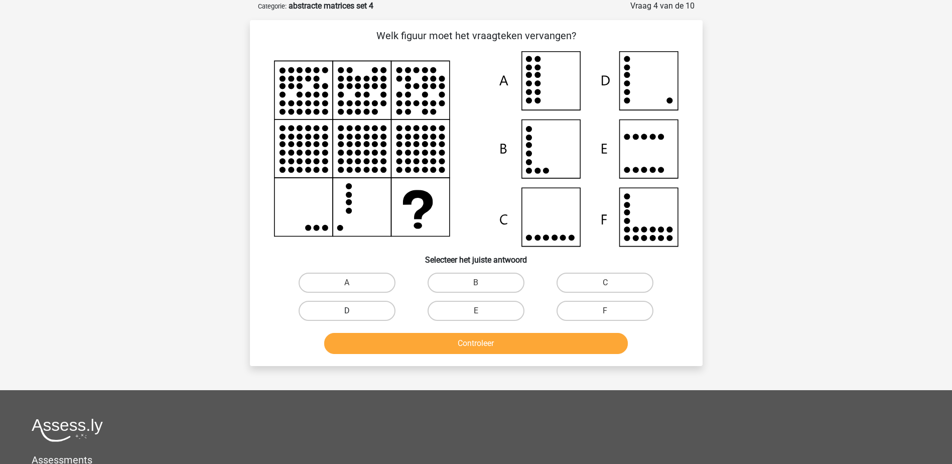
drag, startPoint x: 343, startPoint y: 312, endPoint x: 372, endPoint y: 329, distance: 33.7
click at [344, 311] on label "D" at bounding box center [347, 311] width 97 height 20
click at [347, 311] on input "D" at bounding box center [350, 314] width 7 height 7
radio input "true"
click at [381, 337] on button "Controleer" at bounding box center [476, 343] width 304 height 21
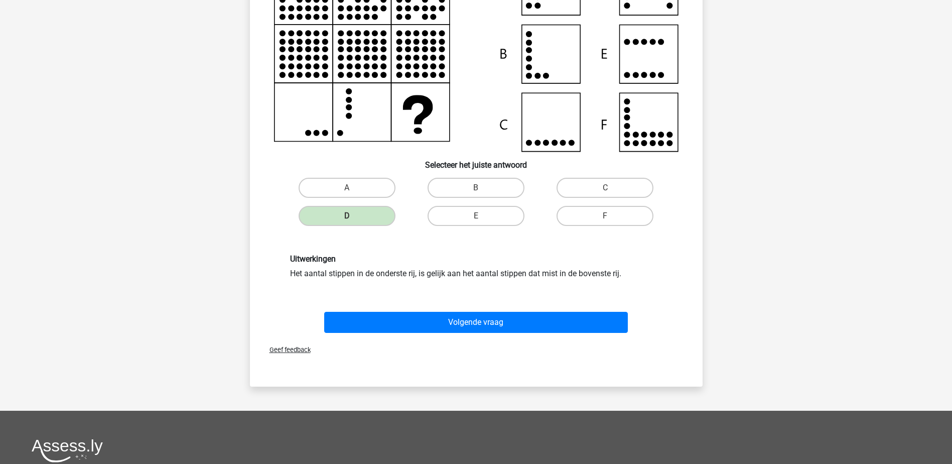
scroll to position [151, 0]
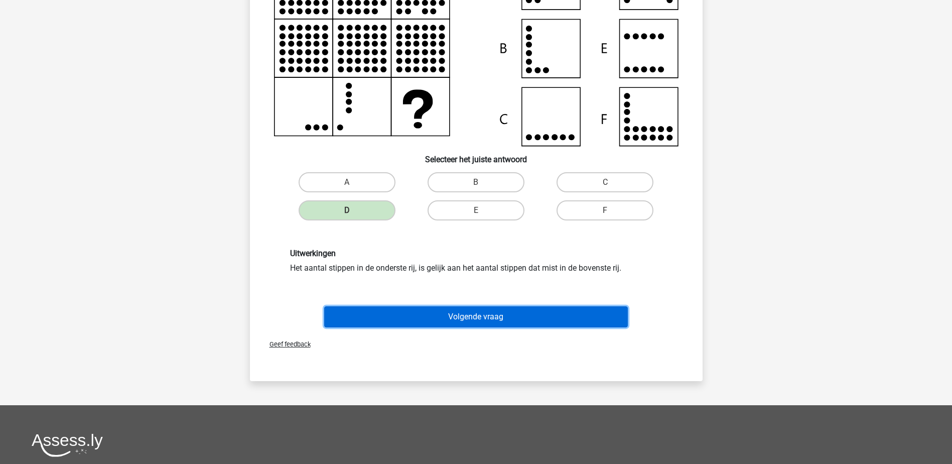
click at [412, 316] on button "Volgende vraag" at bounding box center [476, 316] width 304 height 21
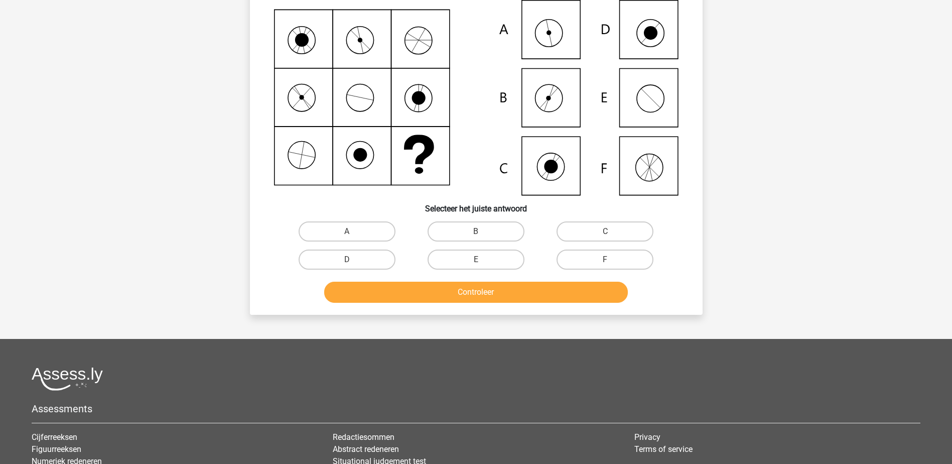
scroll to position [50, 0]
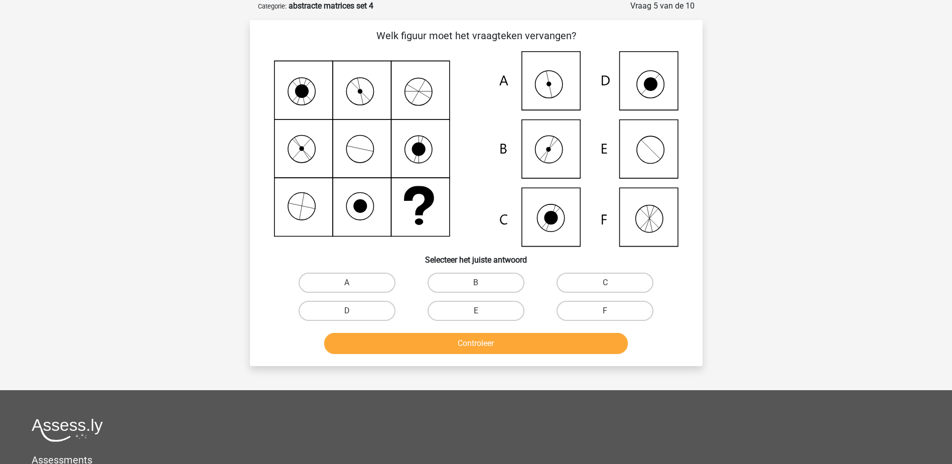
drag, startPoint x: 357, startPoint y: 278, endPoint x: 388, endPoint y: 326, distance: 57.1
click at [359, 281] on label "A" at bounding box center [347, 282] width 97 height 20
click at [353, 282] on input "A" at bounding box center [350, 285] width 7 height 7
radio input "true"
click at [387, 336] on button "Controleer" at bounding box center [476, 343] width 304 height 21
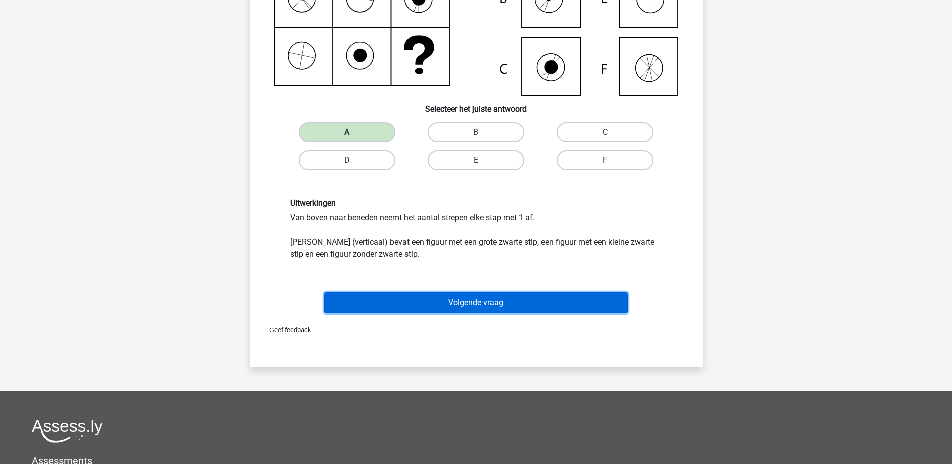
click at [405, 299] on button "Volgende vraag" at bounding box center [476, 302] width 304 height 21
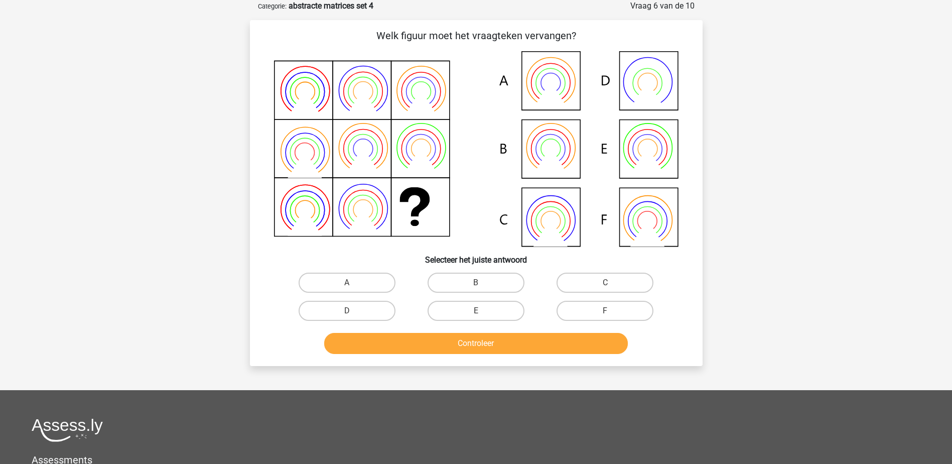
drag, startPoint x: 452, startPoint y: 279, endPoint x: 467, endPoint y: 332, distance: 55.3
click at [453, 280] on label "B" at bounding box center [475, 282] width 97 height 20
click at [476, 282] on input "B" at bounding box center [479, 285] width 7 height 7
radio input "true"
click at [471, 343] on button "Controleer" at bounding box center [476, 343] width 304 height 21
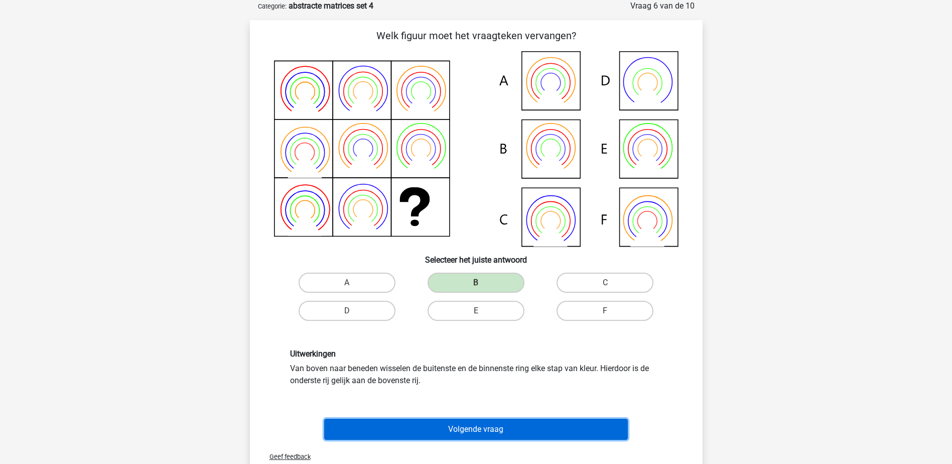
click at [408, 425] on button "Volgende vraag" at bounding box center [476, 428] width 304 height 21
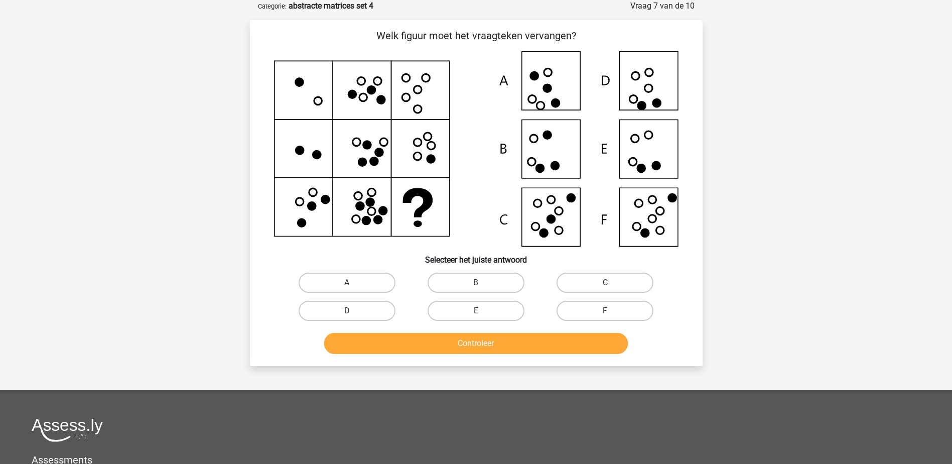
drag, startPoint x: 581, startPoint y: 312, endPoint x: 570, endPoint y: 331, distance: 22.3
click at [581, 312] on label "F" at bounding box center [604, 311] width 97 height 20
click at [605, 312] on input "F" at bounding box center [608, 314] width 7 height 7
radio input "true"
click at [567, 340] on button "Controleer" at bounding box center [476, 343] width 304 height 21
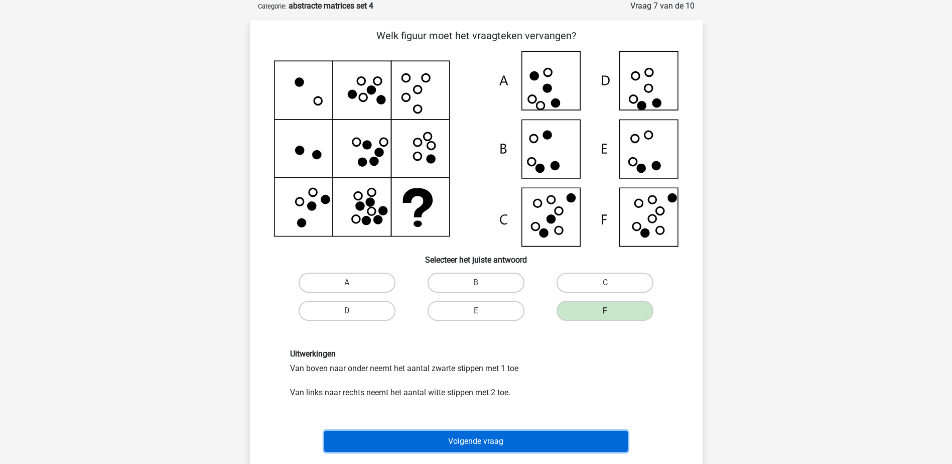
click at [518, 435] on button "Volgende vraag" at bounding box center [476, 440] width 304 height 21
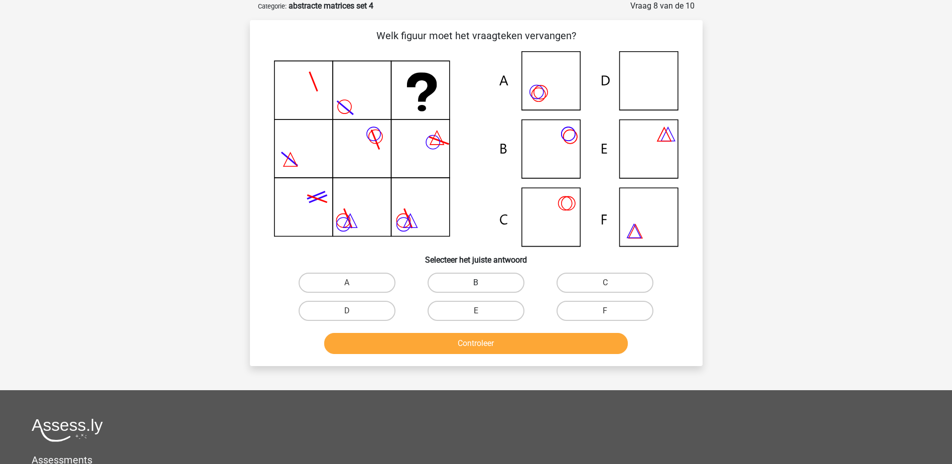
click at [459, 286] on label "B" at bounding box center [475, 282] width 97 height 20
click at [476, 286] on input "B" at bounding box center [479, 285] width 7 height 7
radio input "true"
click at [457, 337] on button "Controleer" at bounding box center [476, 343] width 304 height 21
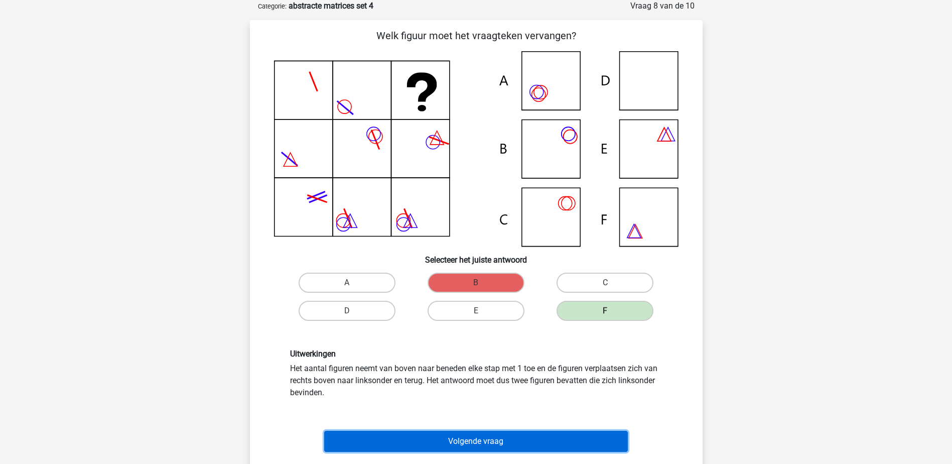
click at [351, 434] on button "Volgende vraag" at bounding box center [476, 440] width 304 height 21
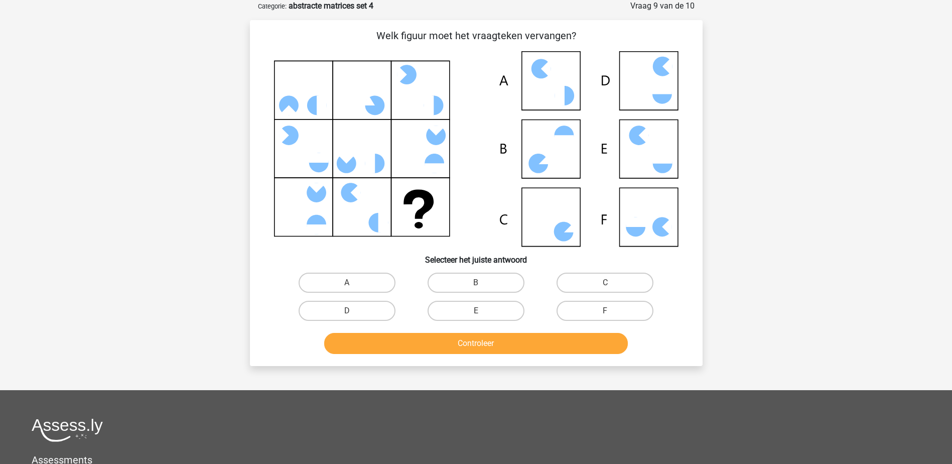
drag, startPoint x: 581, startPoint y: 306, endPoint x: 581, endPoint y: 324, distance: 17.6
click at [582, 307] on label "F" at bounding box center [604, 311] width 97 height 20
click at [605, 311] on input "F" at bounding box center [608, 314] width 7 height 7
radio input "true"
click at [580, 340] on button "Controleer" at bounding box center [476, 343] width 304 height 21
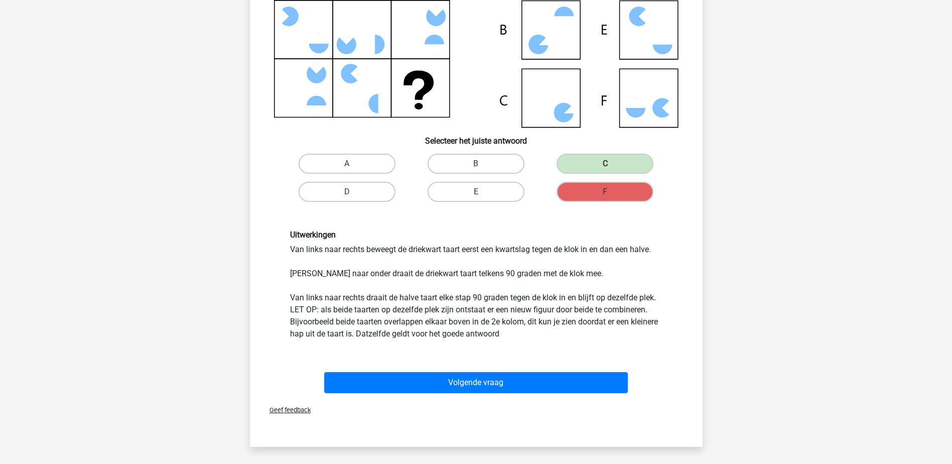
scroll to position [201, 0]
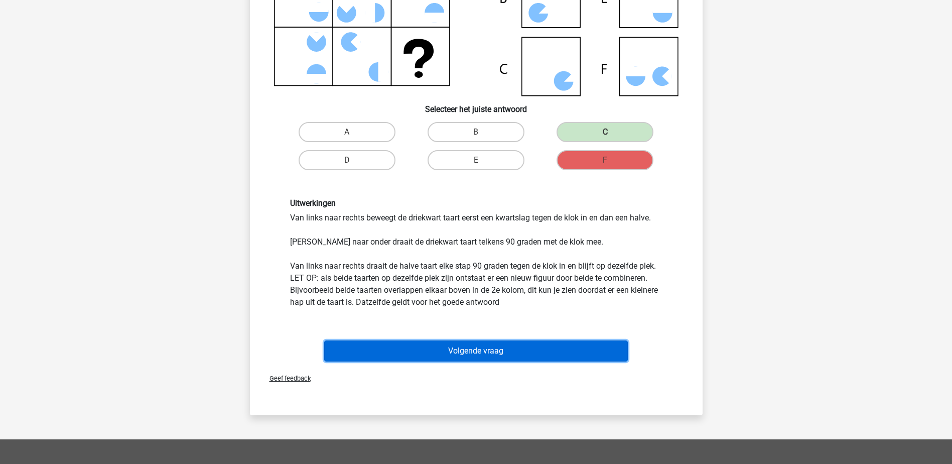
click at [409, 345] on button "Volgende vraag" at bounding box center [476, 350] width 304 height 21
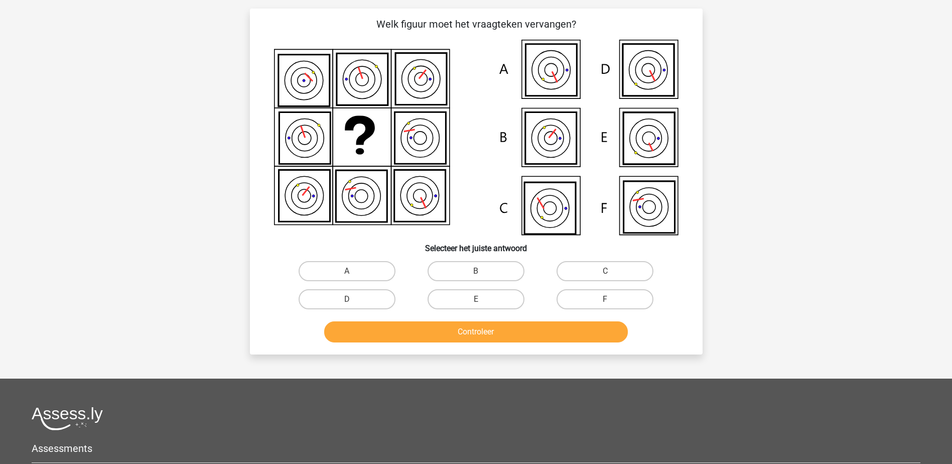
scroll to position [50, 0]
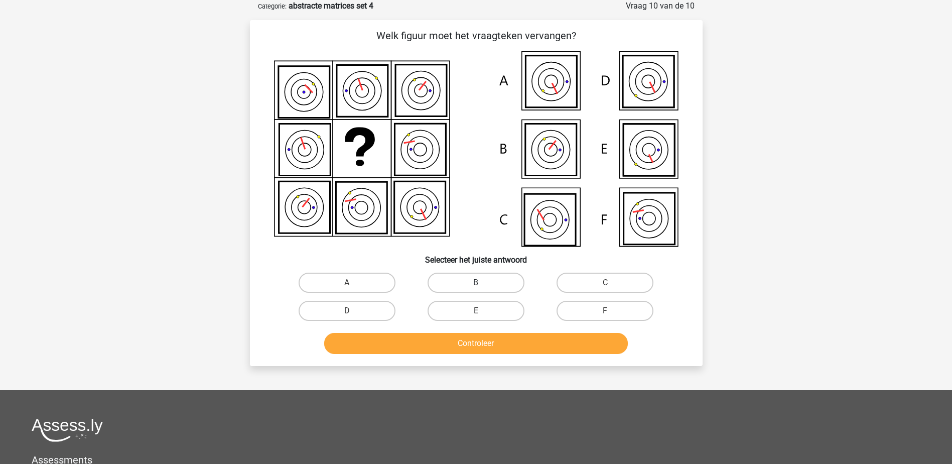
click at [460, 280] on label "B" at bounding box center [475, 282] width 97 height 20
click at [476, 282] on input "B" at bounding box center [479, 285] width 7 height 7
radio input "true"
click at [458, 342] on button "Controleer" at bounding box center [476, 343] width 304 height 21
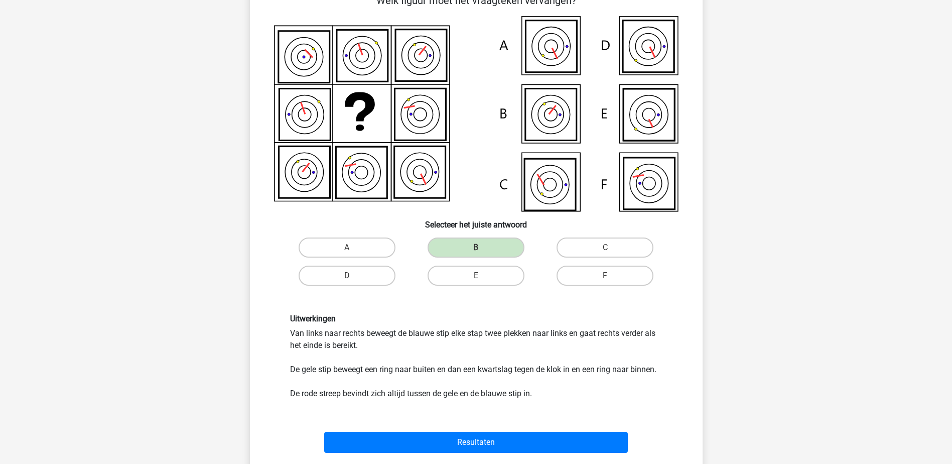
scroll to position [151, 0]
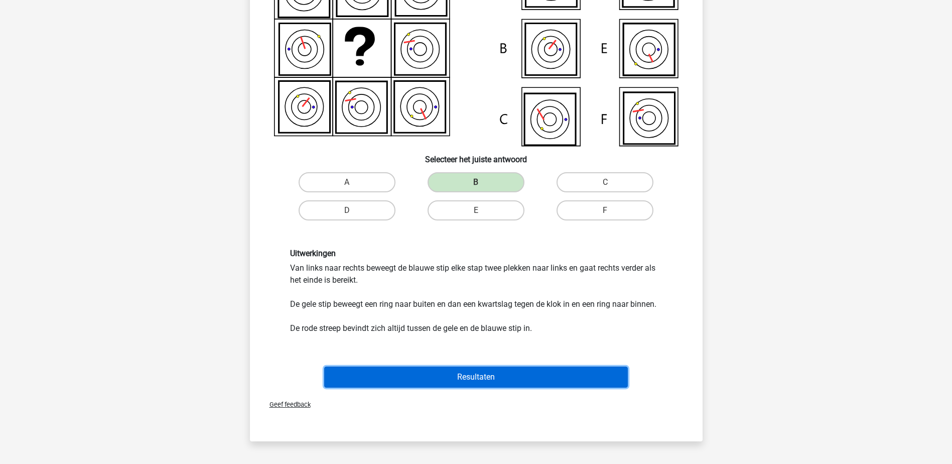
click at [409, 378] on button "Resultaten" at bounding box center [476, 376] width 304 height 21
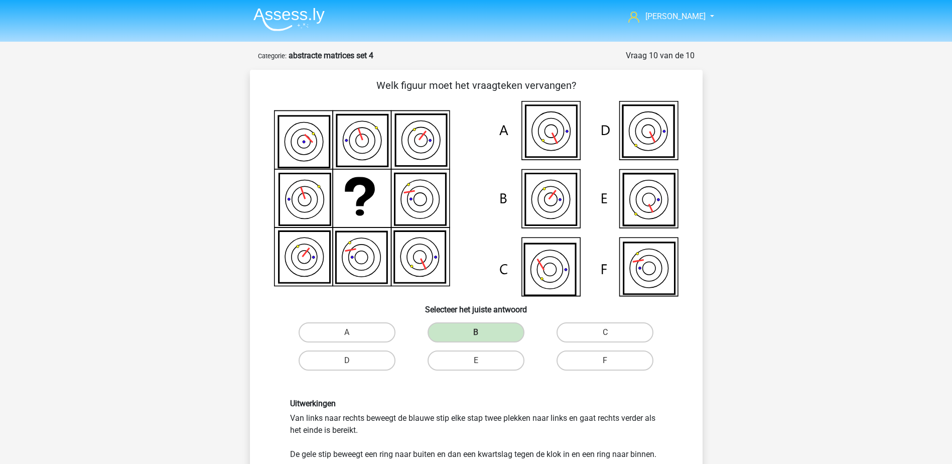
scroll to position [0, 0]
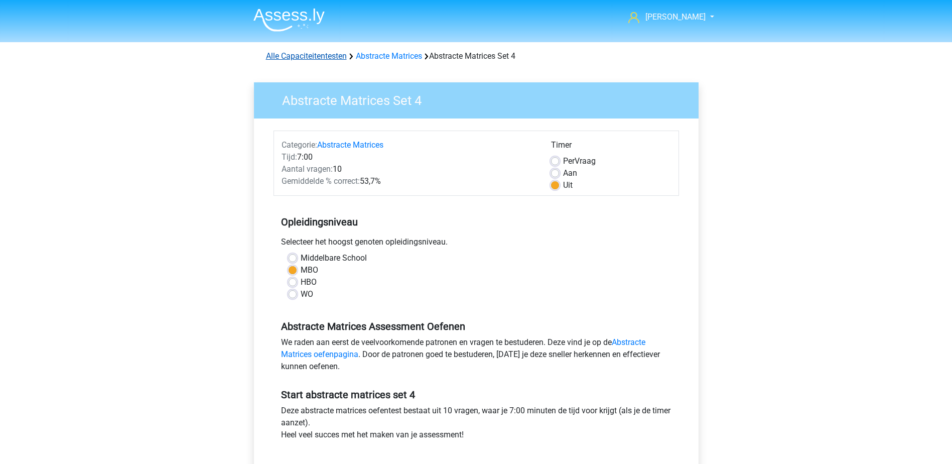
click at [329, 57] on link "Alle Capaciteitentesten" at bounding box center [306, 56] width 81 height 10
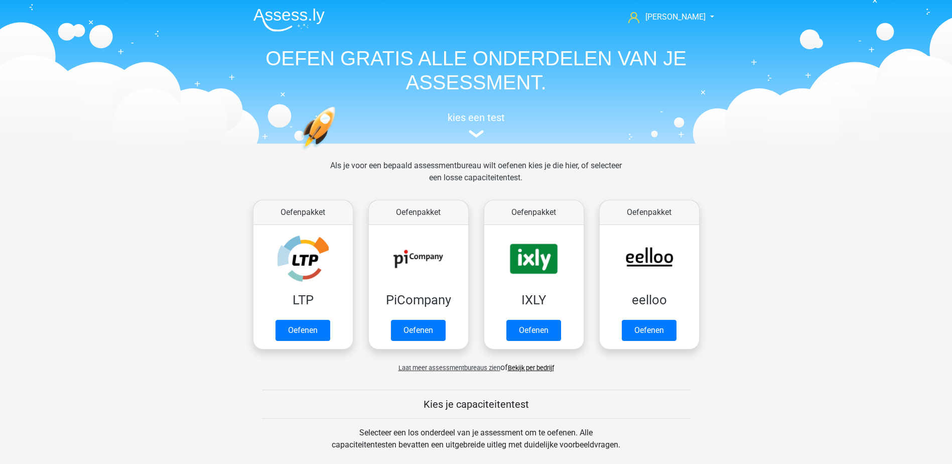
scroll to position [426, 0]
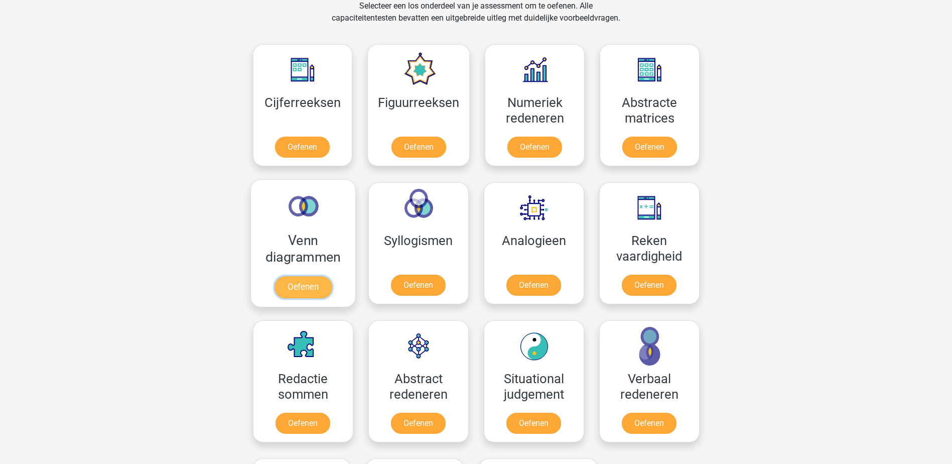
click at [288, 282] on link "Oefenen" at bounding box center [302, 287] width 57 height 22
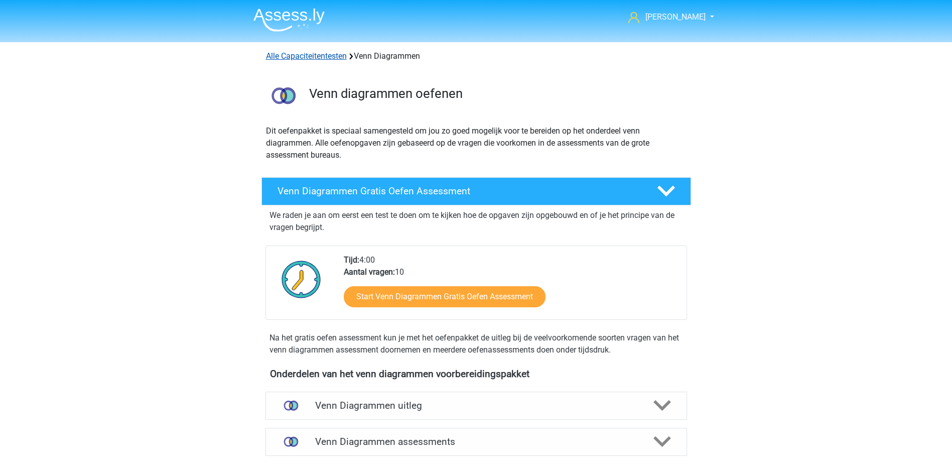
click at [286, 54] on link "Alle Capaciteitentesten" at bounding box center [306, 56] width 81 height 10
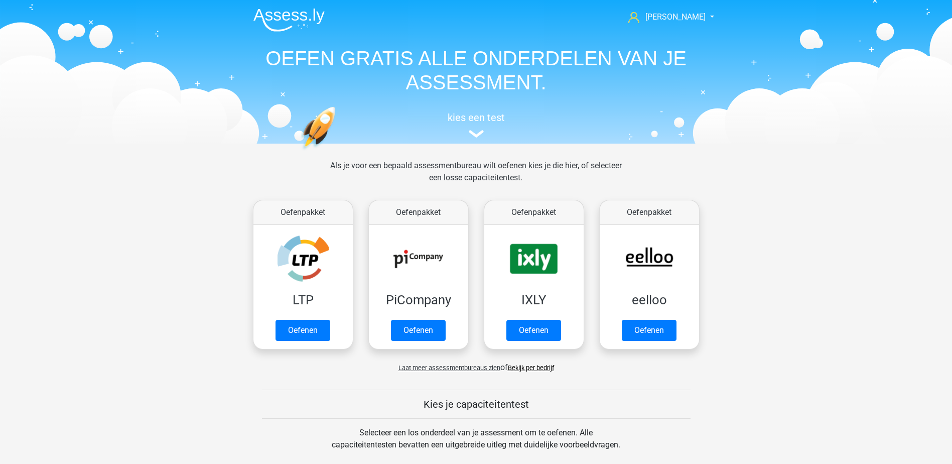
scroll to position [426, 0]
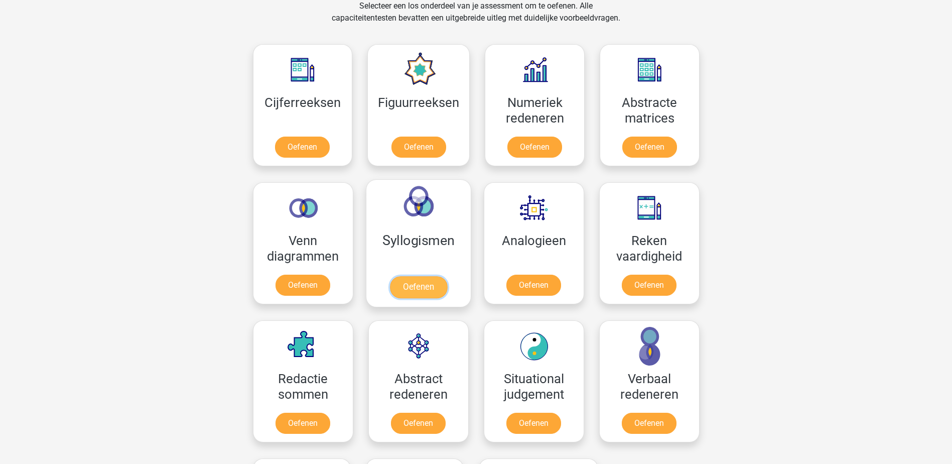
click at [418, 288] on link "Oefenen" at bounding box center [417, 287] width 57 height 22
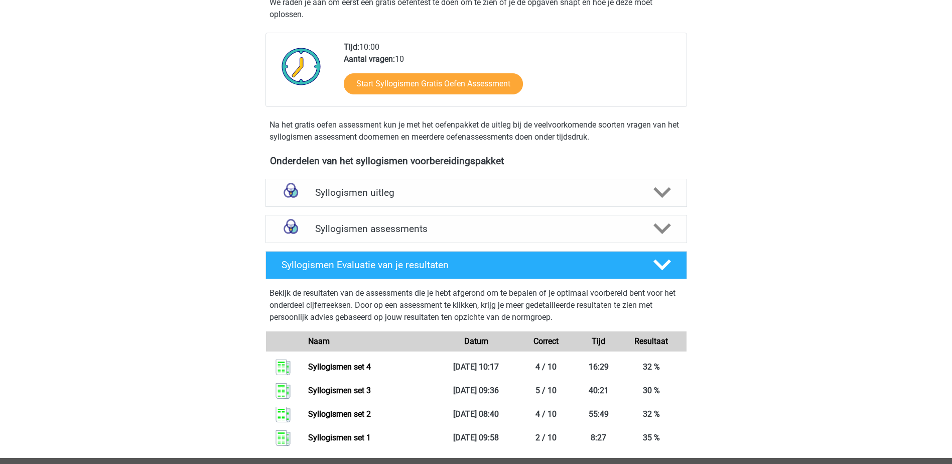
scroll to position [201, 0]
click at [658, 227] on icon at bounding box center [662, 229] width 18 height 18
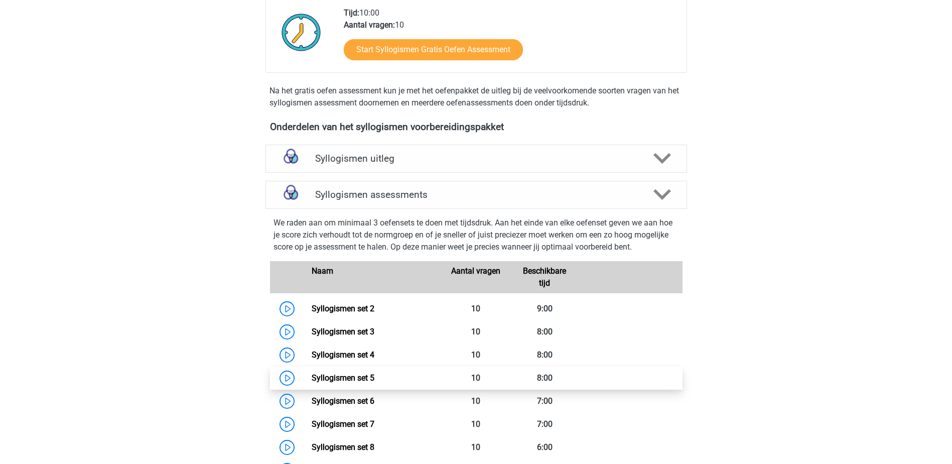
scroll to position [251, 0]
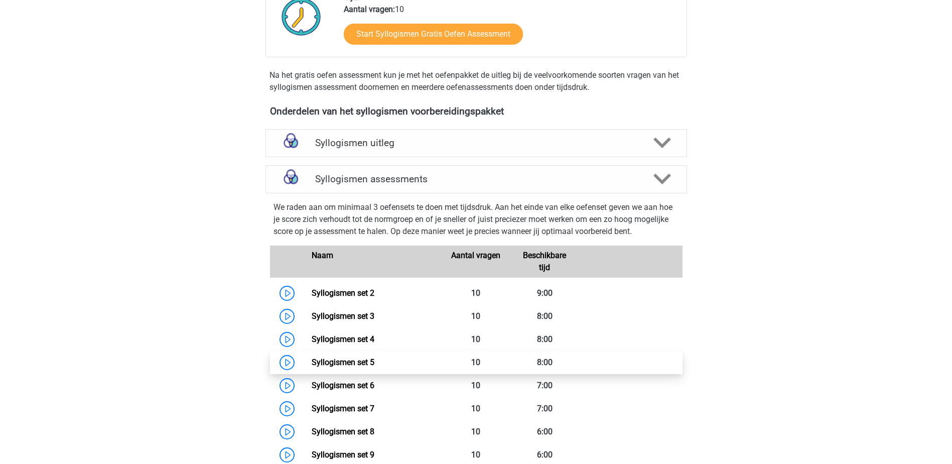
click at [366, 362] on link "Syllogismen set 5" at bounding box center [343, 362] width 63 height 10
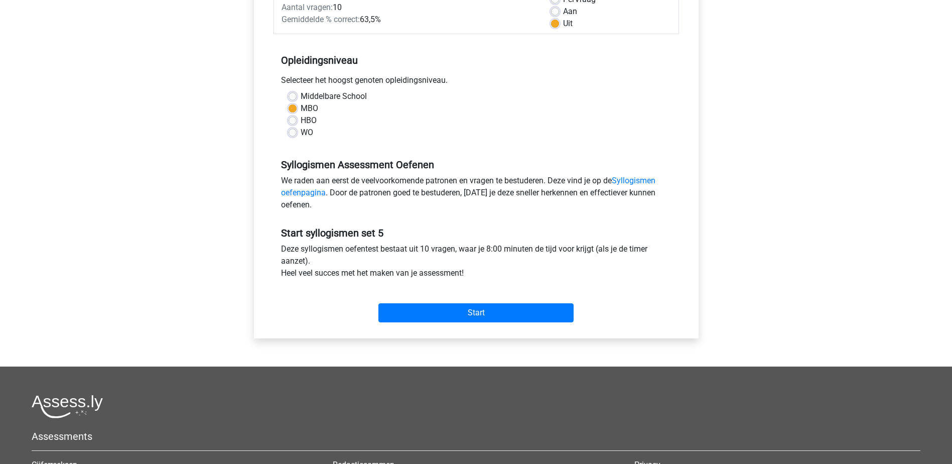
scroll to position [201, 0]
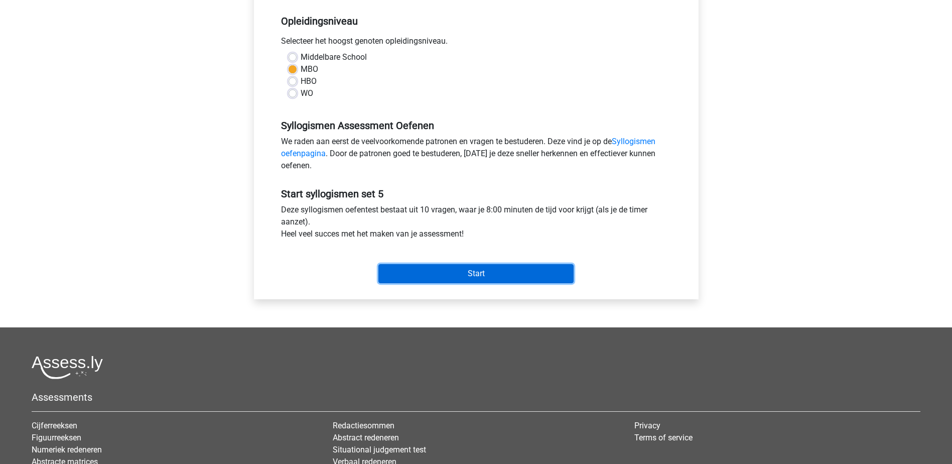
click at [434, 273] on input "Start" at bounding box center [475, 273] width 195 height 19
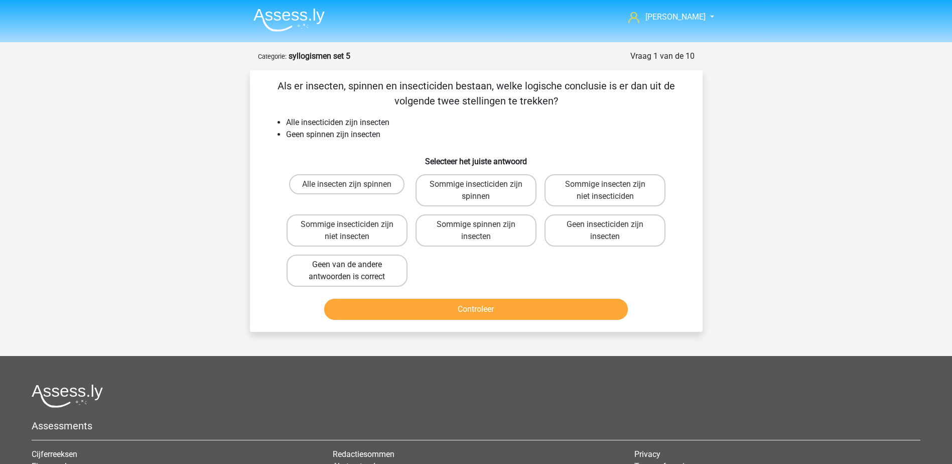
click at [376, 267] on label "Geen van de andere antwoorden is correct" at bounding box center [346, 270] width 121 height 32
click at [353, 267] on input "Geen van de andere antwoorden is correct" at bounding box center [350, 267] width 7 height 7
radio input "true"
click at [383, 304] on button "Controleer" at bounding box center [476, 309] width 304 height 21
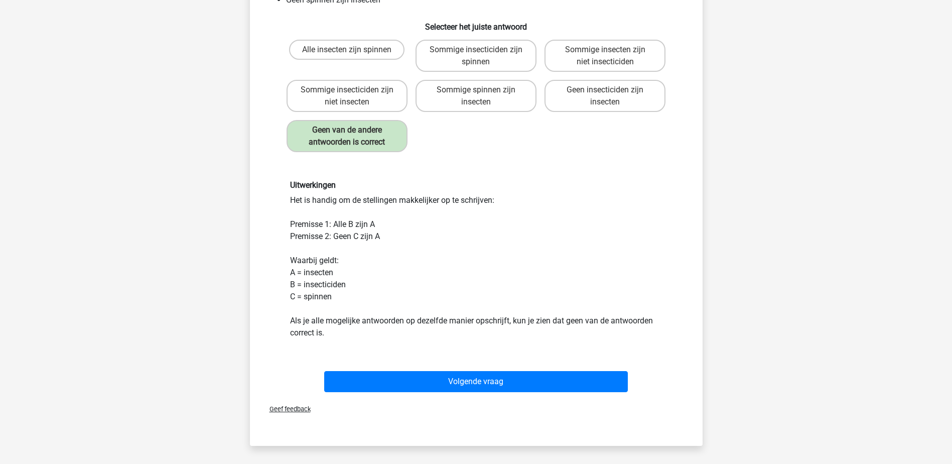
scroll to position [151, 0]
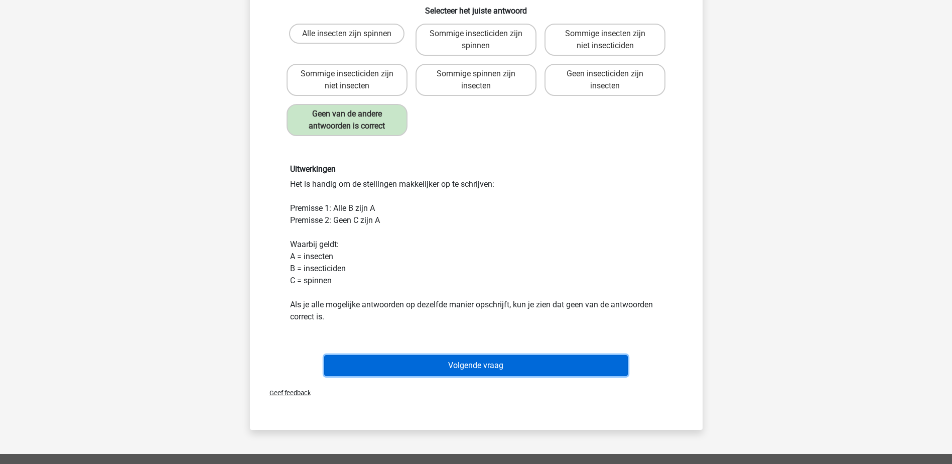
click at [389, 357] on button "Volgende vraag" at bounding box center [476, 365] width 304 height 21
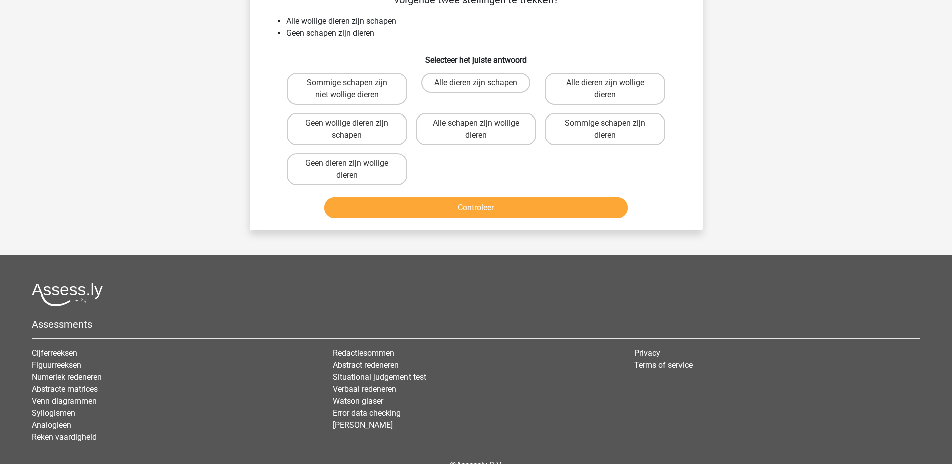
scroll to position [50, 0]
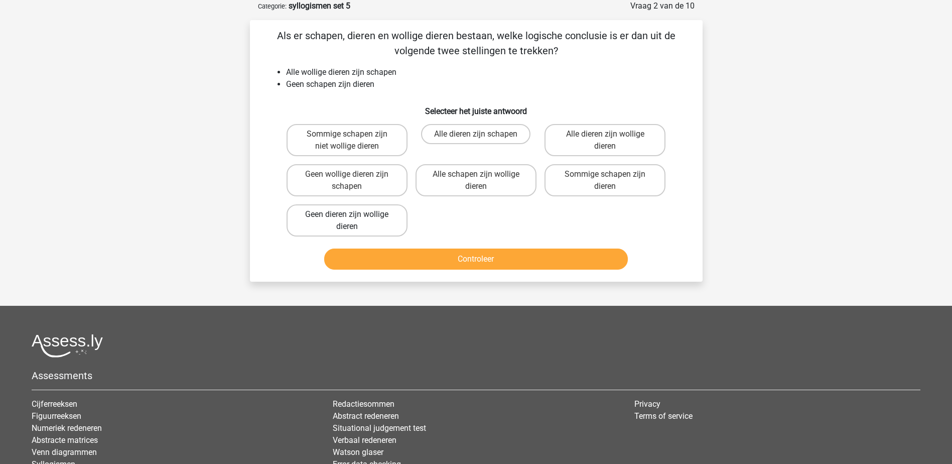
drag, startPoint x: 338, startPoint y: 214, endPoint x: 349, endPoint y: 238, distance: 26.7
click at [338, 215] on label "Geen dieren zijn wollige dieren" at bounding box center [346, 220] width 121 height 32
click at [347, 215] on input "Geen dieren zijn wollige dieren" at bounding box center [350, 217] width 7 height 7
radio input "true"
click at [357, 257] on button "Controleer" at bounding box center [476, 258] width 304 height 21
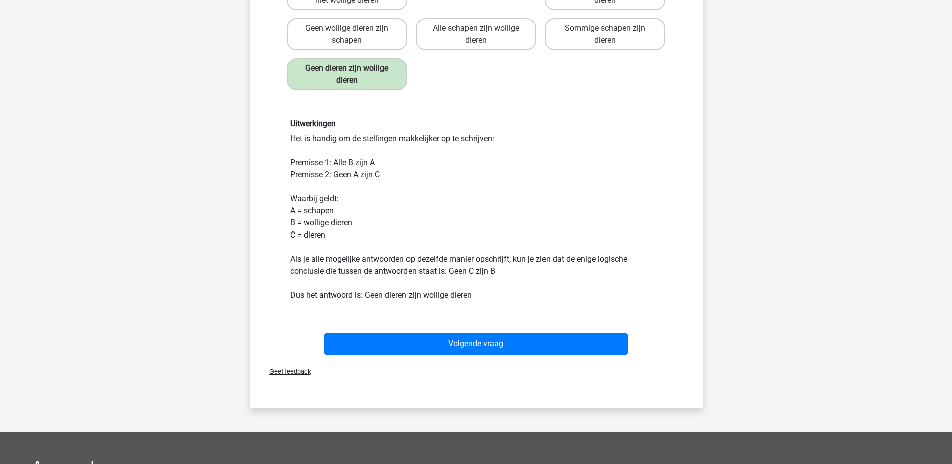
scroll to position [201, 0]
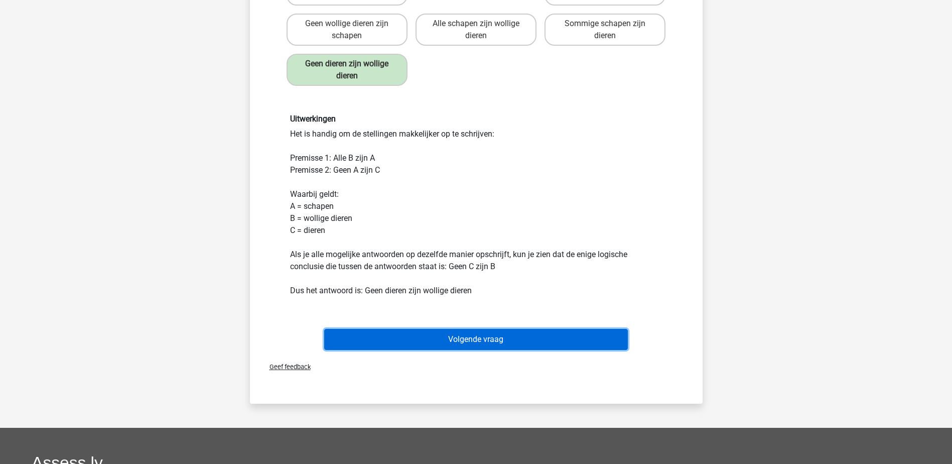
click at [361, 335] on button "Volgende vraag" at bounding box center [476, 339] width 304 height 21
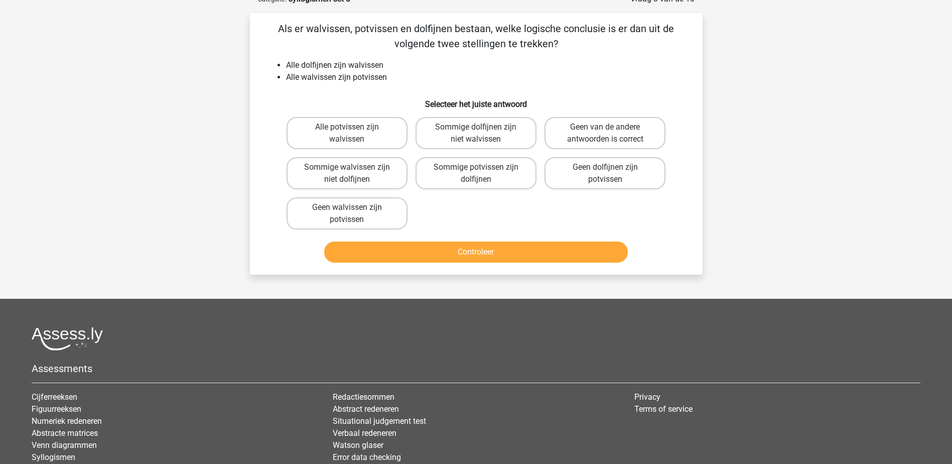
scroll to position [50, 0]
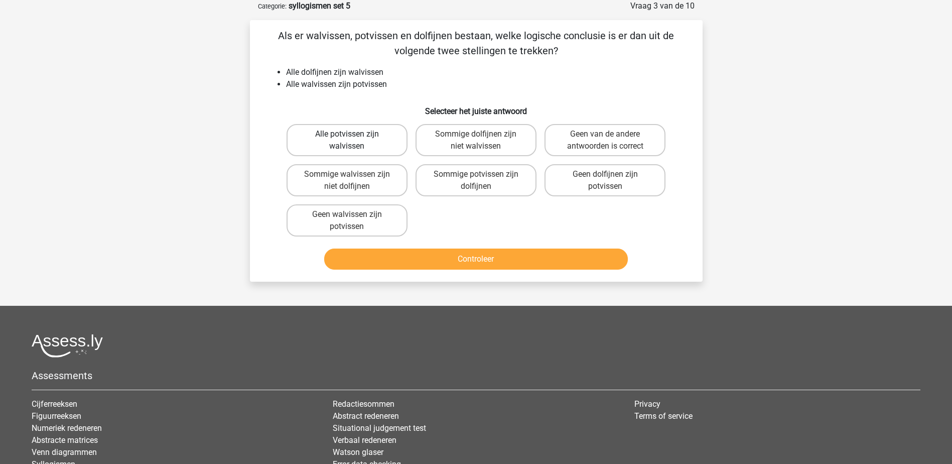
drag, startPoint x: 326, startPoint y: 134, endPoint x: 362, endPoint y: 222, distance: 94.9
click at [327, 136] on label "Alle potvissen zijn walvissen" at bounding box center [346, 140] width 121 height 32
click at [347, 136] on input "Alle potvissen zijn walvissen" at bounding box center [350, 137] width 7 height 7
radio input "true"
click at [372, 251] on button "Controleer" at bounding box center [476, 258] width 304 height 21
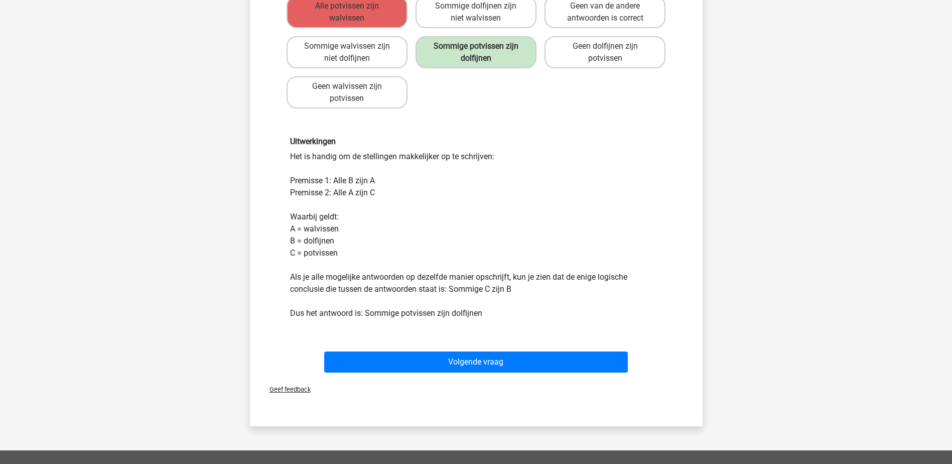
scroll to position [201, 0]
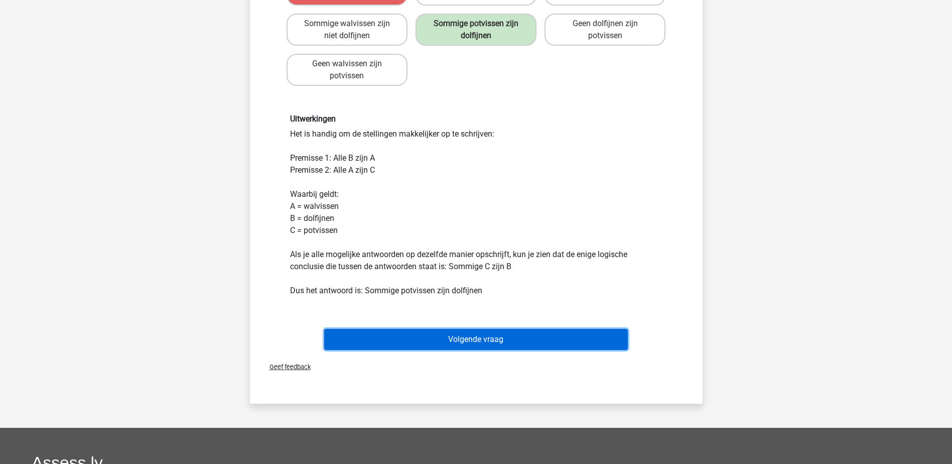
click at [374, 329] on button "Volgende vraag" at bounding box center [476, 339] width 304 height 21
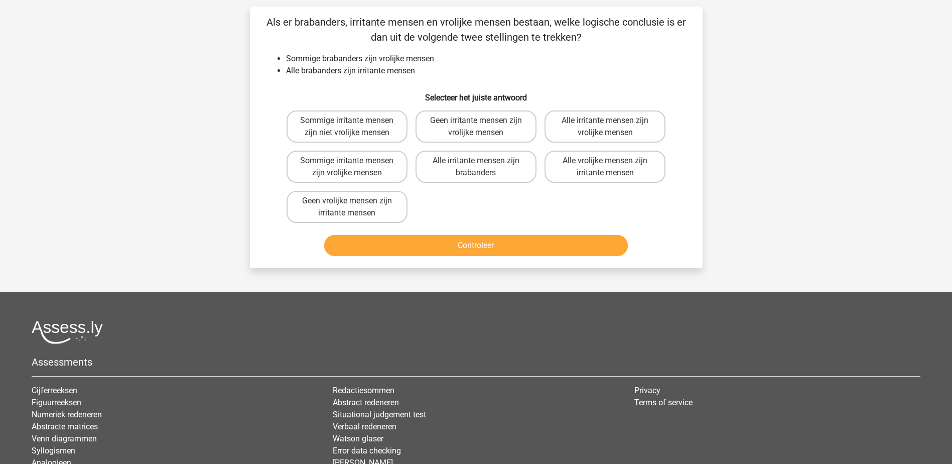
scroll to position [50, 0]
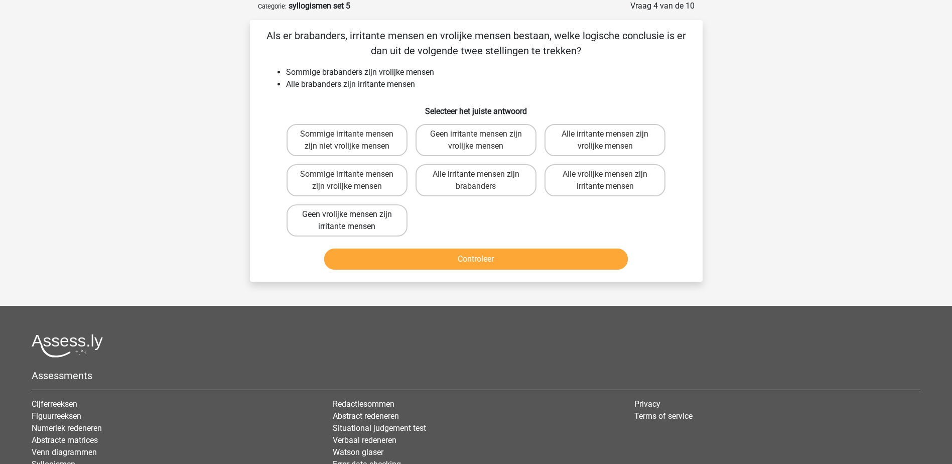
drag, startPoint x: 325, startPoint y: 174, endPoint x: 369, endPoint y: 234, distance: 74.7
click at [327, 176] on label "Sommige irritante mensen zijn vrolijke mensen" at bounding box center [346, 180] width 121 height 32
click at [347, 176] on input "Sommige irritante mensen zijn vrolijke mensen" at bounding box center [350, 177] width 7 height 7
radio input "true"
click at [381, 259] on button "Controleer" at bounding box center [476, 258] width 304 height 21
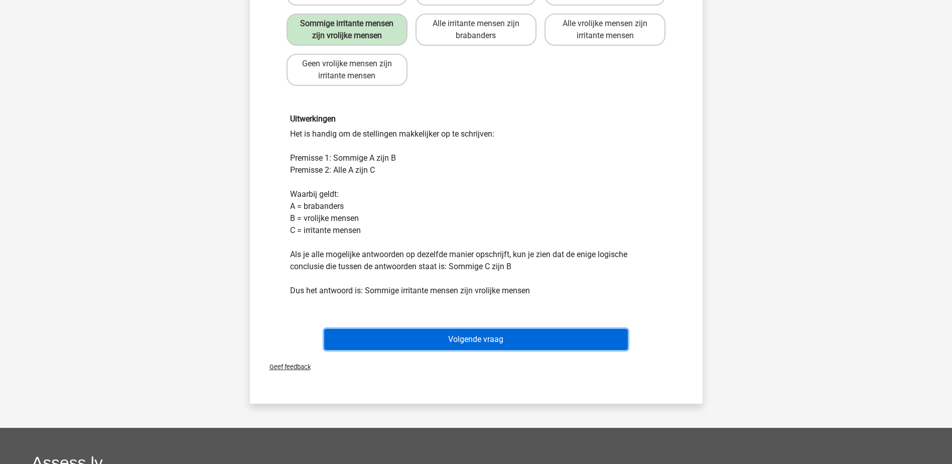
click at [403, 334] on button "Volgende vraag" at bounding box center [476, 339] width 304 height 21
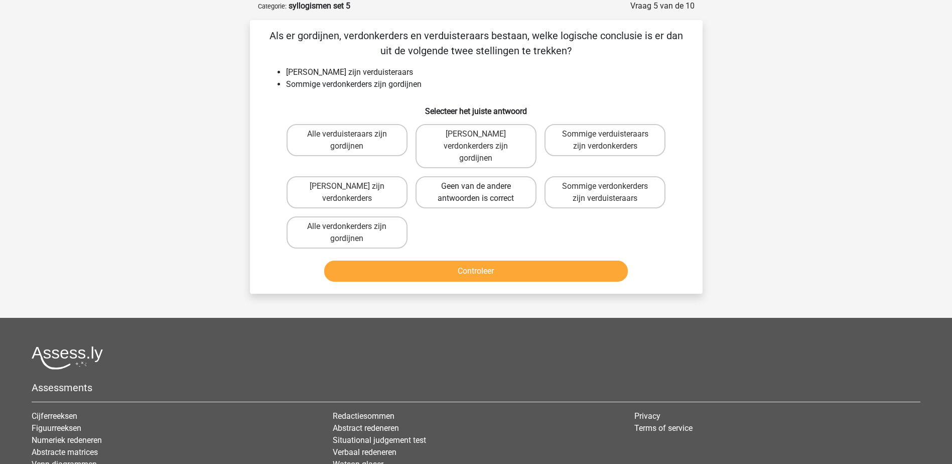
click at [505, 185] on label "Geen van de andere antwoorden is correct" at bounding box center [475, 192] width 121 height 32
click at [482, 186] on input "Geen van de andere antwoorden is correct" at bounding box center [479, 189] width 7 height 7
radio input "true"
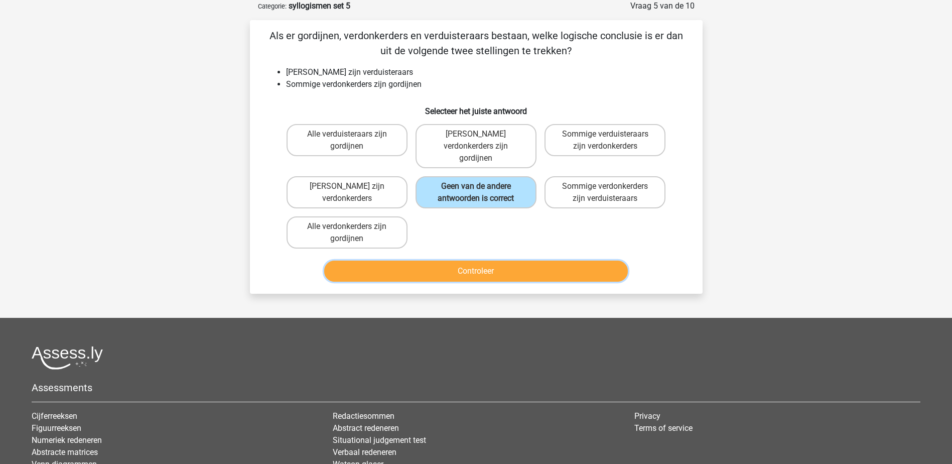
click at [482, 260] on button "Controleer" at bounding box center [476, 270] width 304 height 21
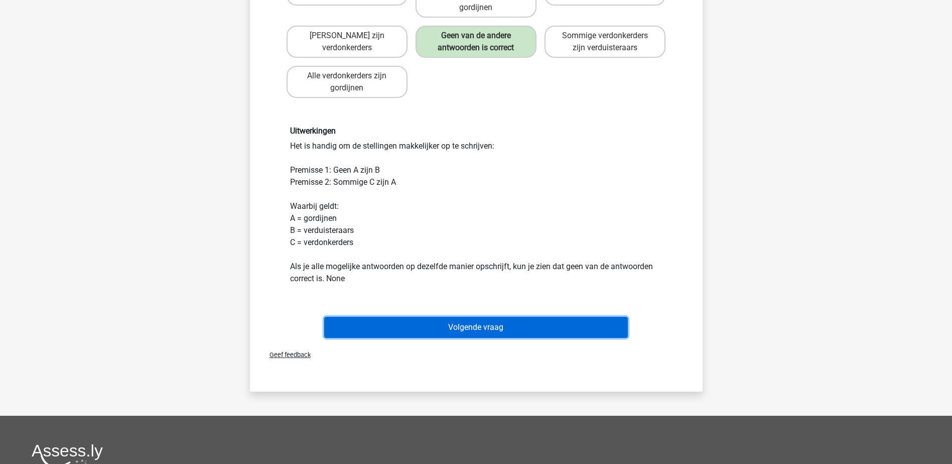
click at [461, 317] on button "Volgende vraag" at bounding box center [476, 327] width 304 height 21
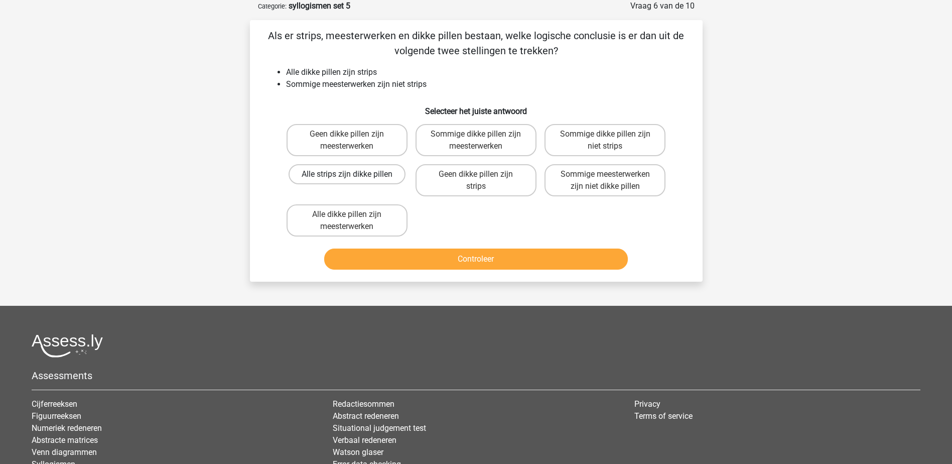
drag, startPoint x: 328, startPoint y: 130, endPoint x: 348, endPoint y: 174, distance: 47.6
click at [329, 132] on label "Geen dikke pillen zijn meesterwerken" at bounding box center [346, 140] width 121 height 32
click at [347, 134] on input "Geen dikke pillen zijn meesterwerken" at bounding box center [350, 137] width 7 height 7
radio input "true"
click at [389, 259] on button "Controleer" at bounding box center [476, 258] width 304 height 21
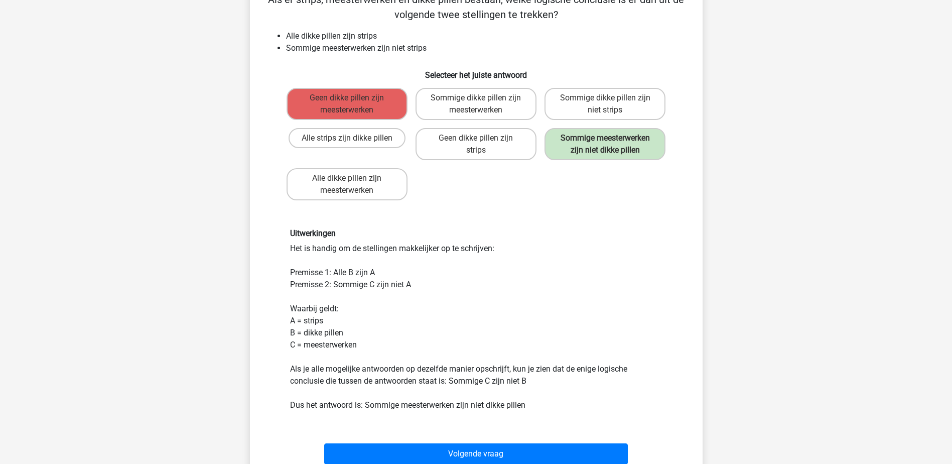
scroll to position [151, 0]
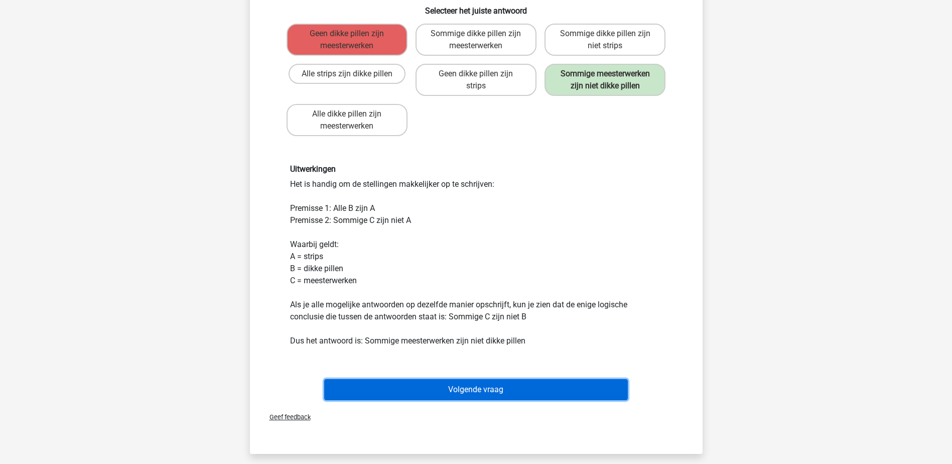
click at [408, 386] on button "Volgende vraag" at bounding box center [476, 389] width 304 height 21
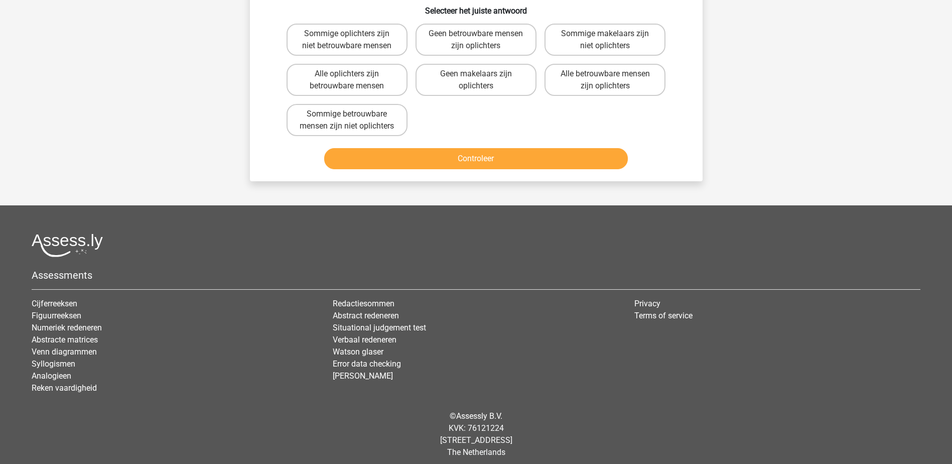
scroll to position [50, 0]
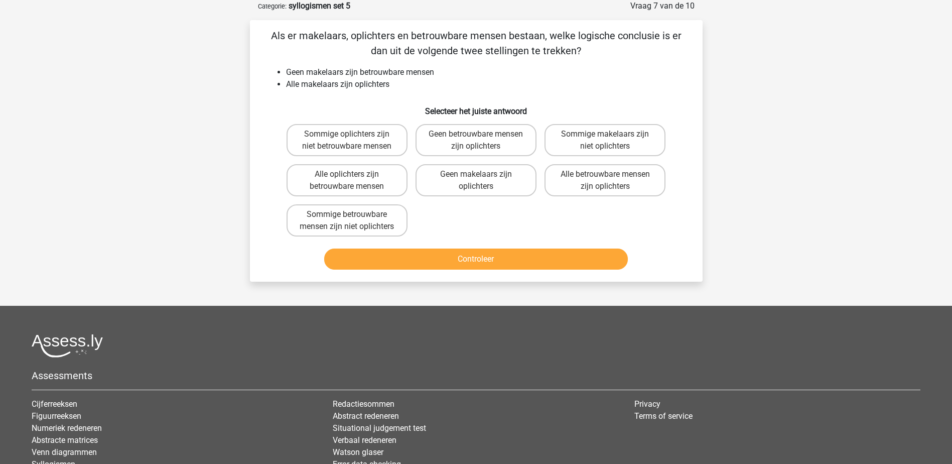
drag, startPoint x: 511, startPoint y: 131, endPoint x: 528, endPoint y: 255, distance: 124.7
click at [510, 133] on label "Geen betrouwbare mensen zijn oplichters" at bounding box center [475, 140] width 121 height 32
click at [482, 134] on input "Geen betrouwbare mensen zijn oplichters" at bounding box center [479, 137] width 7 height 7
radio input "true"
click at [531, 269] on button "Controleer" at bounding box center [476, 258] width 304 height 21
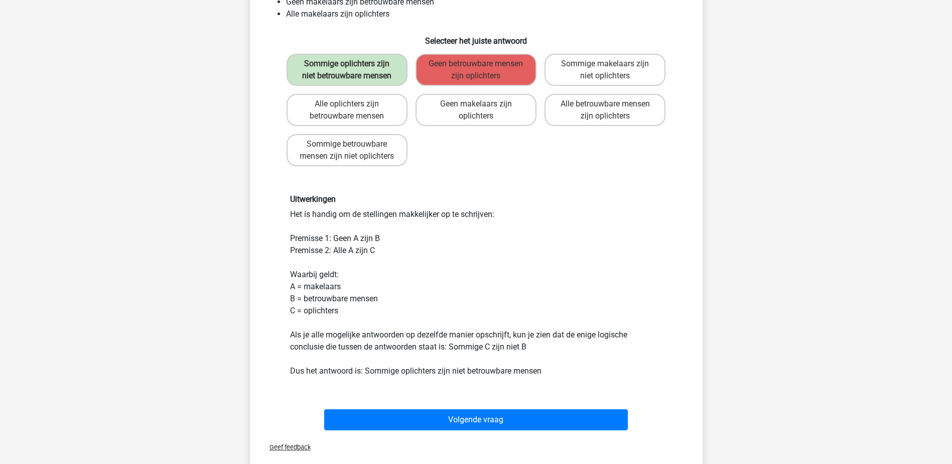
scroll to position [151, 0]
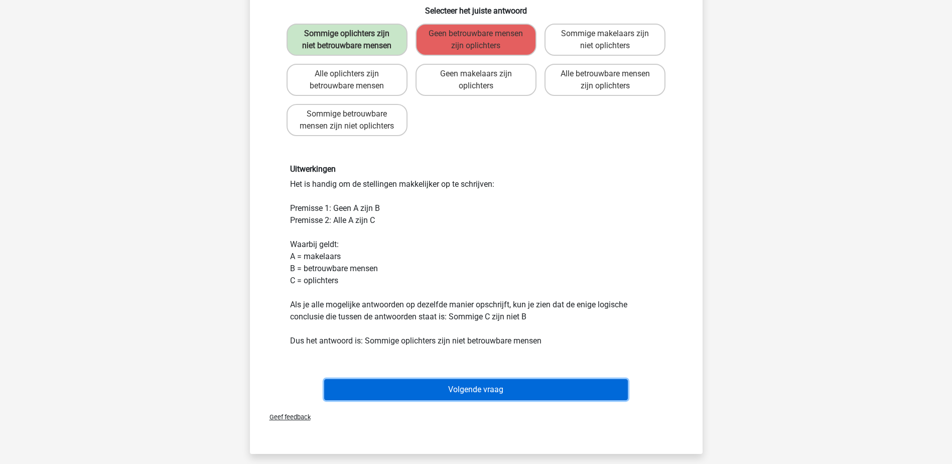
click at [485, 399] on button "Volgende vraag" at bounding box center [476, 389] width 304 height 21
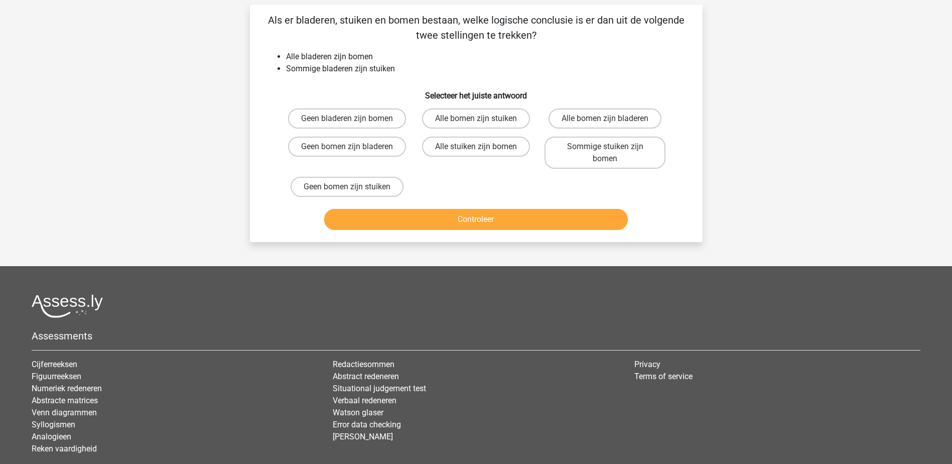
scroll to position [50, 0]
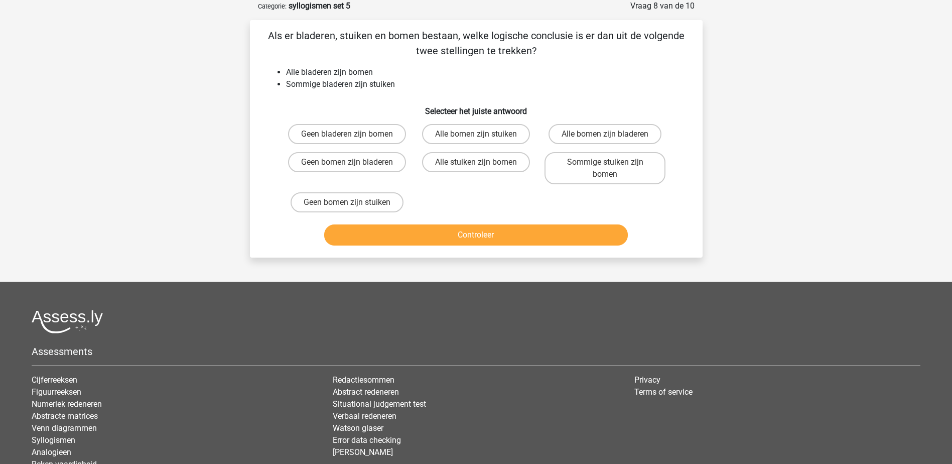
drag, startPoint x: 572, startPoint y: 165, endPoint x: 571, endPoint y: 242, distance: 77.3
click at [572, 175] on label "Sommige stuiken zijn bomen" at bounding box center [604, 168] width 121 height 32
click at [605, 169] on input "Sommige stuiken zijn bomen" at bounding box center [608, 165] width 7 height 7
radio input "true"
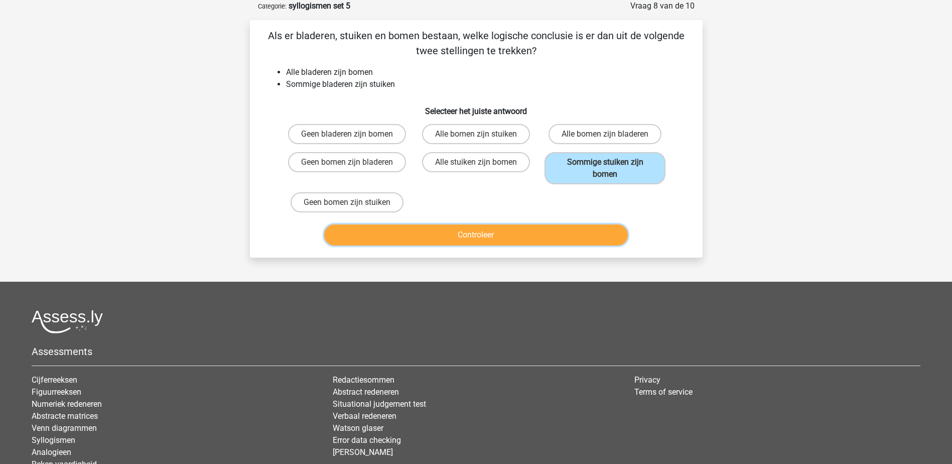
click at [570, 232] on button "Controleer" at bounding box center [476, 234] width 304 height 21
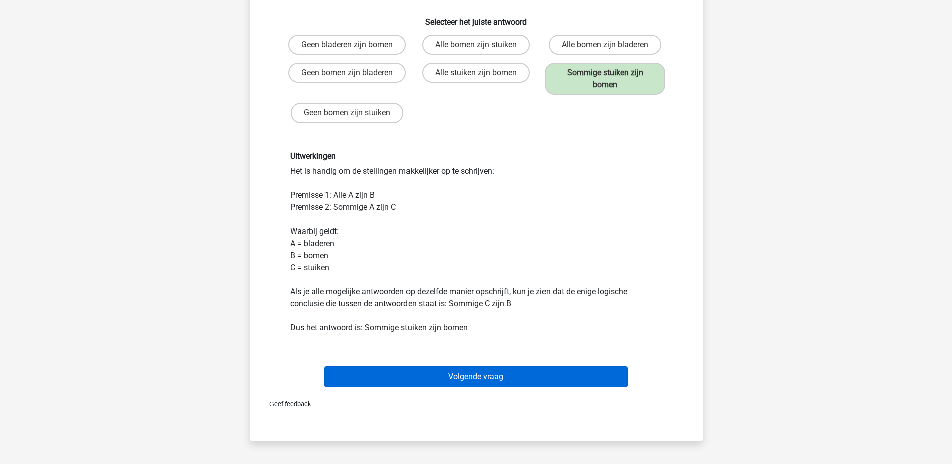
scroll to position [151, 0]
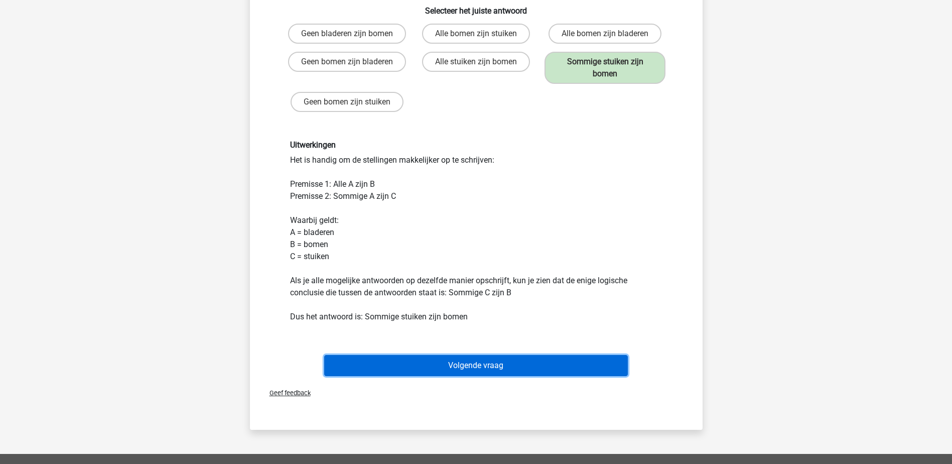
click at [502, 363] on button "Volgende vraag" at bounding box center [476, 365] width 304 height 21
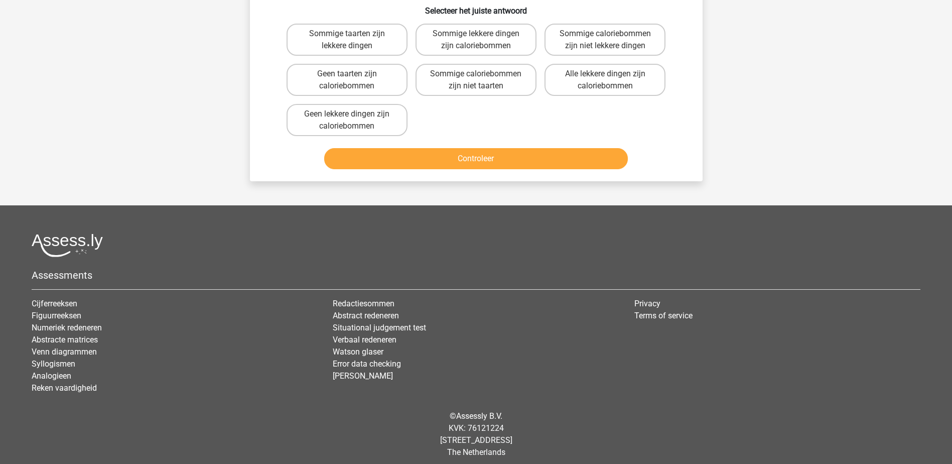
scroll to position [50, 0]
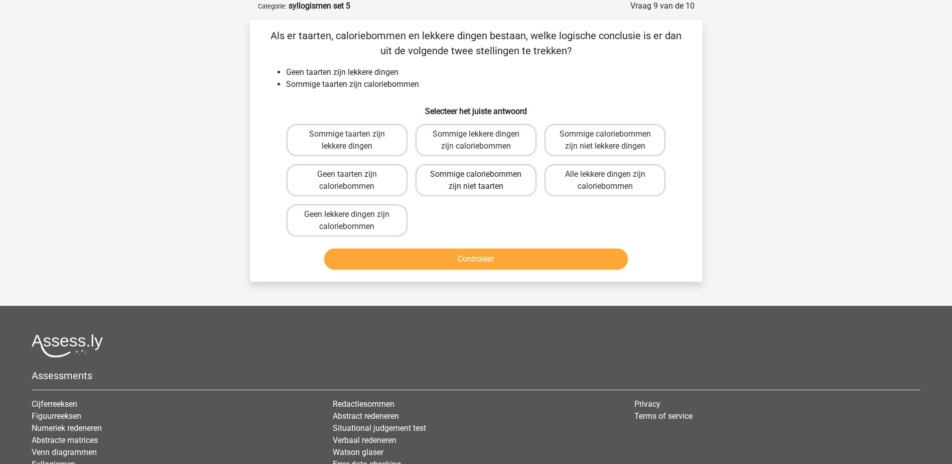
click at [463, 175] on label "Sommige caloriebommen zijn niet taarten" at bounding box center [475, 180] width 121 height 32
click at [476, 175] on input "Sommige caloriebommen zijn niet taarten" at bounding box center [479, 177] width 7 height 7
radio input "true"
click at [464, 252] on button "Controleer" at bounding box center [476, 258] width 304 height 21
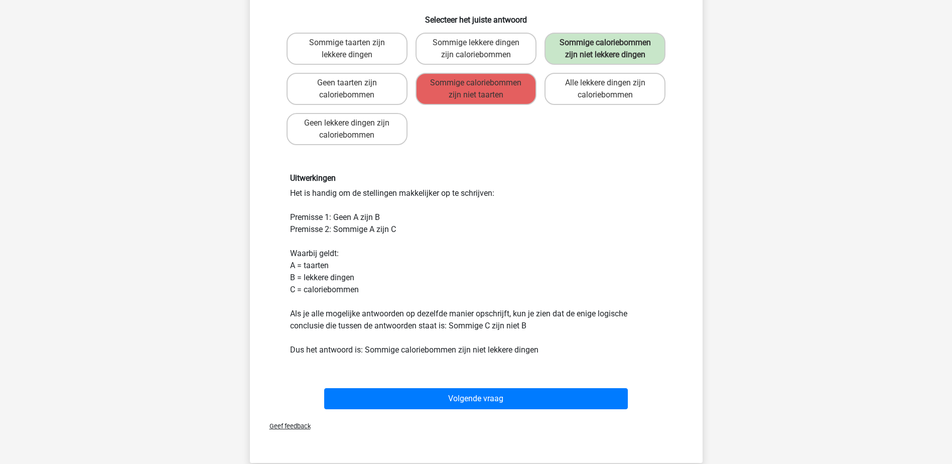
scroll to position [151, 0]
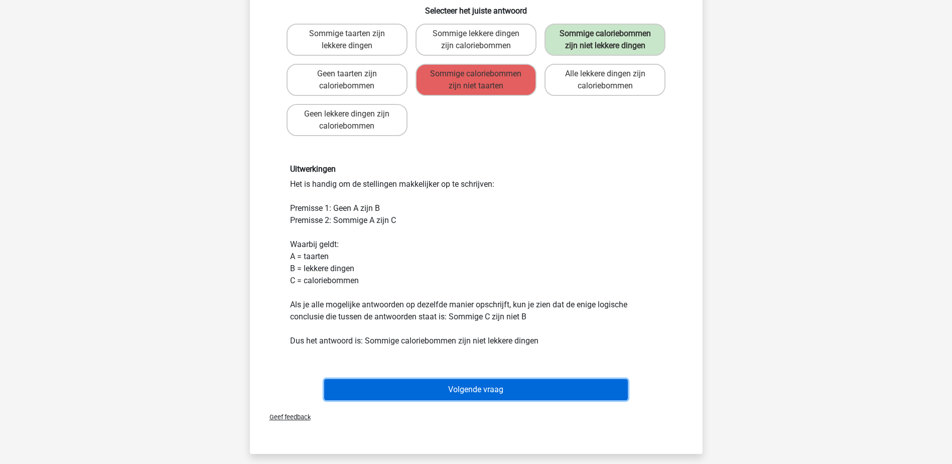
click at [513, 388] on button "Volgende vraag" at bounding box center [476, 389] width 304 height 21
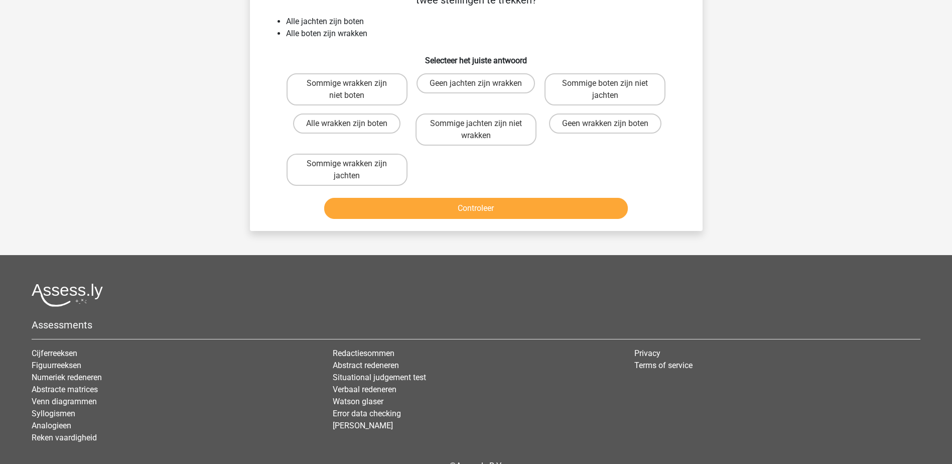
scroll to position [50, 0]
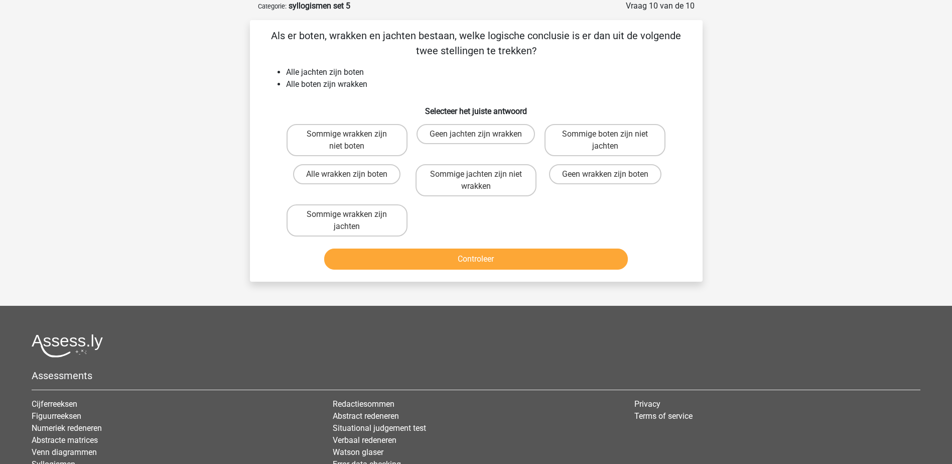
drag, startPoint x: 320, startPoint y: 209, endPoint x: 362, endPoint y: 257, distance: 64.0
click at [325, 213] on label "Sommige wrakken zijn jachten" at bounding box center [346, 220] width 121 height 32
click at [347, 214] on input "Sommige wrakken zijn jachten" at bounding box center [350, 217] width 7 height 7
radio input "true"
click at [364, 259] on button "Controleer" at bounding box center [476, 258] width 304 height 21
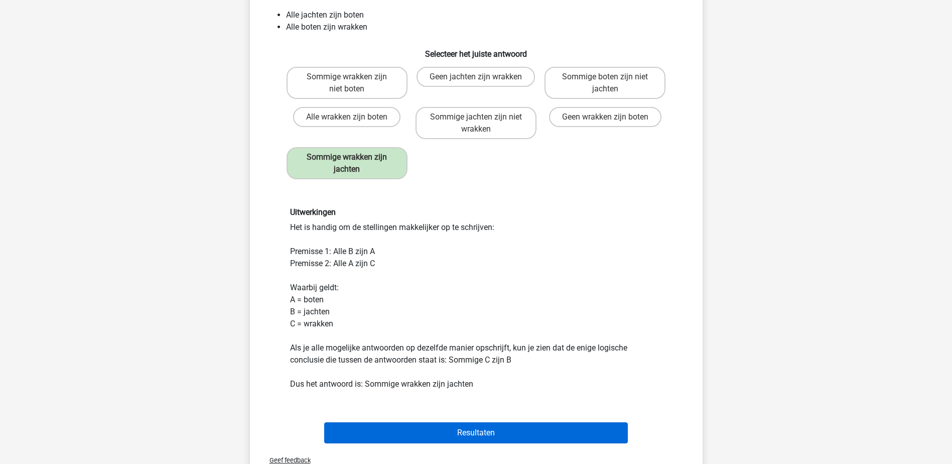
scroll to position [201, 0]
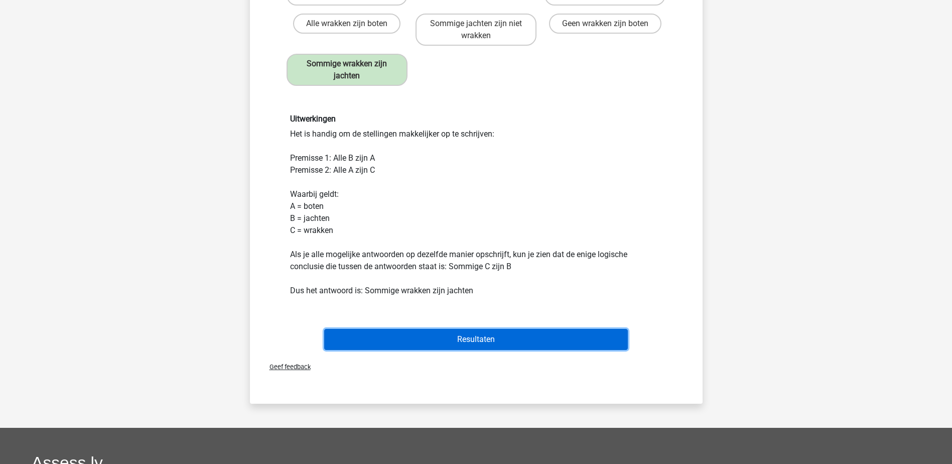
click at [420, 336] on button "Resultaten" at bounding box center [476, 339] width 304 height 21
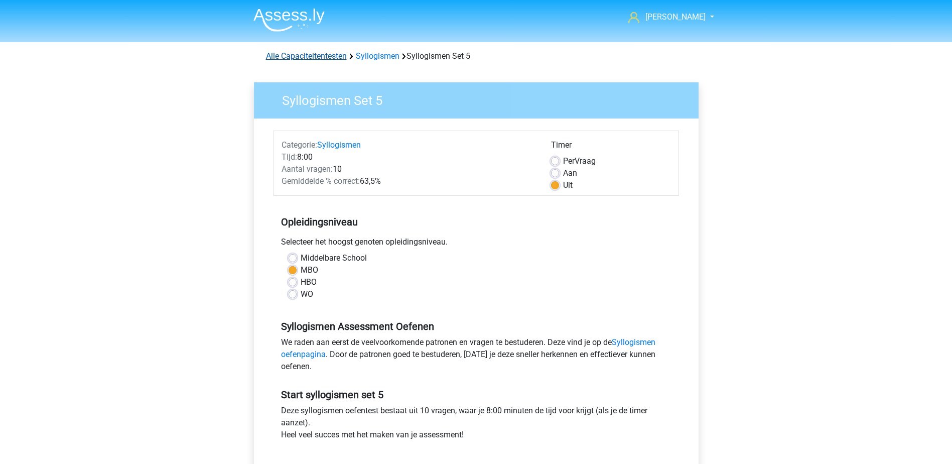
click at [319, 56] on link "Alle Capaciteitentesten" at bounding box center [306, 56] width 81 height 10
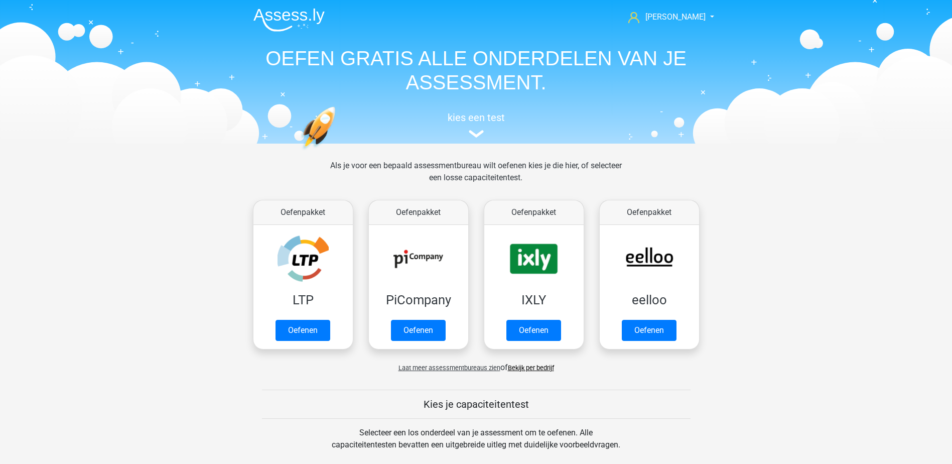
scroll to position [426, 0]
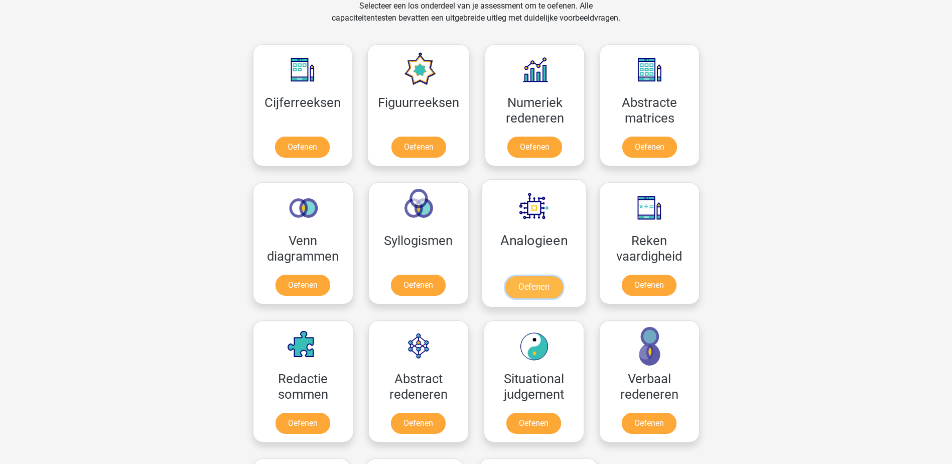
click at [532, 282] on link "Oefenen" at bounding box center [533, 287] width 57 height 22
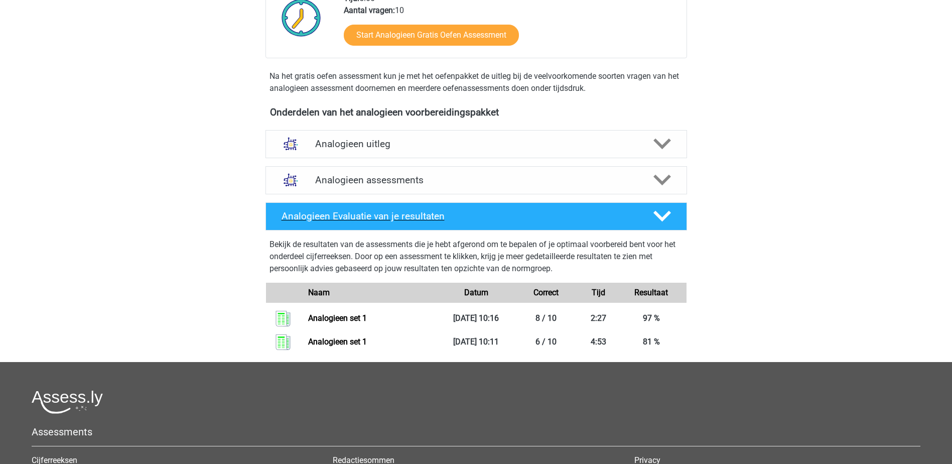
scroll to position [251, 0]
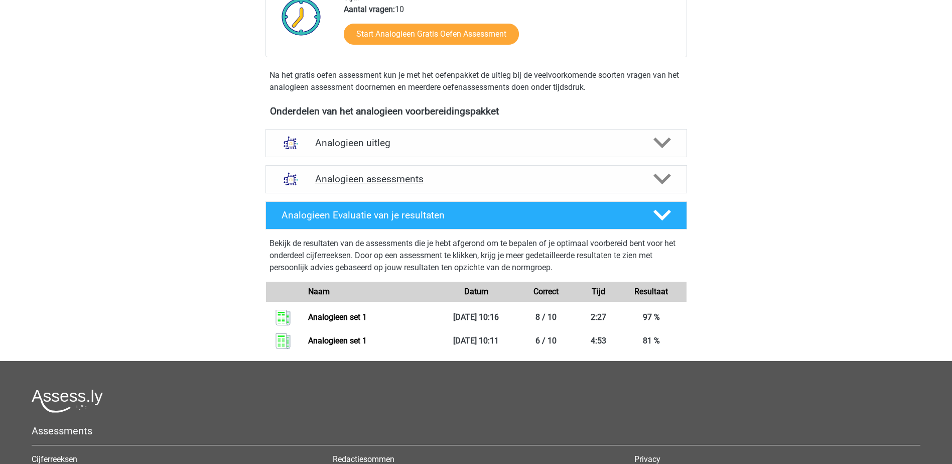
click at [553, 177] on h4 "Analogieen assessments" at bounding box center [476, 179] width 322 height 12
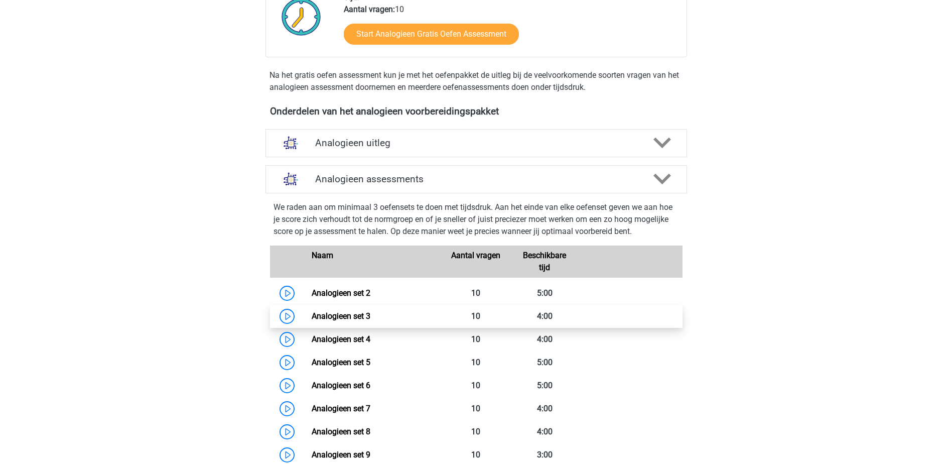
click at [362, 314] on link "Analogieen set 3" at bounding box center [341, 316] width 59 height 10
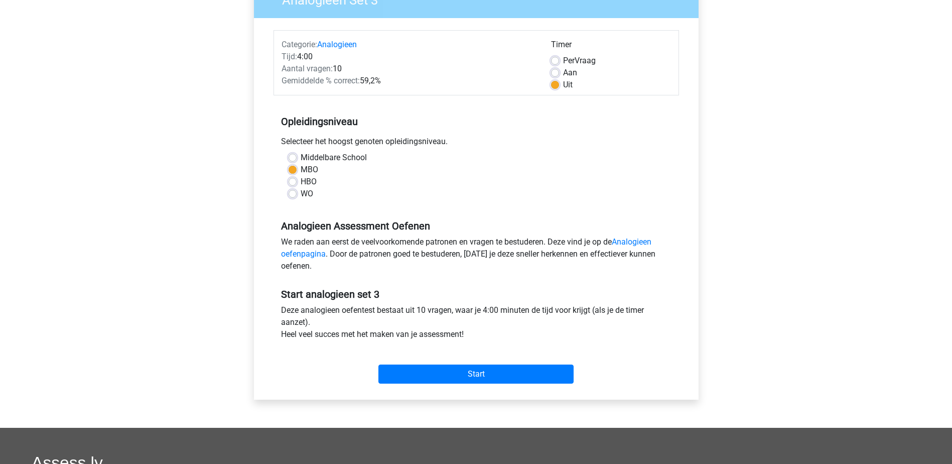
scroll to position [251, 0]
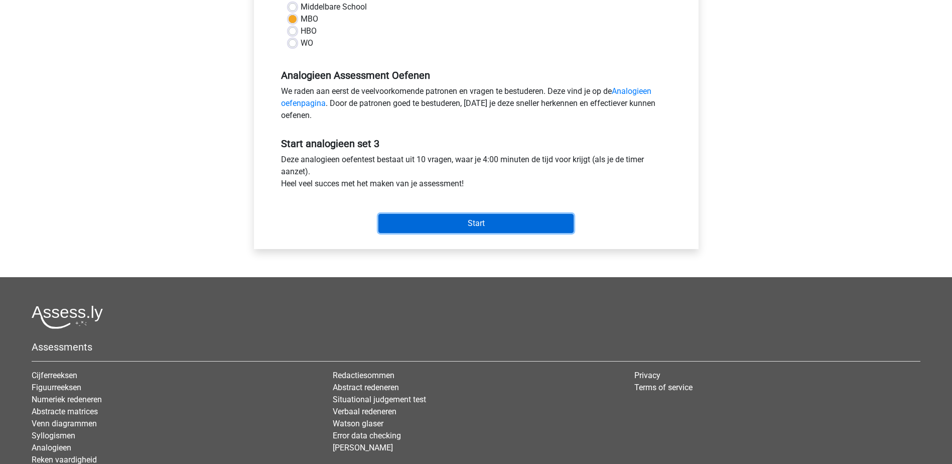
click at [440, 221] on input "Start" at bounding box center [475, 223] width 195 height 19
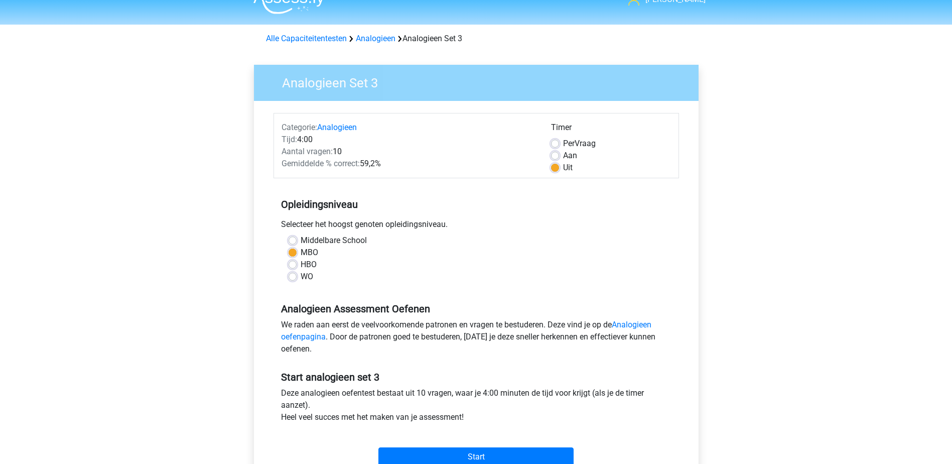
scroll to position [0, 0]
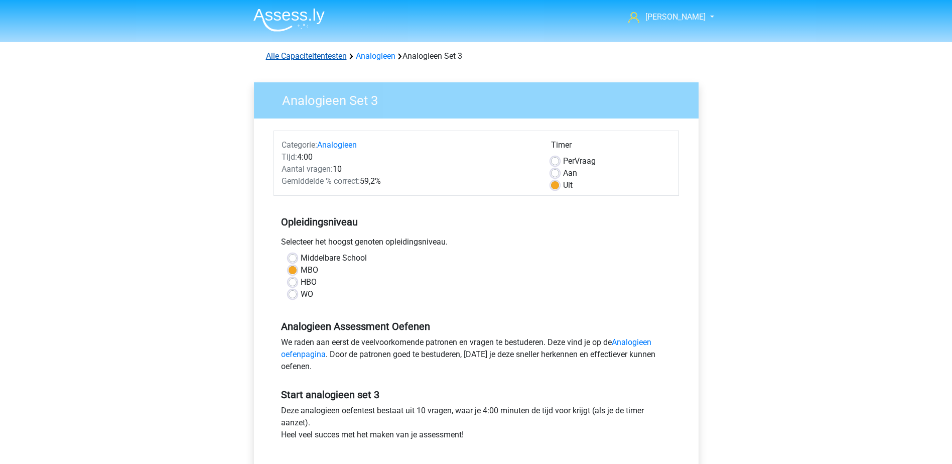
click at [327, 55] on link "Alle Capaciteitentesten" at bounding box center [306, 56] width 81 height 10
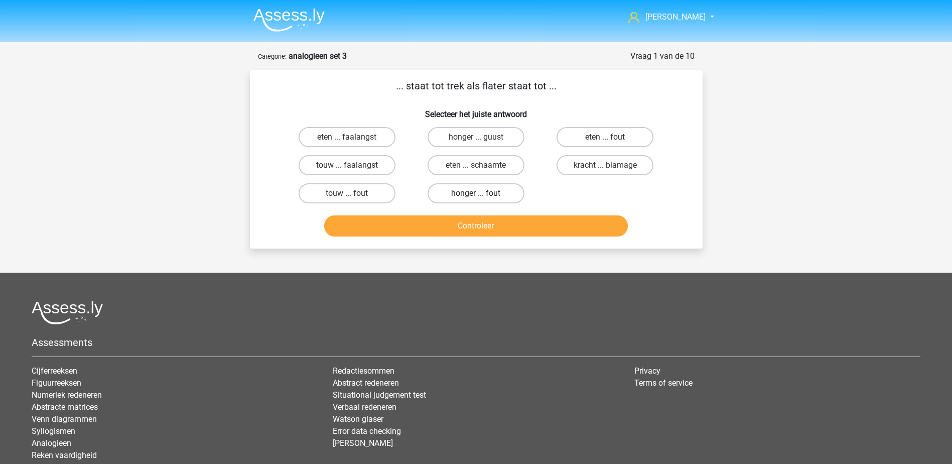
click at [481, 192] on label "honger ... fout" at bounding box center [475, 193] width 97 height 20
click at [481, 193] on input "honger ... fout" at bounding box center [479, 196] width 7 height 7
radio input "true"
click at [482, 228] on button "Controleer" at bounding box center [476, 225] width 304 height 21
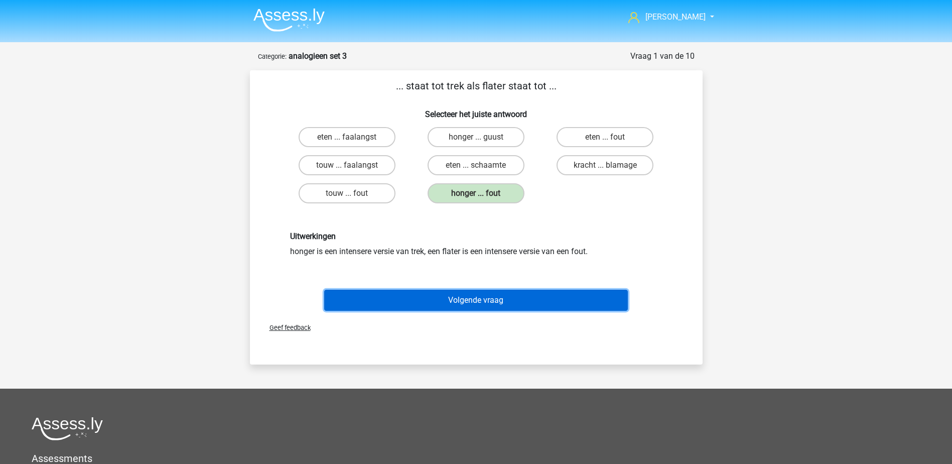
click at [495, 300] on button "Volgende vraag" at bounding box center [476, 299] width 304 height 21
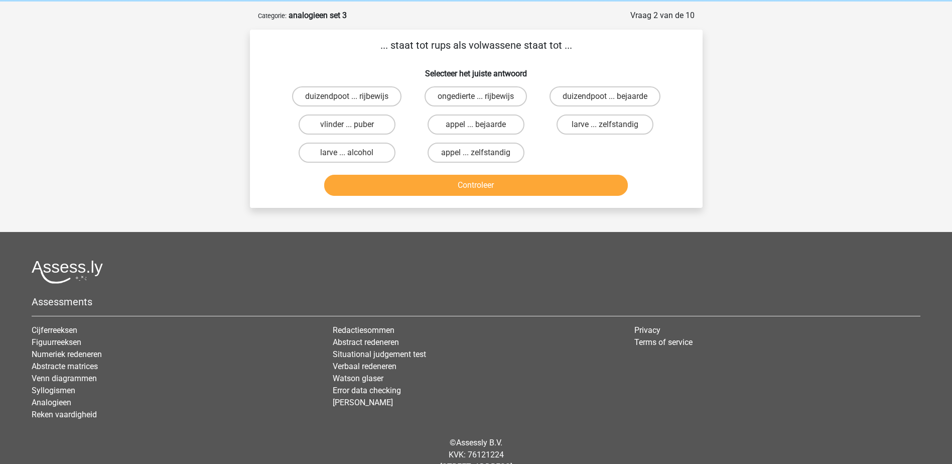
scroll to position [50, 0]
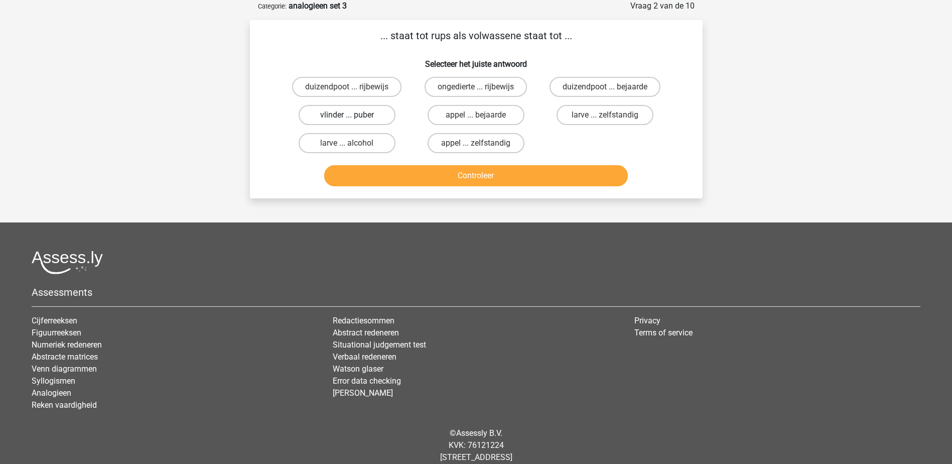
click at [339, 115] on label "vlinder ... puber" at bounding box center [347, 115] width 97 height 20
click at [347, 115] on input "vlinder ... puber" at bounding box center [350, 118] width 7 height 7
radio input "true"
click at [365, 169] on button "Controleer" at bounding box center [476, 175] width 304 height 21
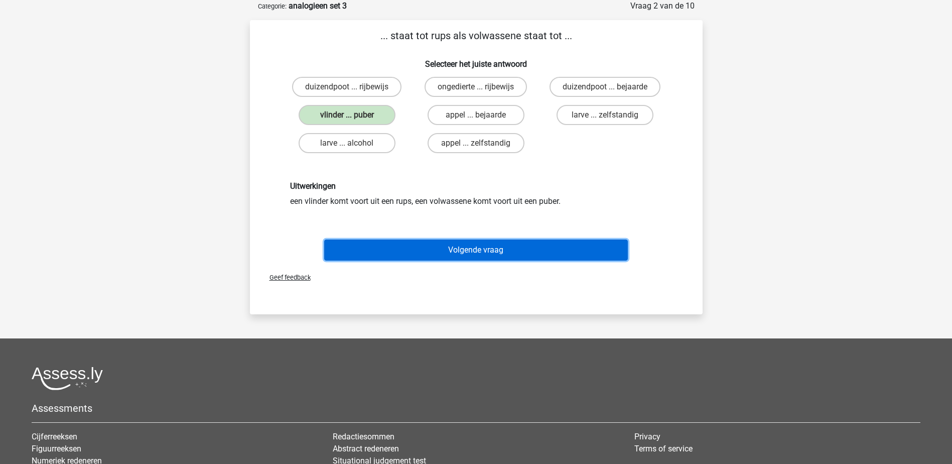
click at [391, 246] on button "Volgende vraag" at bounding box center [476, 249] width 304 height 21
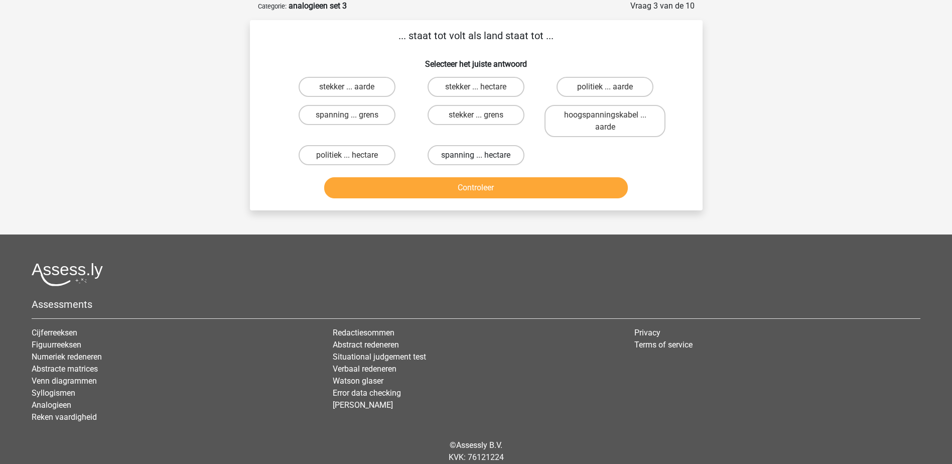
click at [509, 155] on label "spanning ... hectare" at bounding box center [475, 155] width 97 height 20
click at [482, 155] on input "spanning ... hectare" at bounding box center [479, 158] width 7 height 7
radio input "true"
click at [510, 191] on button "Controleer" at bounding box center [476, 187] width 304 height 21
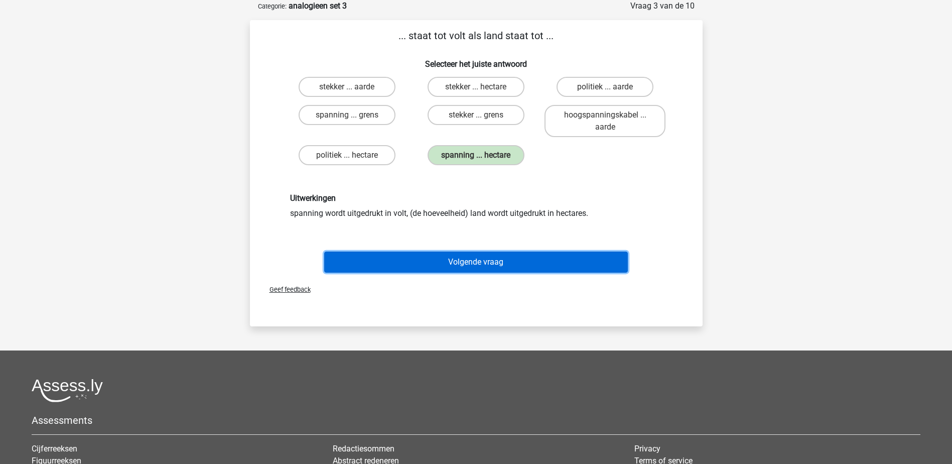
click at [503, 255] on button "Volgende vraag" at bounding box center [476, 261] width 304 height 21
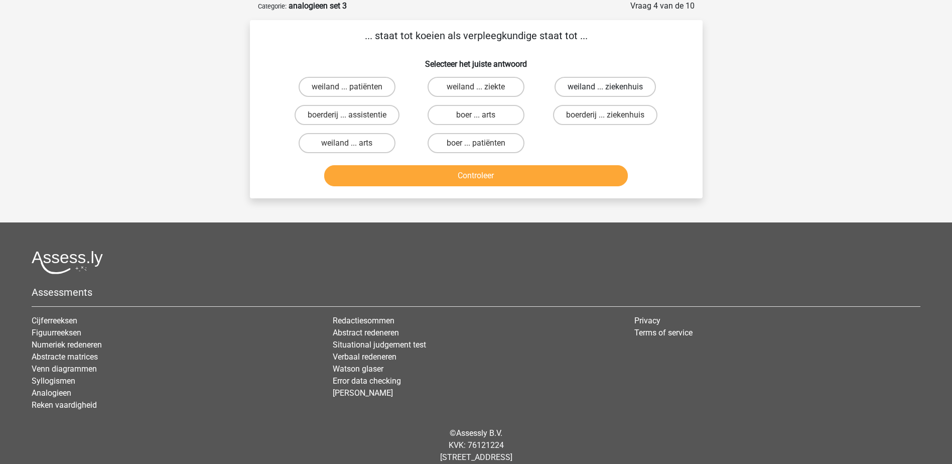
click at [571, 84] on label "weiland ... ziekenhuis" at bounding box center [604, 87] width 101 height 20
click at [605, 87] on input "weiland ... ziekenhuis" at bounding box center [608, 90] width 7 height 7
radio input "true"
click at [536, 170] on button "Controleer" at bounding box center [476, 175] width 304 height 21
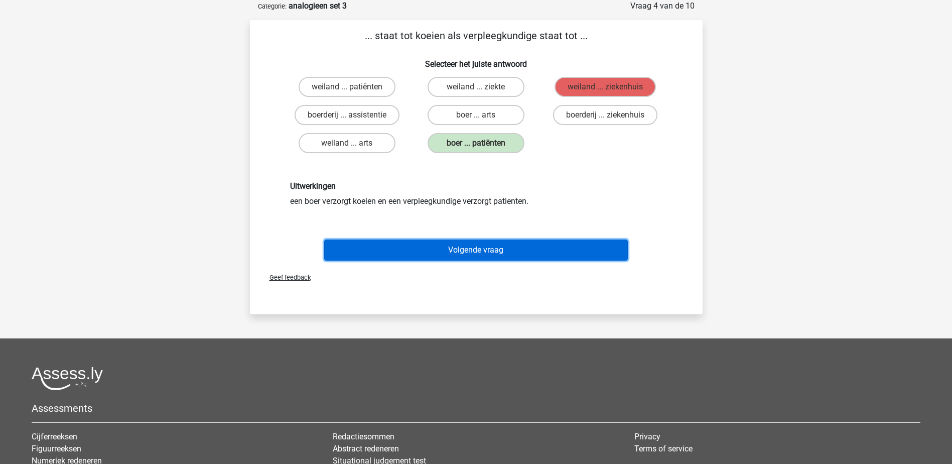
click at [360, 246] on button "Volgende vraag" at bounding box center [476, 249] width 304 height 21
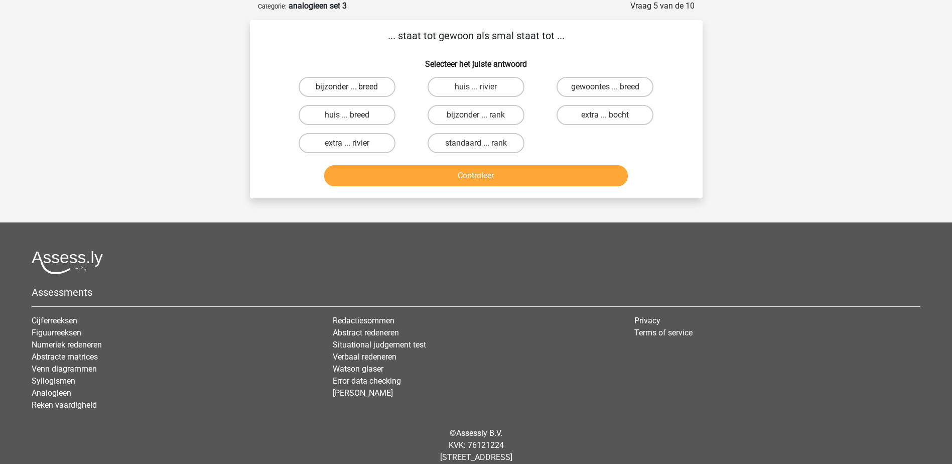
drag, startPoint x: 320, startPoint y: 88, endPoint x: 387, endPoint y: 155, distance: 95.1
click at [320, 88] on label "bijzonder ... breed" at bounding box center [347, 87] width 97 height 20
click at [347, 88] on input "bijzonder ... breed" at bounding box center [350, 90] width 7 height 7
radio input "true"
click at [398, 166] on button "Controleer" at bounding box center [476, 175] width 304 height 21
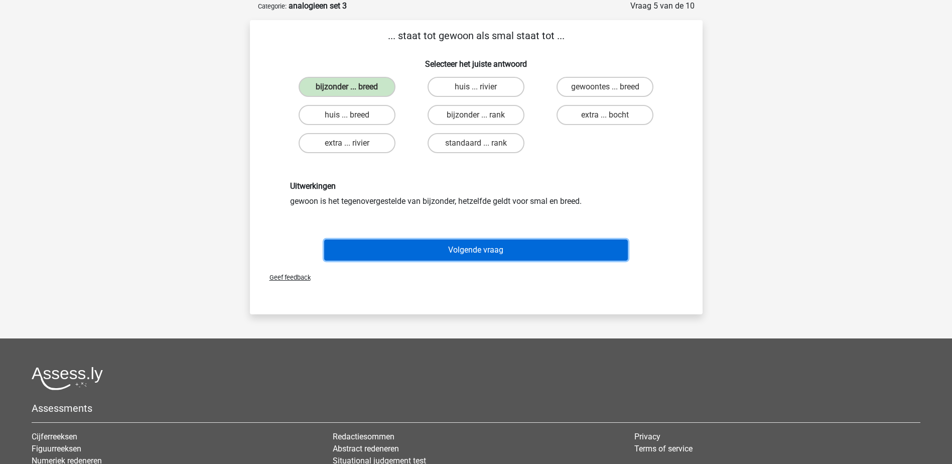
click at [443, 247] on button "Volgende vraag" at bounding box center [476, 249] width 304 height 21
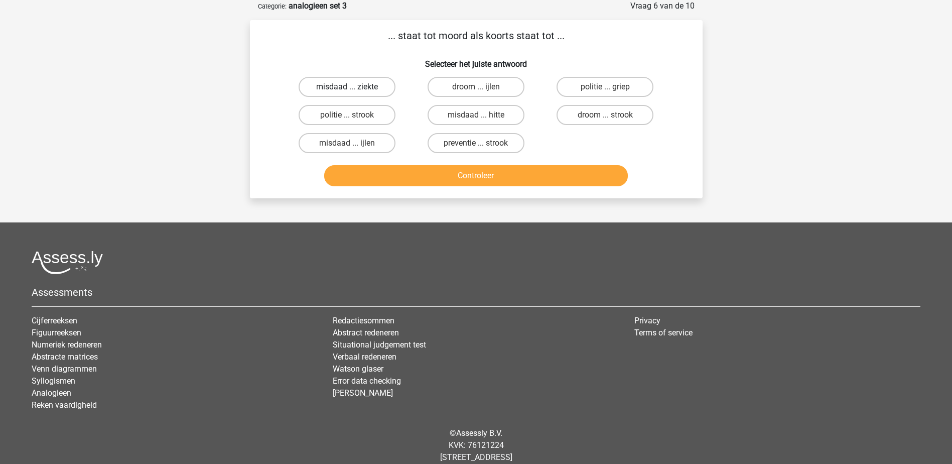
click at [317, 82] on label "misdaad ... ziekte" at bounding box center [347, 87] width 97 height 20
click at [347, 87] on input "misdaad ... ziekte" at bounding box center [350, 90] width 7 height 7
radio input "true"
click at [415, 174] on button "Controleer" at bounding box center [476, 175] width 304 height 21
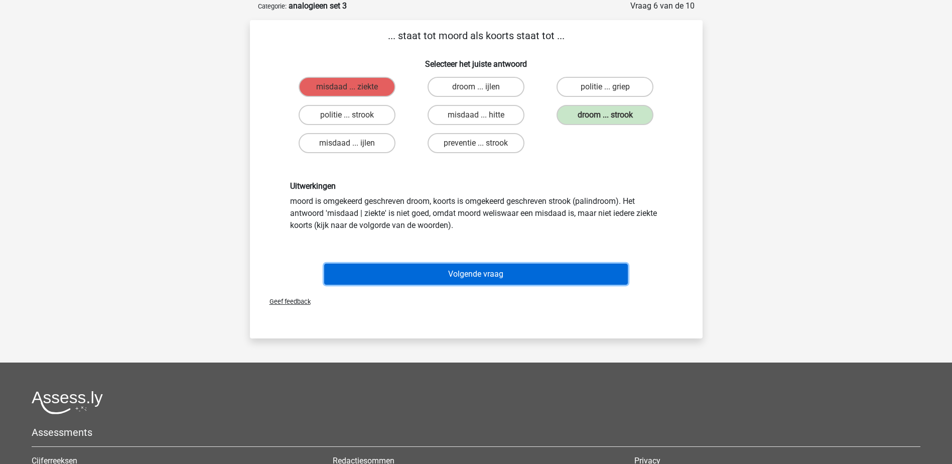
click at [440, 270] on button "Volgende vraag" at bounding box center [476, 273] width 304 height 21
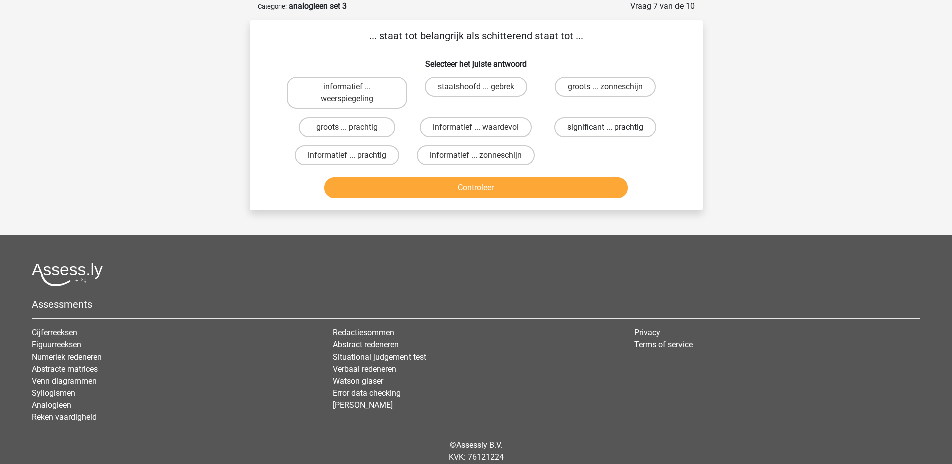
click at [576, 128] on label "significant ... prachtig" at bounding box center [605, 127] width 102 height 20
click at [605, 128] on input "significant ... prachtig" at bounding box center [608, 130] width 7 height 7
radio input "true"
click at [583, 183] on button "Controleer" at bounding box center [476, 187] width 304 height 21
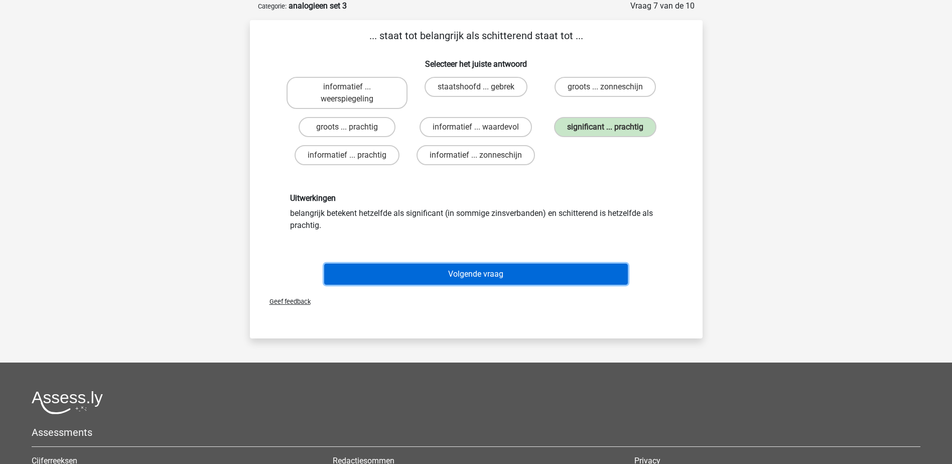
click at [540, 277] on button "Volgende vraag" at bounding box center [476, 273] width 304 height 21
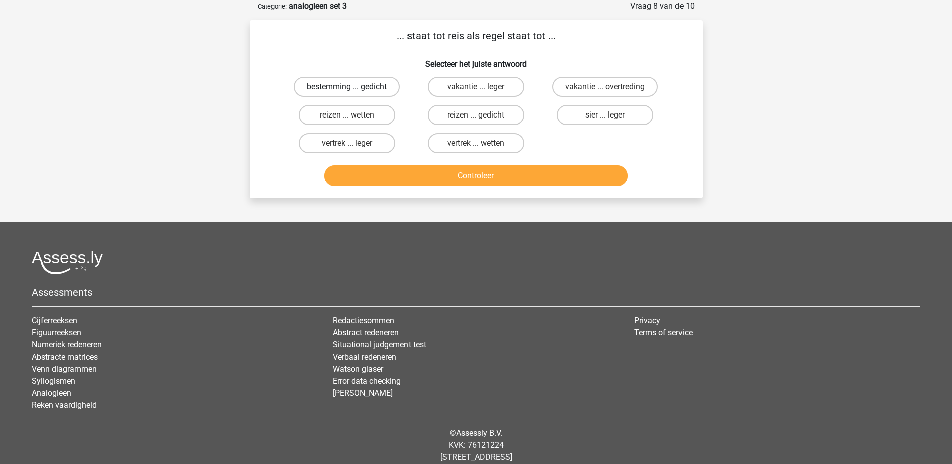
drag, startPoint x: 310, startPoint y: 78, endPoint x: 326, endPoint y: 96, distance: 24.5
click at [310, 78] on label "bestemming ... gedicht" at bounding box center [346, 87] width 106 height 20
click at [347, 87] on input "bestemming ... gedicht" at bounding box center [350, 90] width 7 height 7
radio input "true"
click at [384, 170] on button "Controleer" at bounding box center [476, 175] width 304 height 21
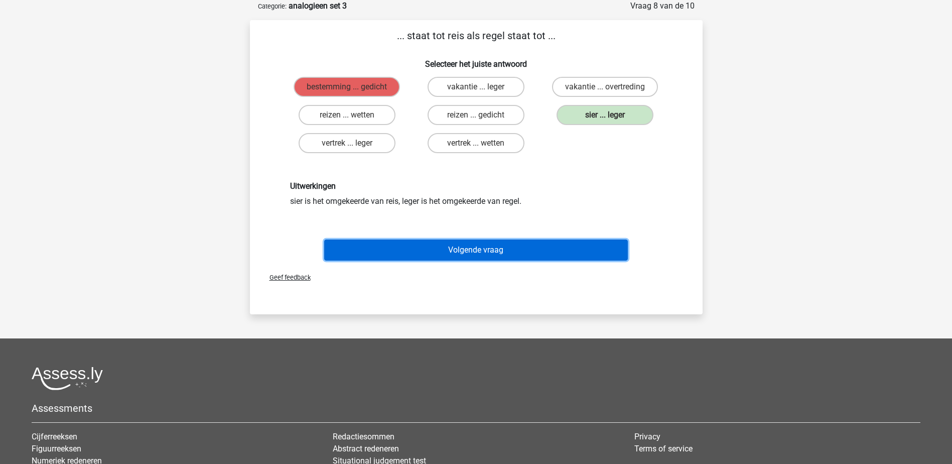
click at [397, 244] on button "Volgende vraag" at bounding box center [476, 249] width 304 height 21
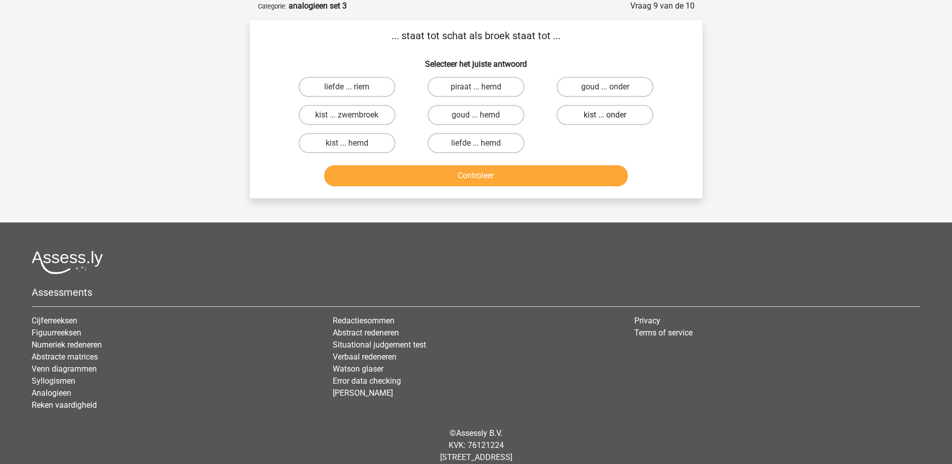
click at [565, 112] on label "kist ... onder" at bounding box center [604, 115] width 97 height 20
click at [605, 115] on input "kist ... onder" at bounding box center [608, 118] width 7 height 7
radio input "true"
click at [548, 171] on button "Controleer" at bounding box center [476, 175] width 304 height 21
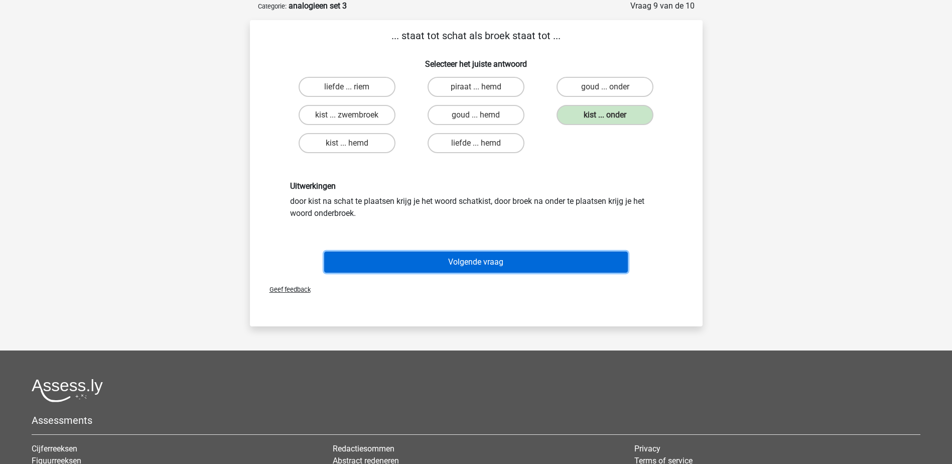
click at [513, 260] on button "Volgende vraag" at bounding box center [476, 261] width 304 height 21
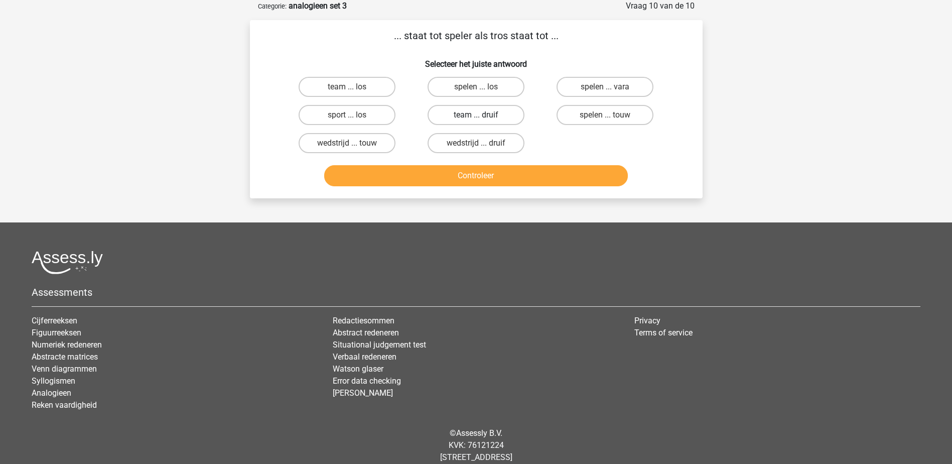
click at [492, 115] on label "team ... druif" at bounding box center [475, 115] width 97 height 20
click at [482, 115] on input "team ... druif" at bounding box center [479, 118] width 7 height 7
radio input "true"
click at [486, 171] on button "Controleer" at bounding box center [476, 175] width 304 height 21
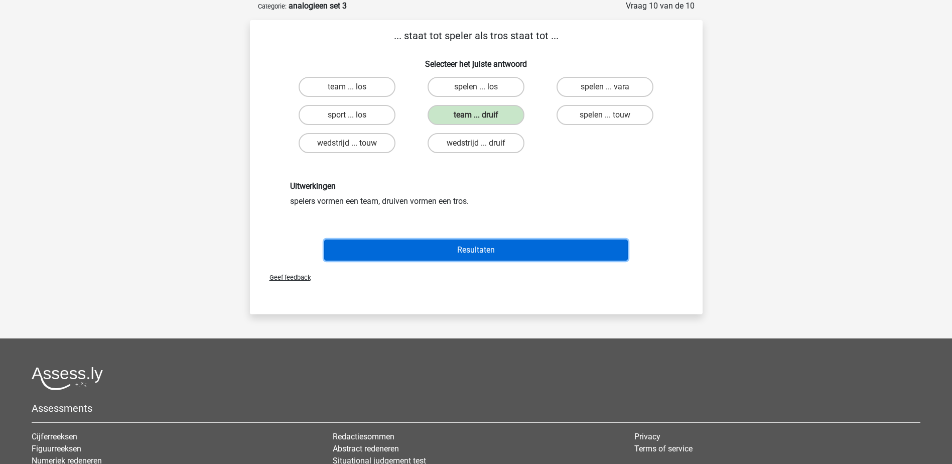
click at [481, 249] on button "Resultaten" at bounding box center [476, 249] width 304 height 21
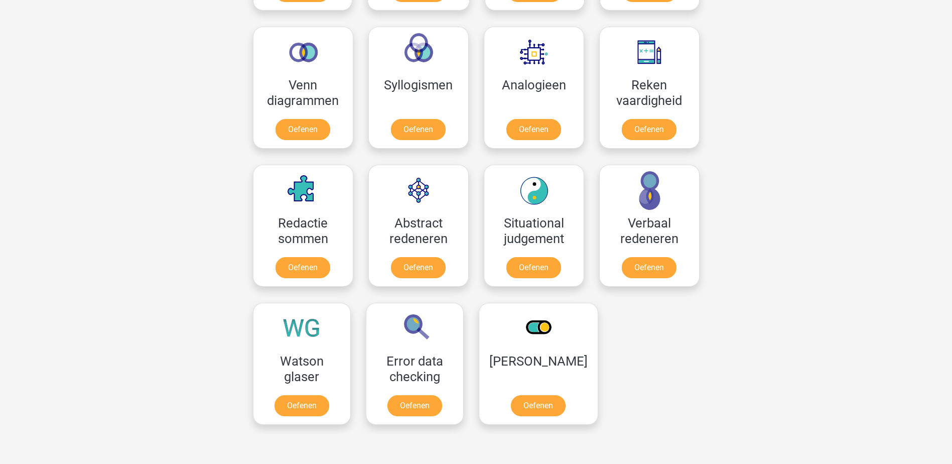
scroll to position [527, 0]
